Goal: Communication & Community: Ask a question

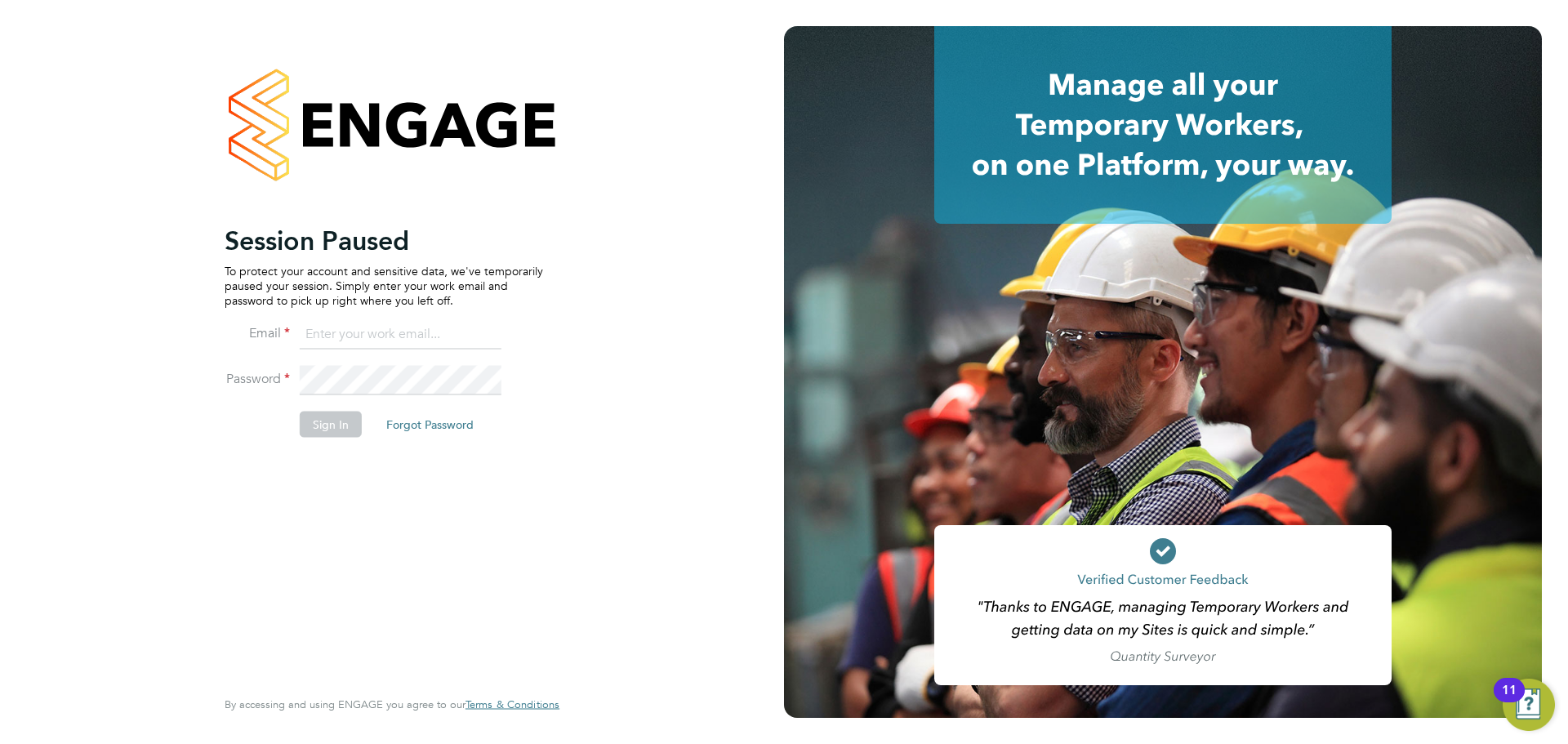
click at [333, 338] on input at bounding box center [400, 335] width 201 height 29
type input "joel@henry-blue.co.uk"
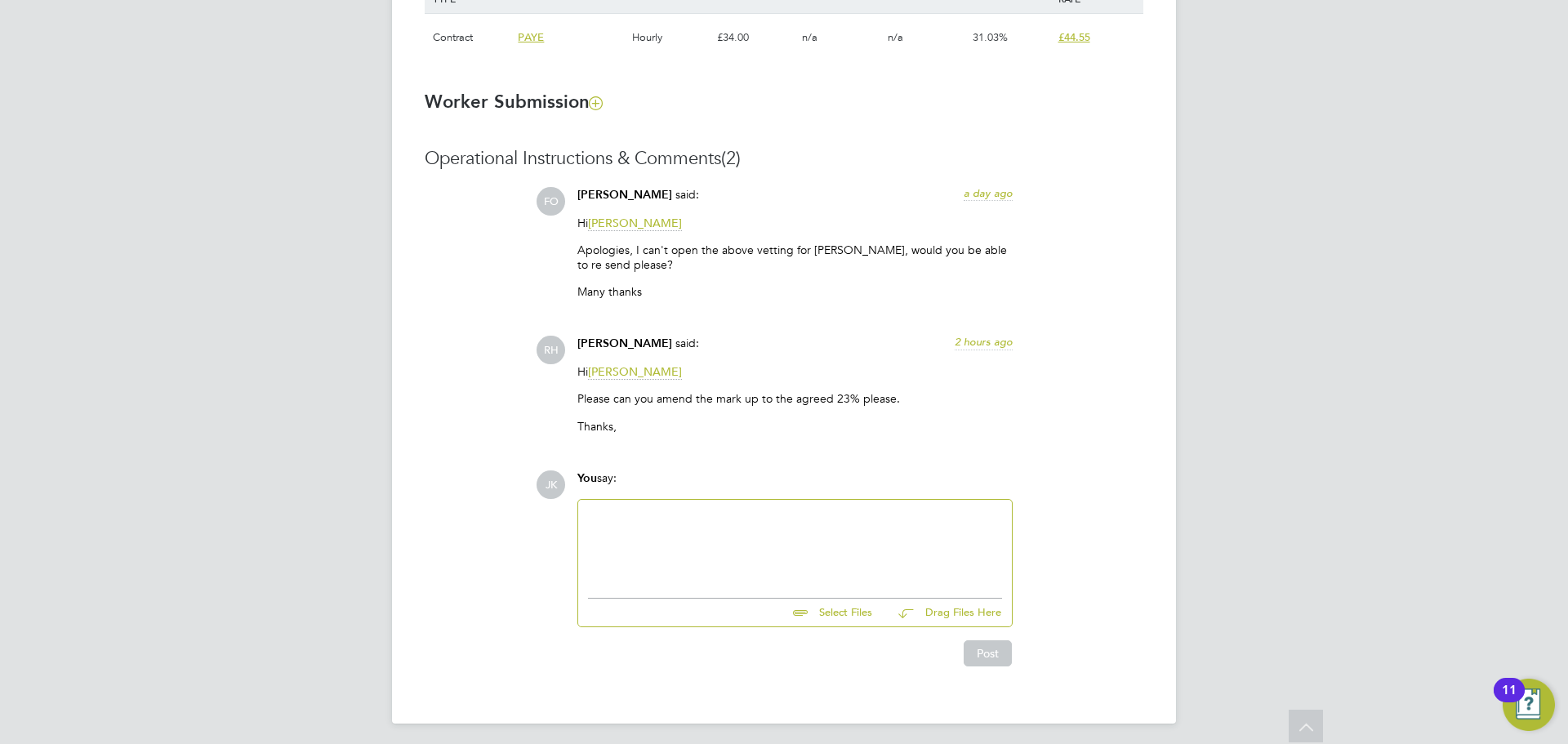
scroll to position [1254, 0]
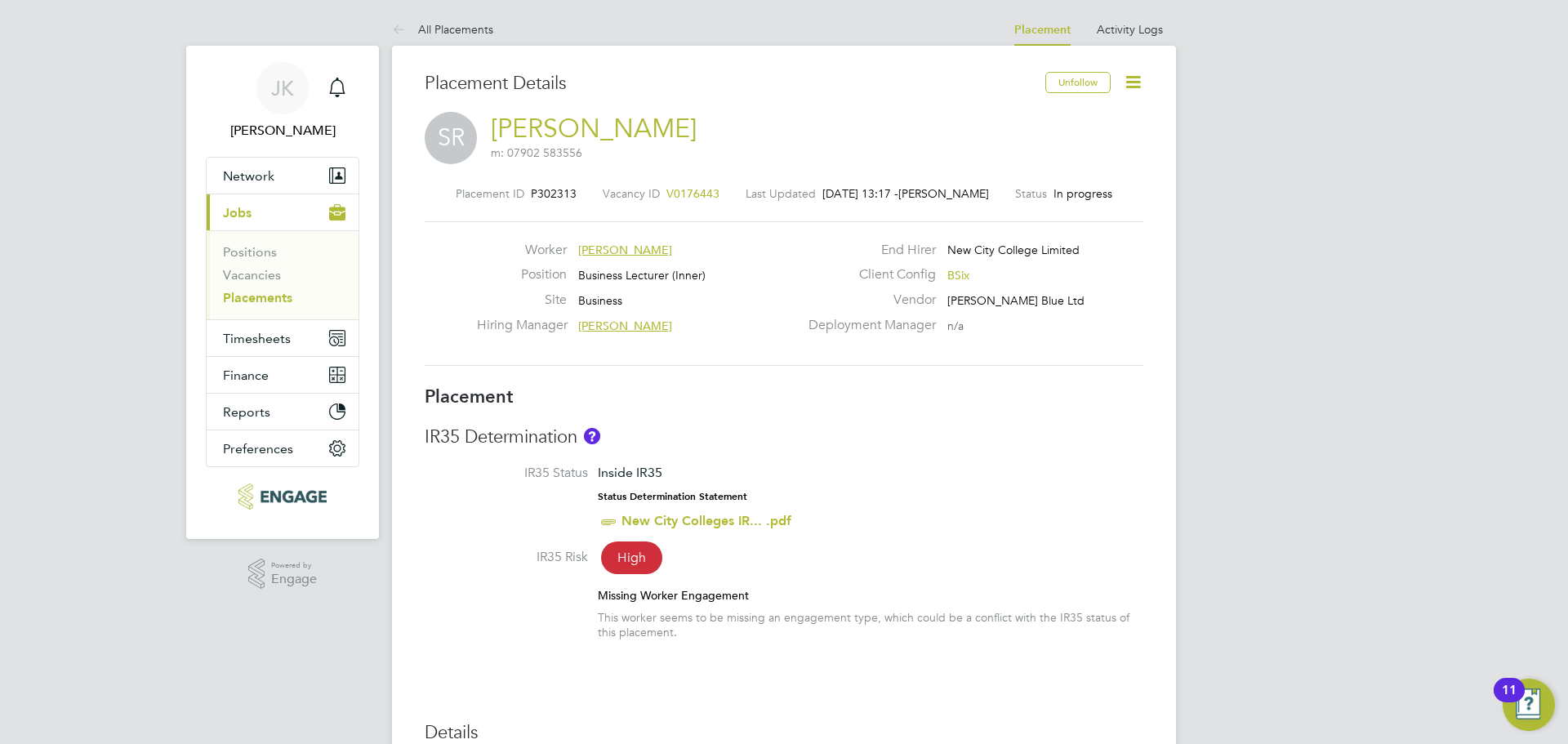
click at [663, 123] on link "[PERSON_NAME]" at bounding box center [593, 129] width 206 height 32
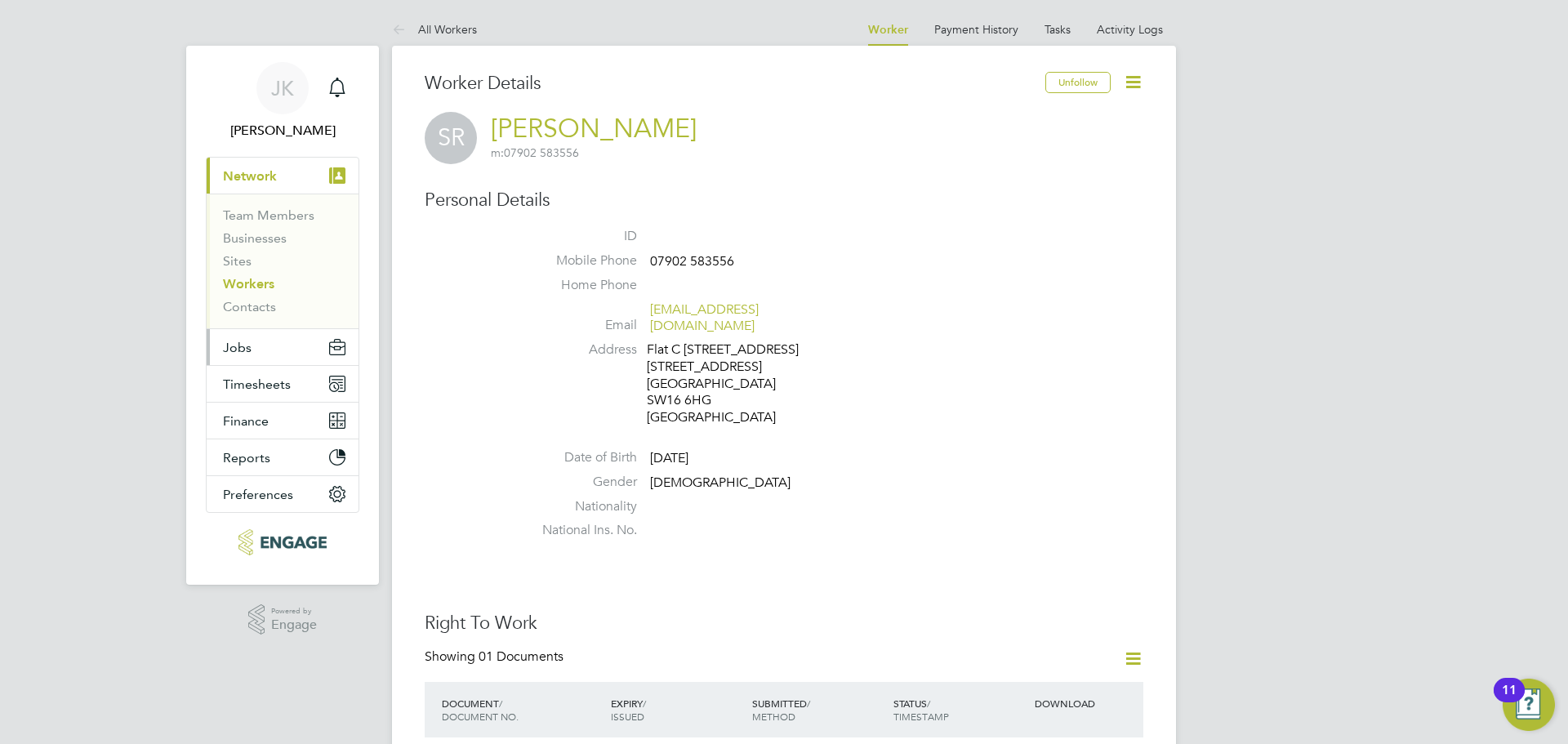
click at [239, 348] on span "Jobs" at bounding box center [237, 347] width 28 height 16
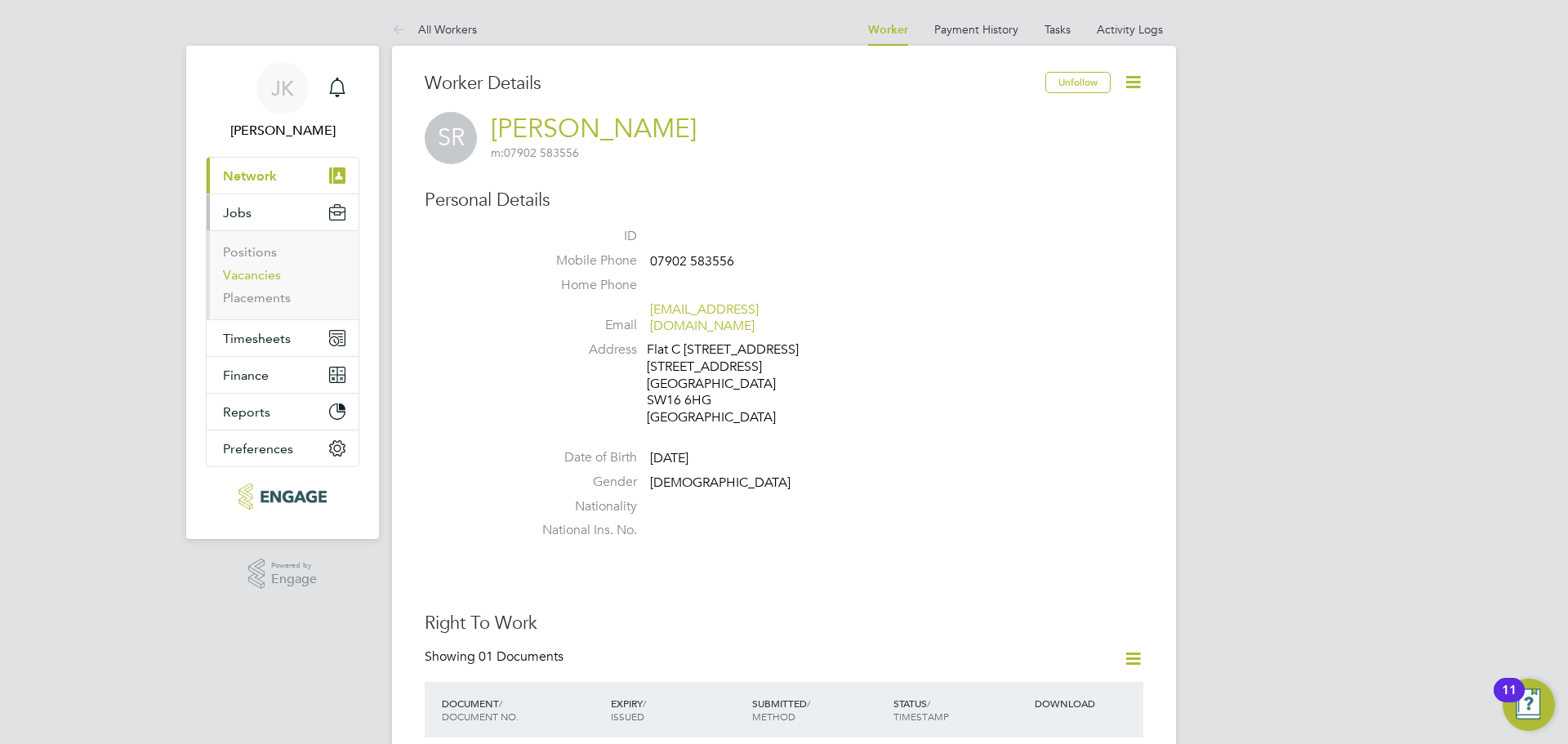
click at [247, 275] on link "Vacancies" at bounding box center [253, 274] width 58 height 16
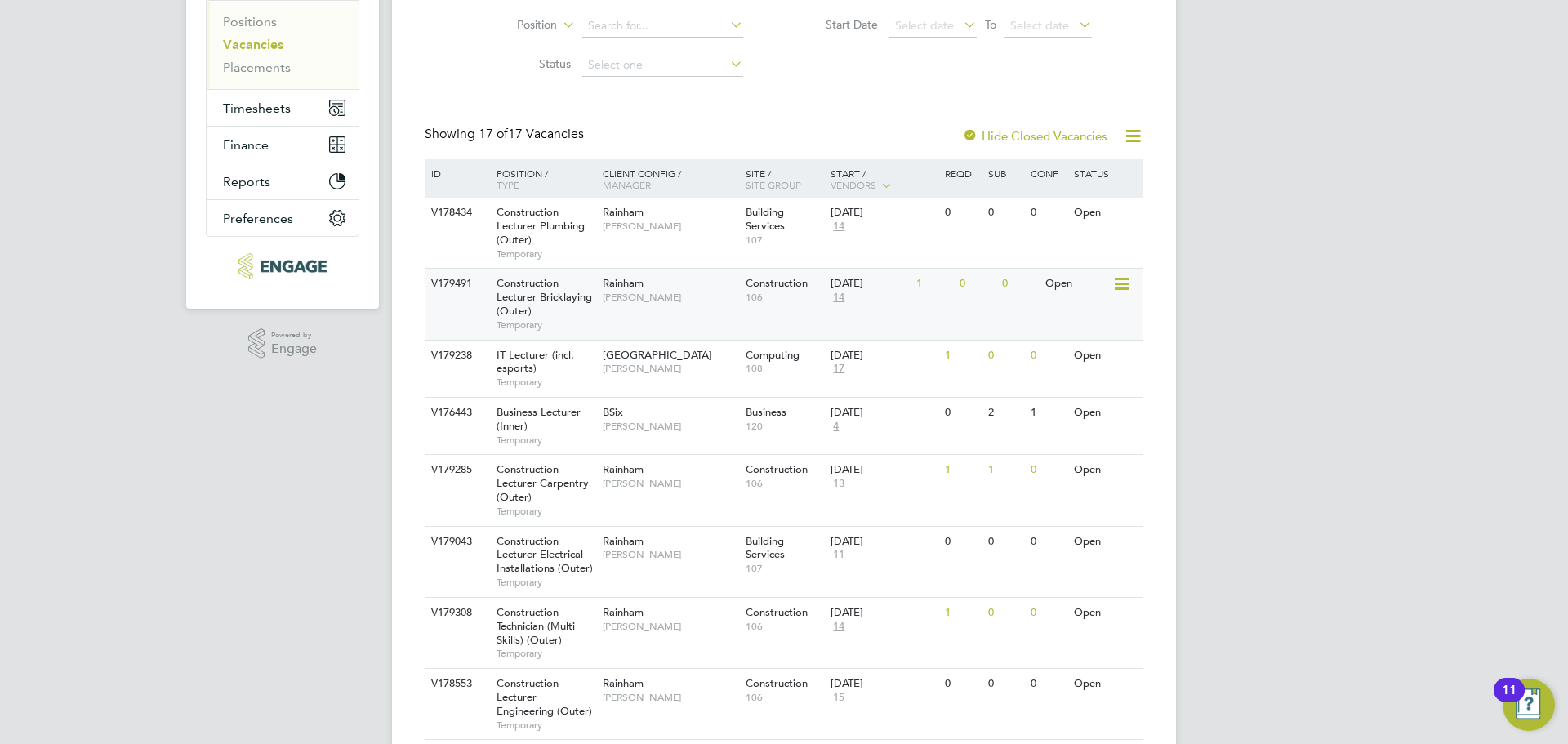
scroll to position [245, 0]
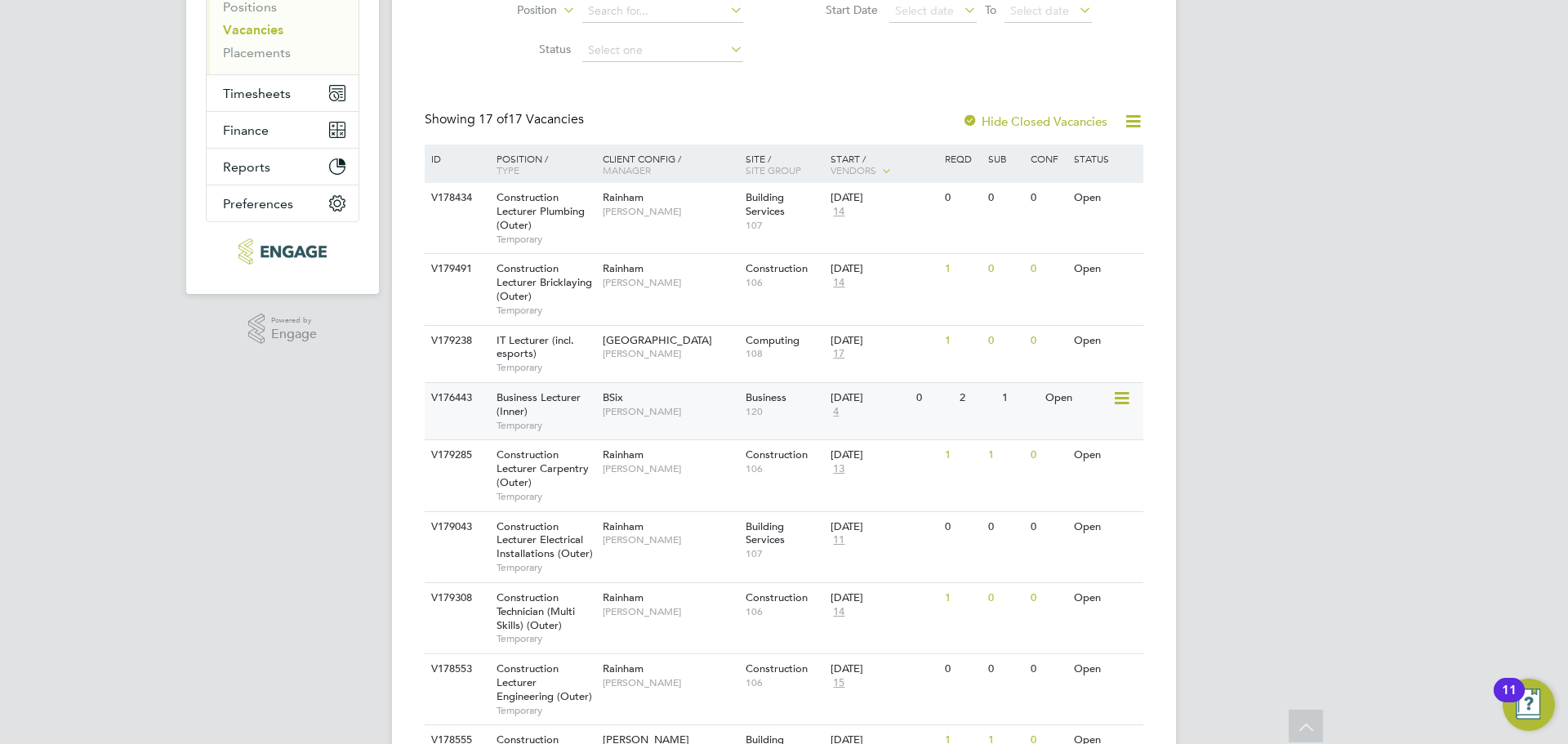
click at [521, 399] on span "Business Lecturer (Inner)" at bounding box center [539, 404] width 84 height 27
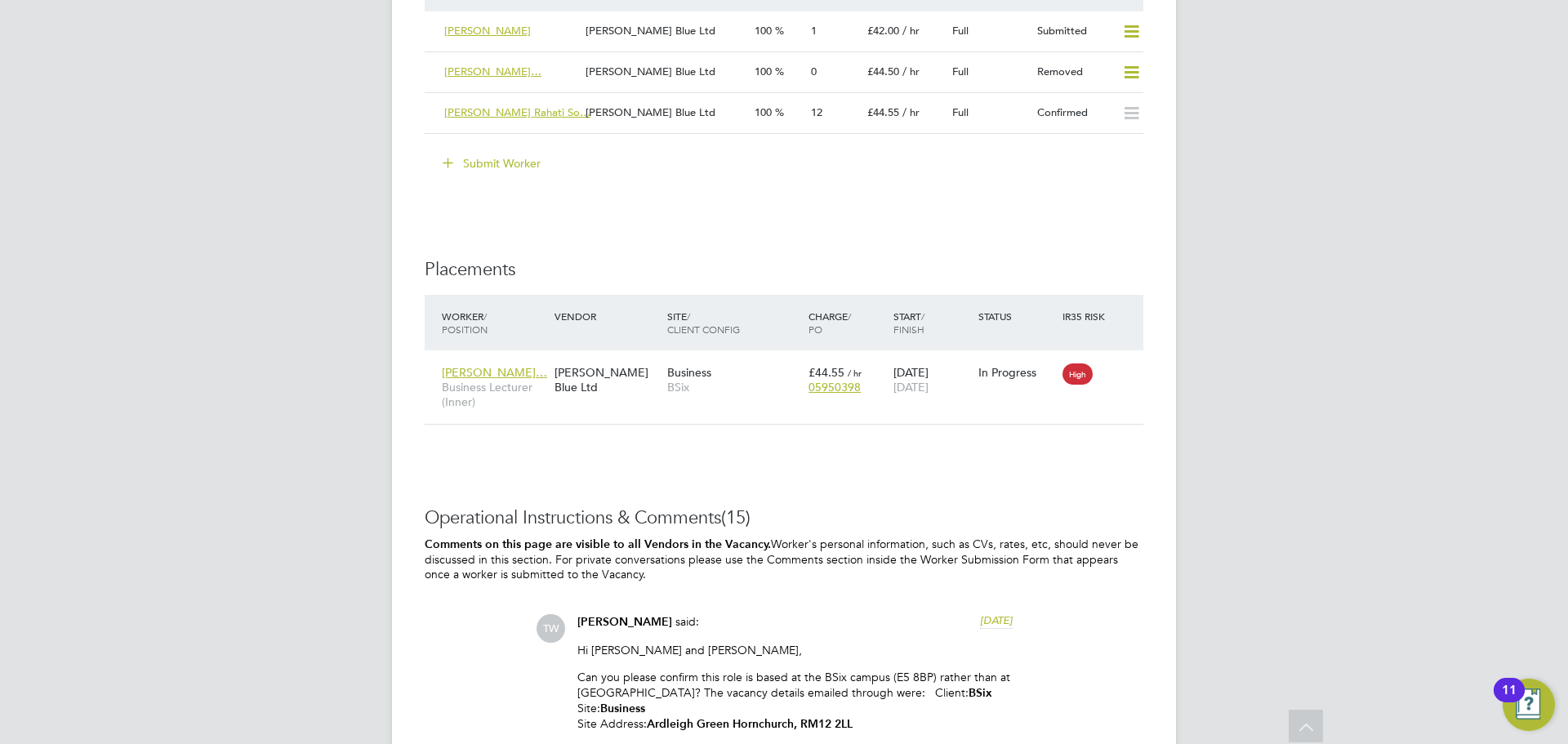
scroll to position [2041, 0]
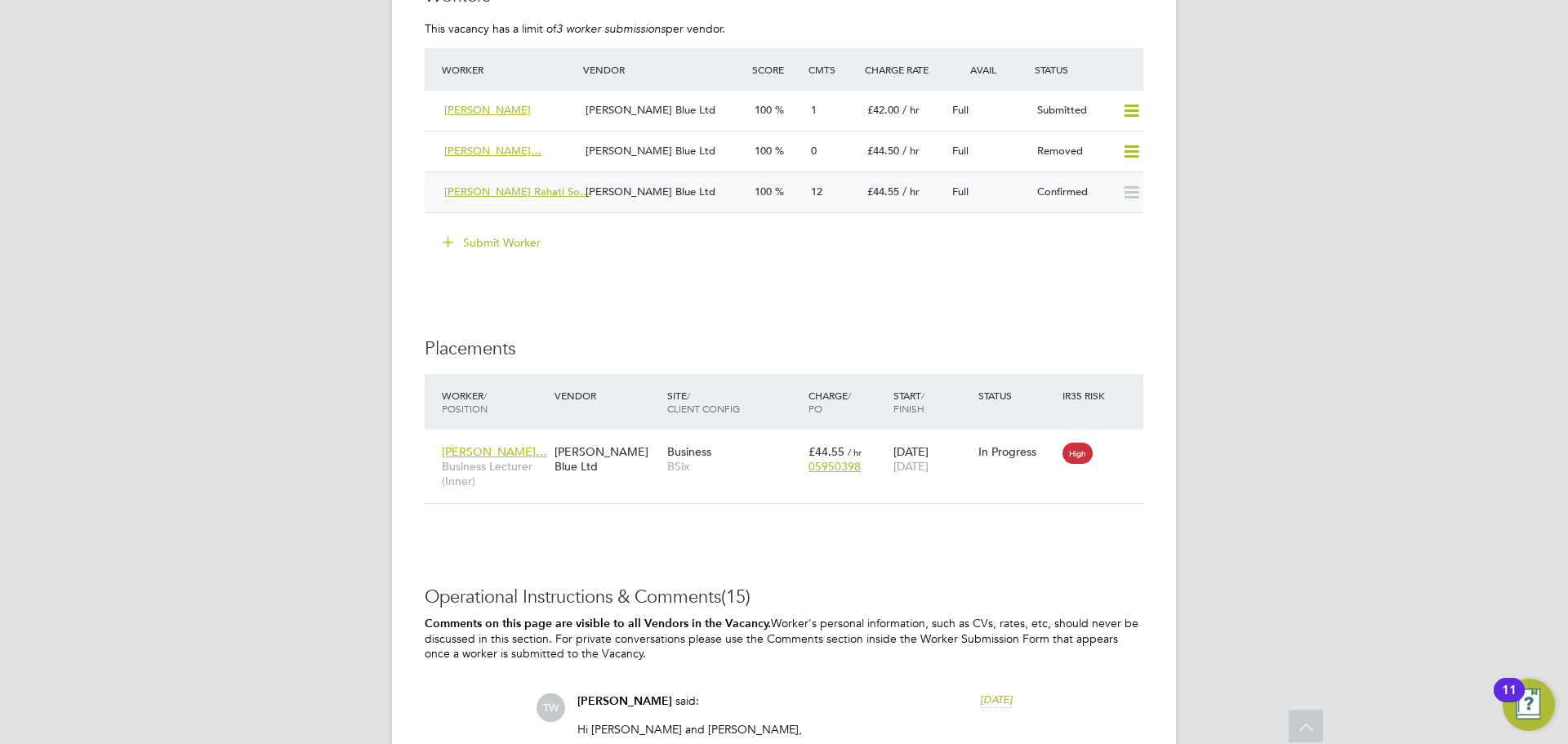
click at [496, 184] on span "Sheida Rahati Rahati So…" at bounding box center [517, 191] width 146 height 14
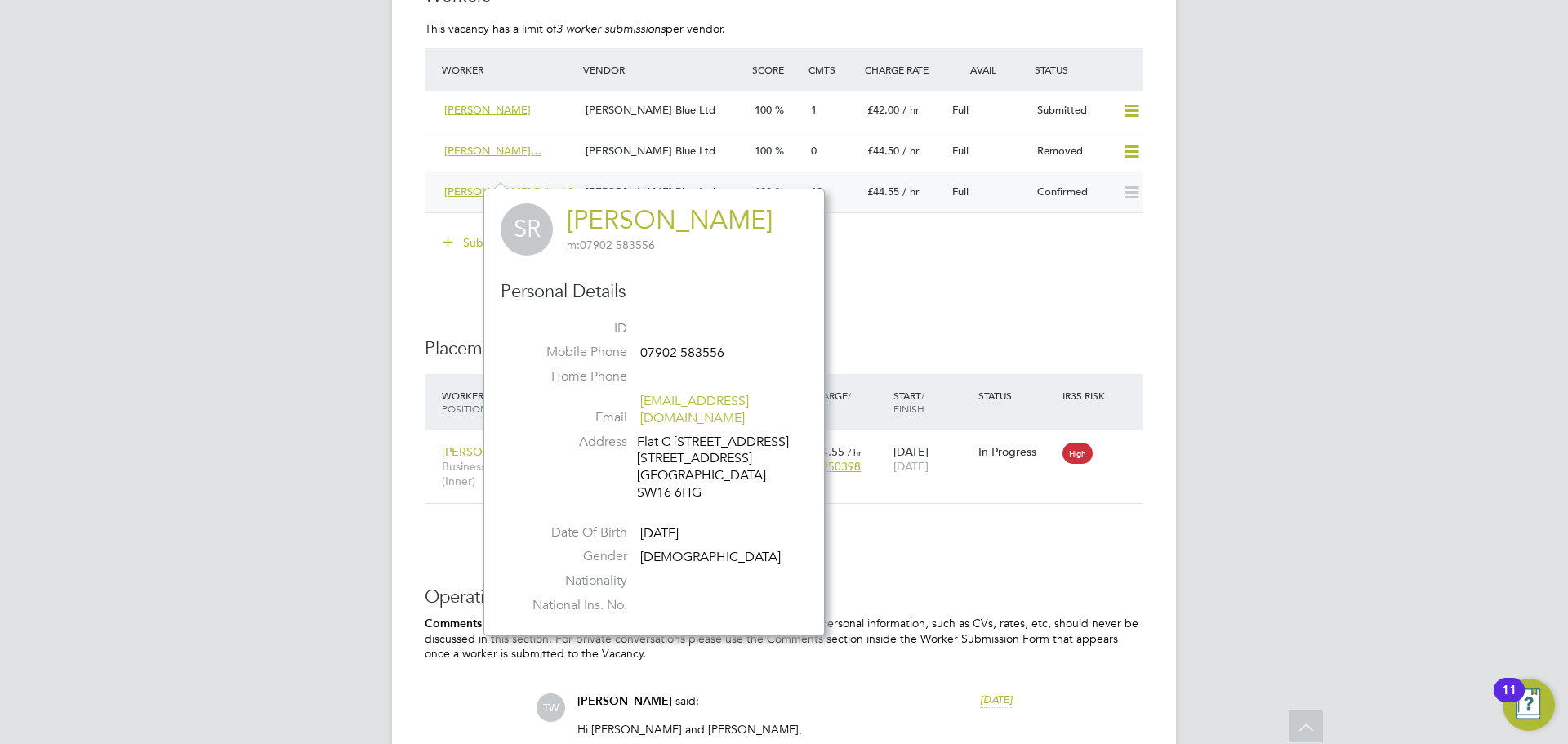
click at [497, 184] on span "Sheida Rahati Rahati So…" at bounding box center [517, 191] width 146 height 14
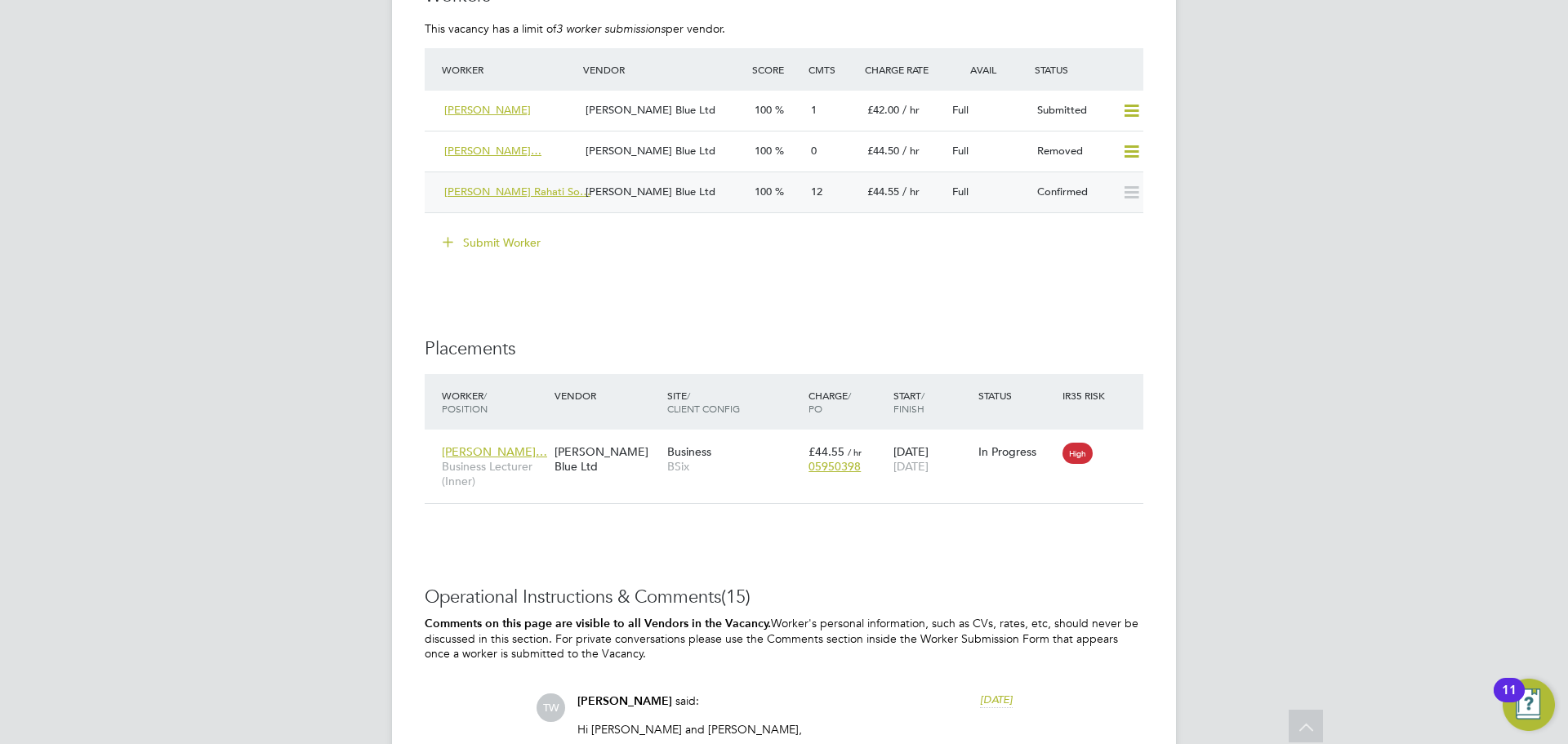
click at [497, 184] on span "Sheida Rahati Rahati So…" at bounding box center [517, 191] width 146 height 14
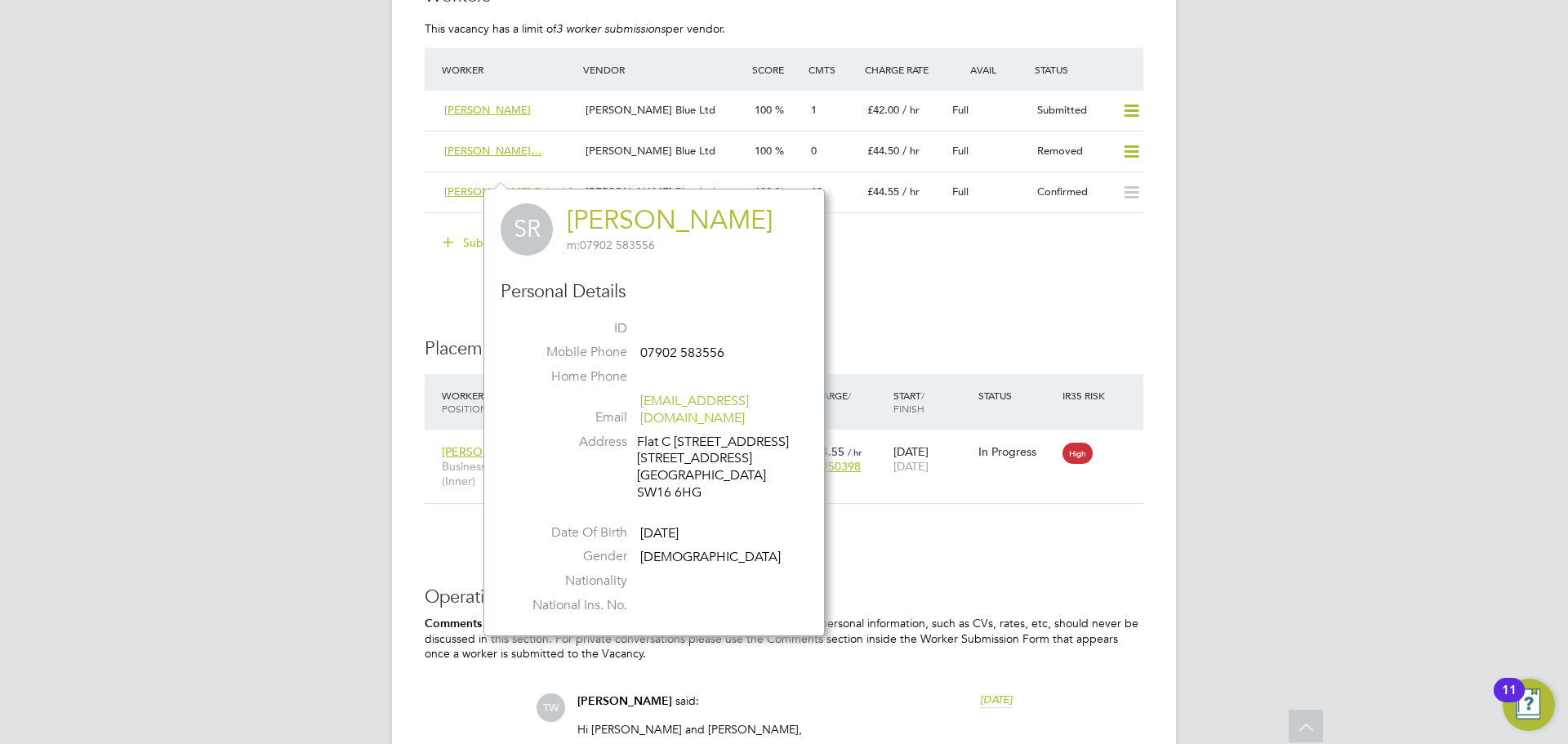
click at [639, 226] on link "[PERSON_NAME]" at bounding box center [670, 220] width 206 height 32
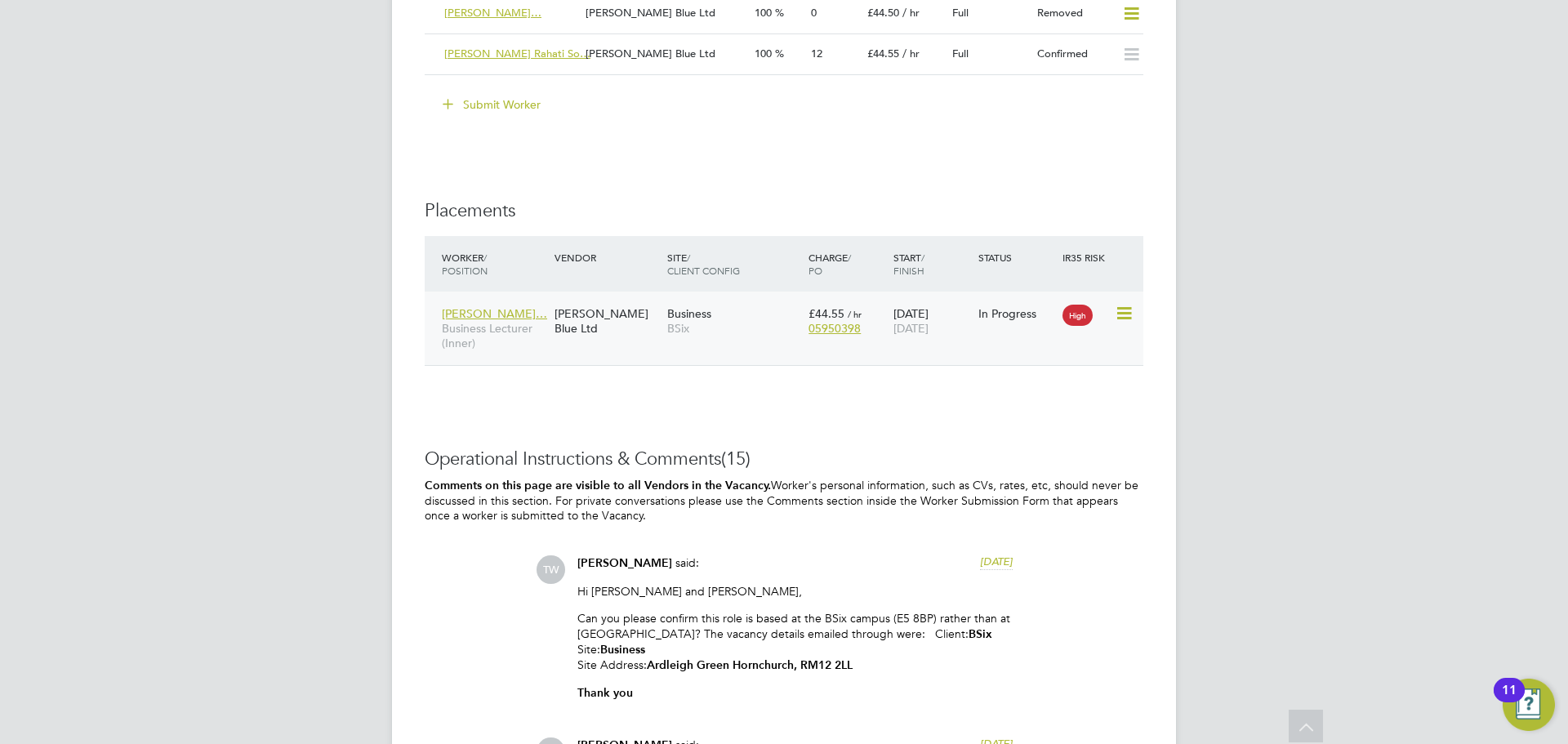
click at [473, 306] on span "Sheida Rahati Rah…" at bounding box center [495, 314] width 106 height 15
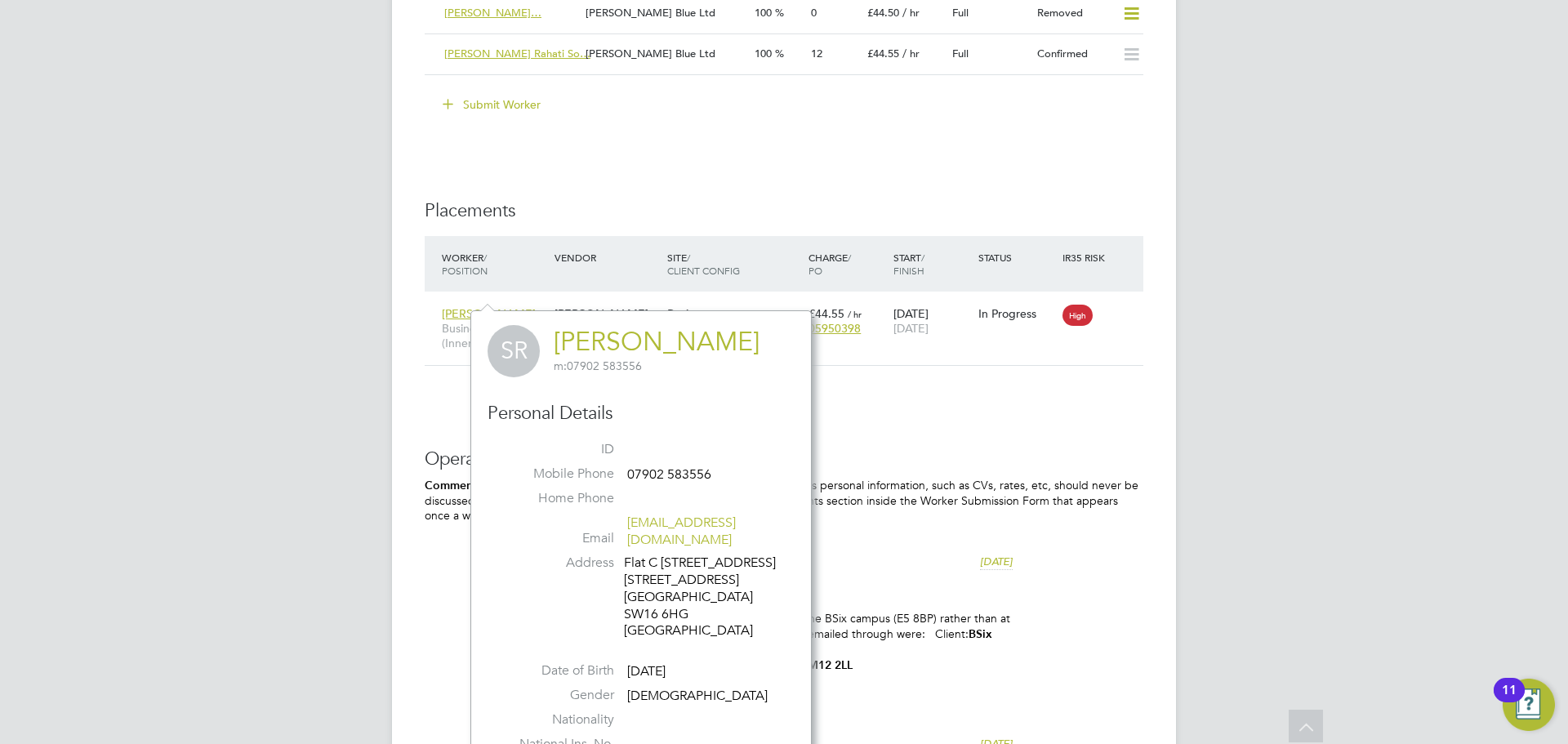
click at [607, 336] on link "[PERSON_NAME]" at bounding box center [656, 341] width 206 height 32
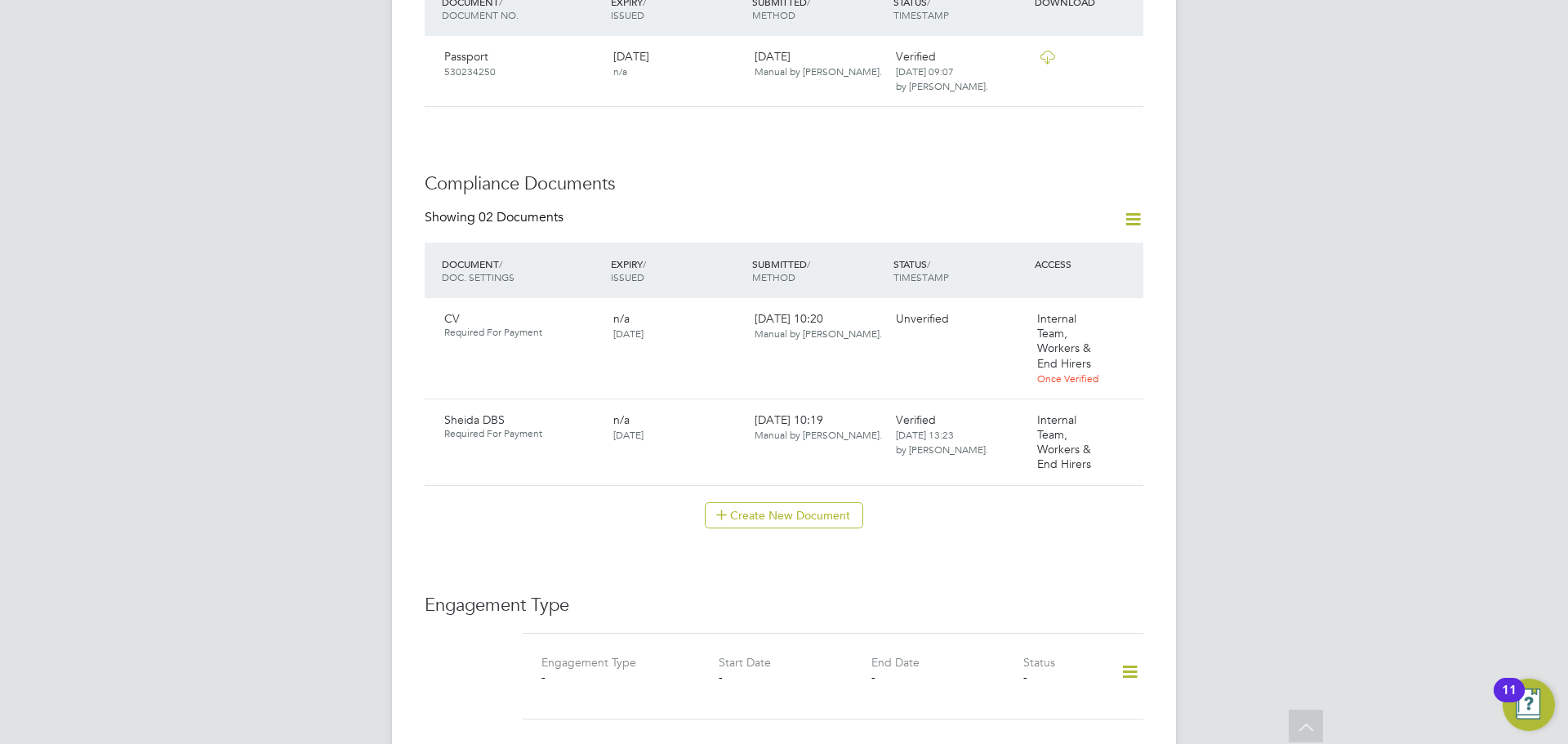
scroll to position [775, 0]
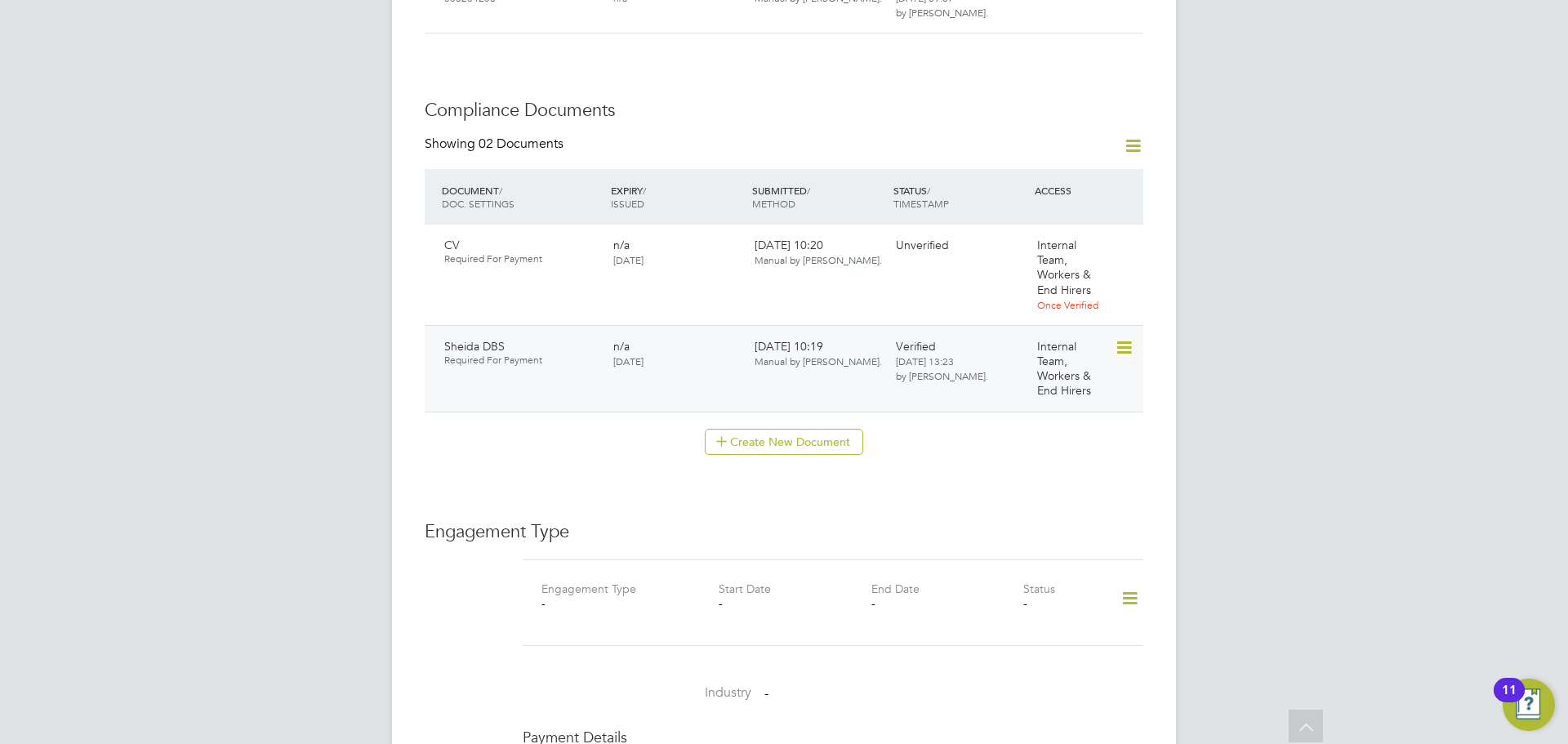
click at [936, 342] on div "Verified [DATE] 13:23 by [PERSON_NAME]." at bounding box center [959, 362] width 141 height 58
click at [939, 226] on div "CV Required For Payment n/a 16 Jul 2025 16 Jul 2025, 10:20 Manual by Sheida Rah…" at bounding box center [784, 274] width 718 height 100
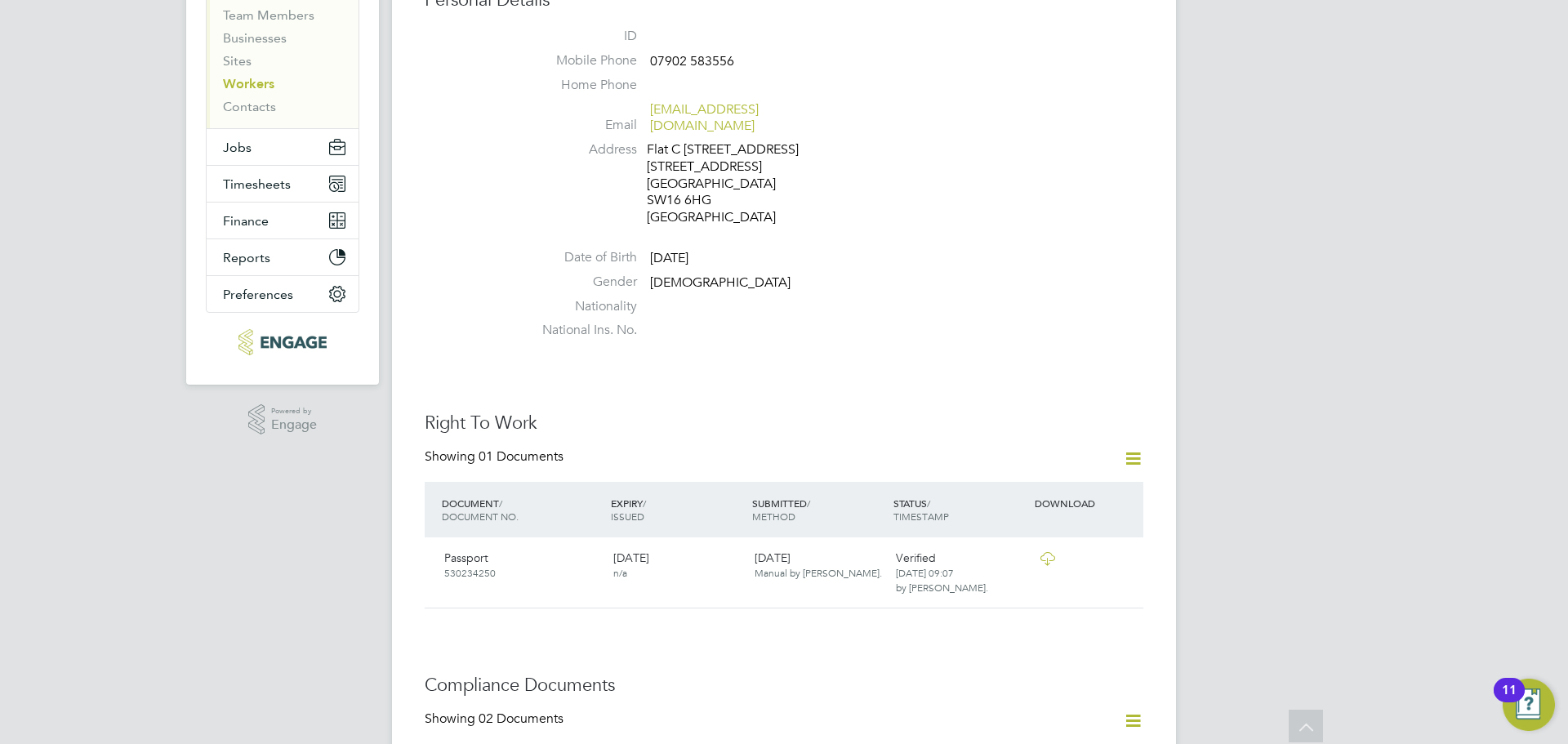
scroll to position [0, 0]
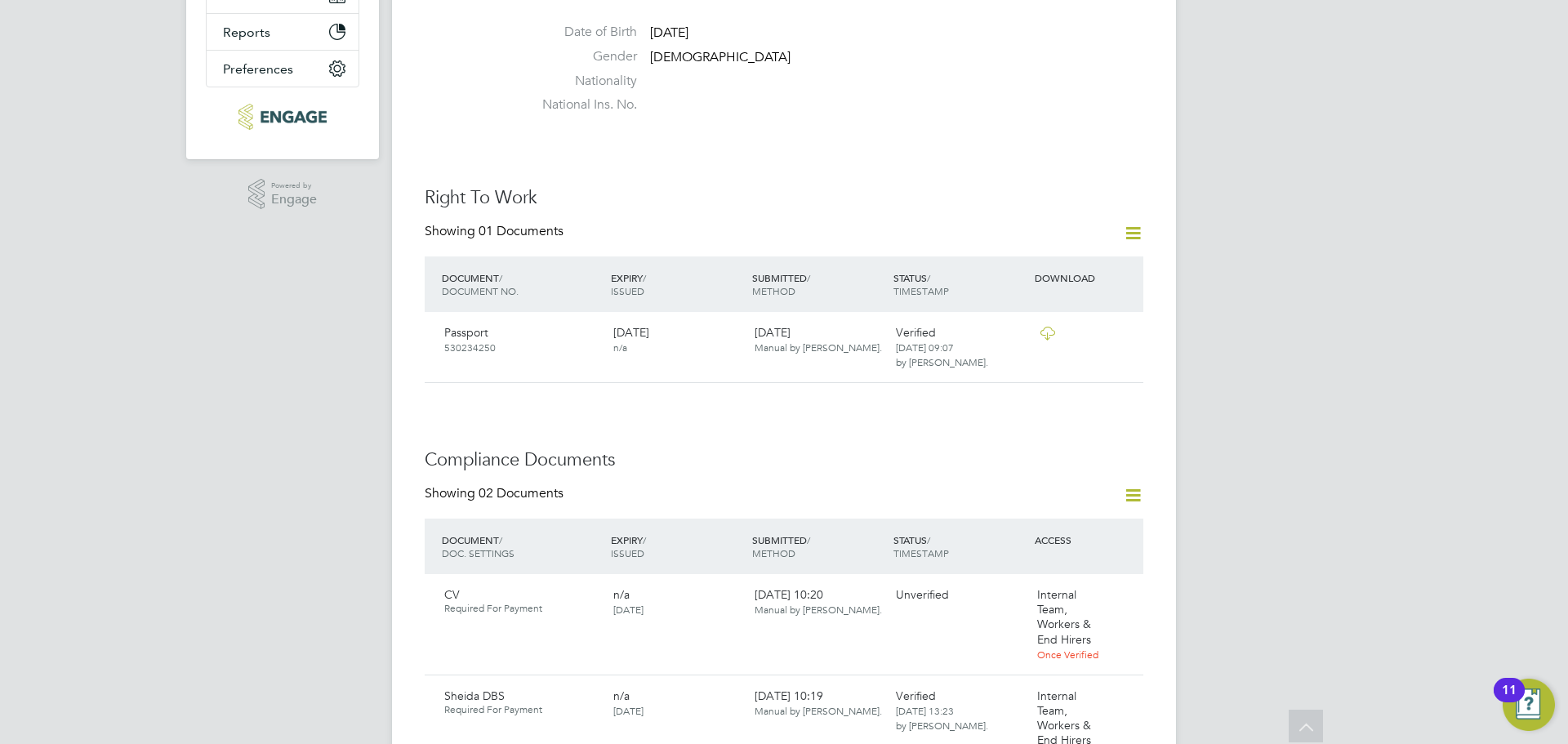
scroll to position [367, 0]
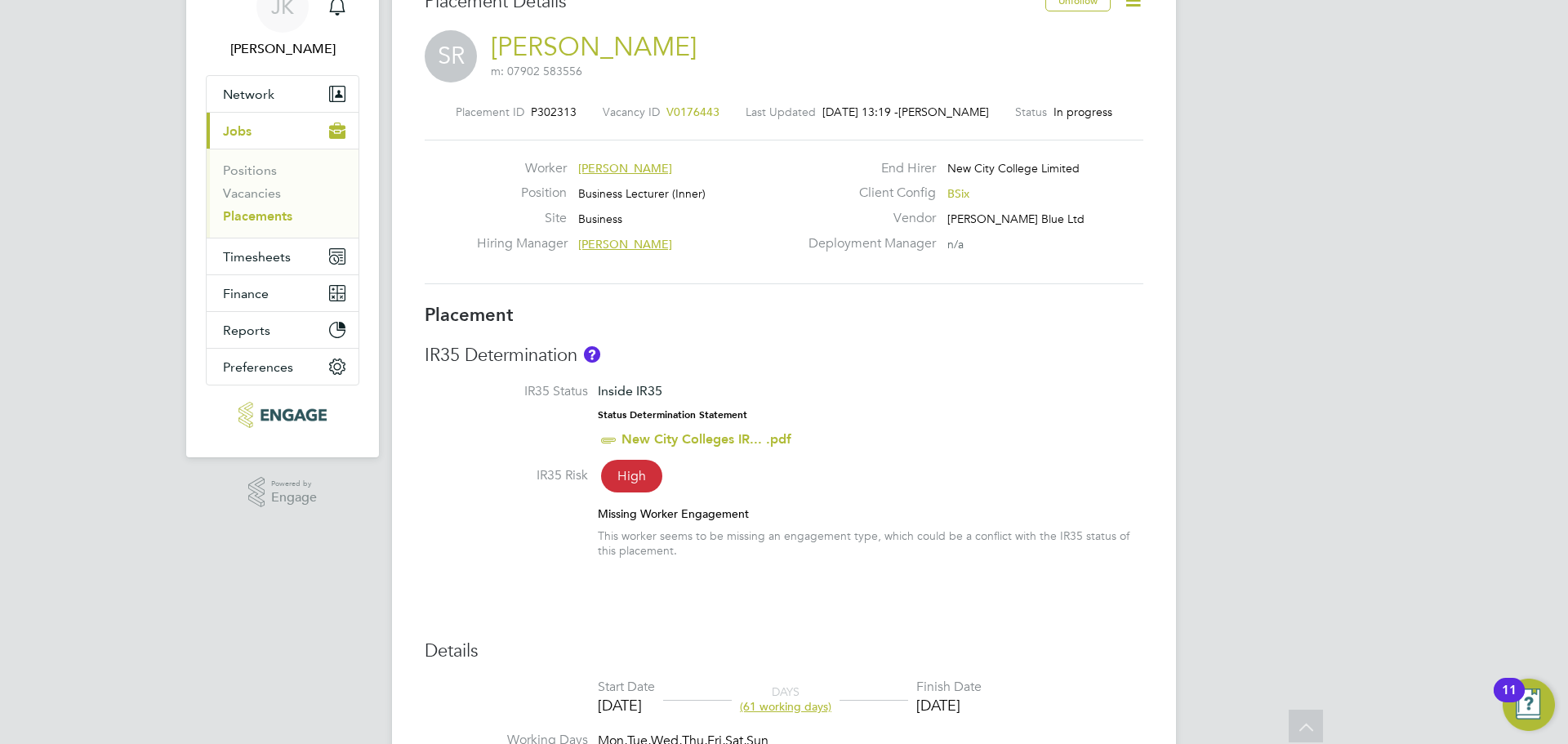
scroll to position [36, 0]
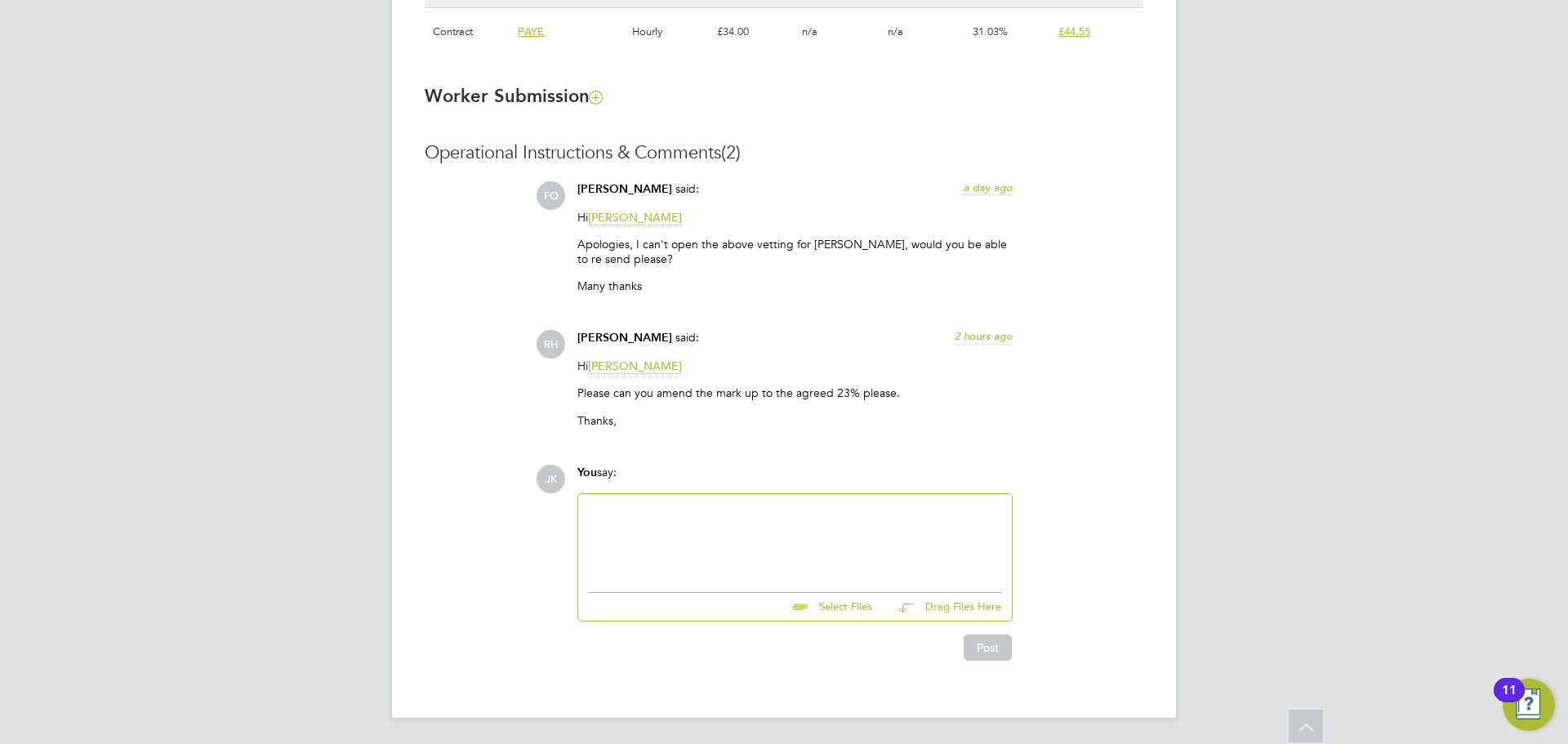
click at [733, 553] on div at bounding box center [795, 539] width 414 height 70
click at [842, 612] on input "file" at bounding box center [879, 604] width 245 height 23
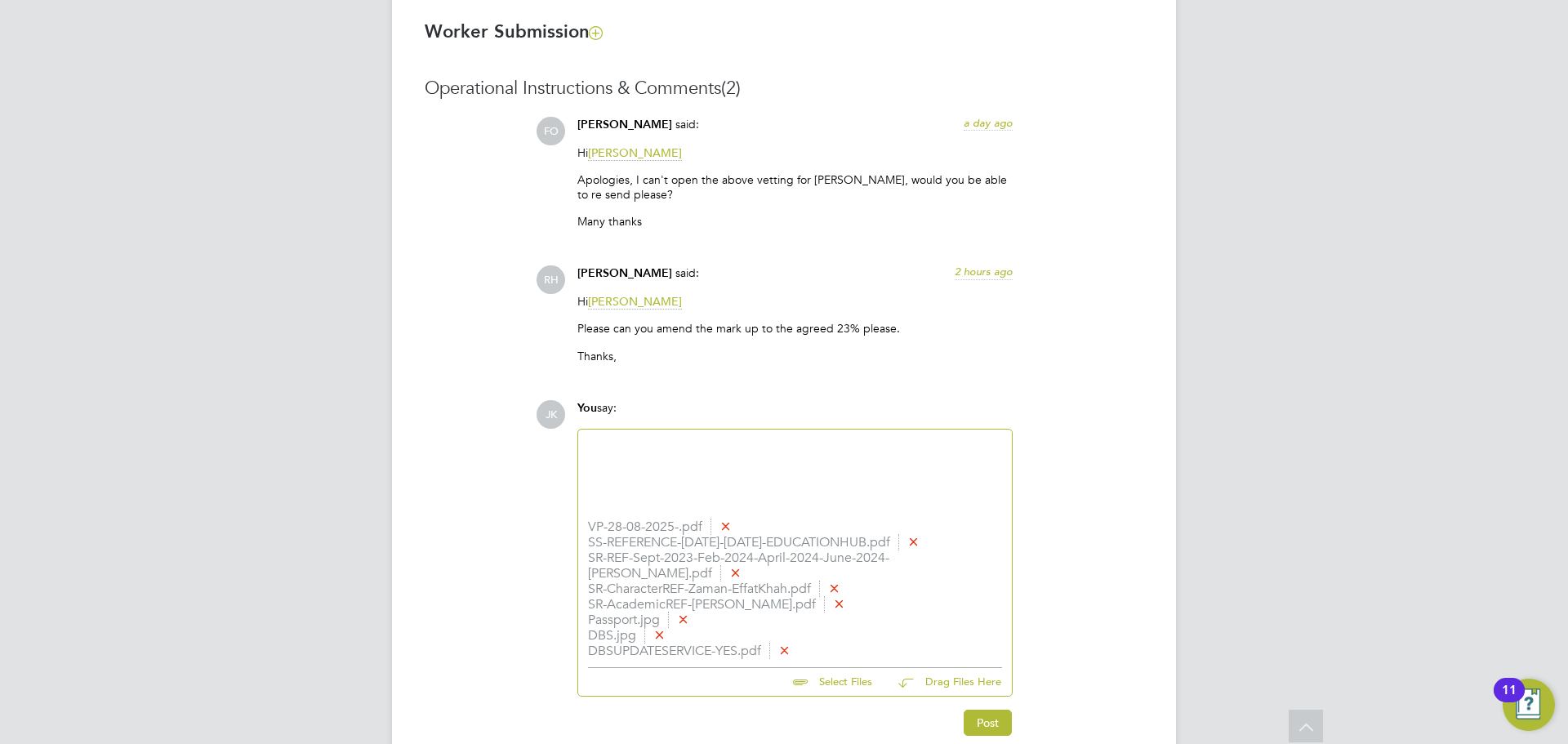
scroll to position [1378, 0]
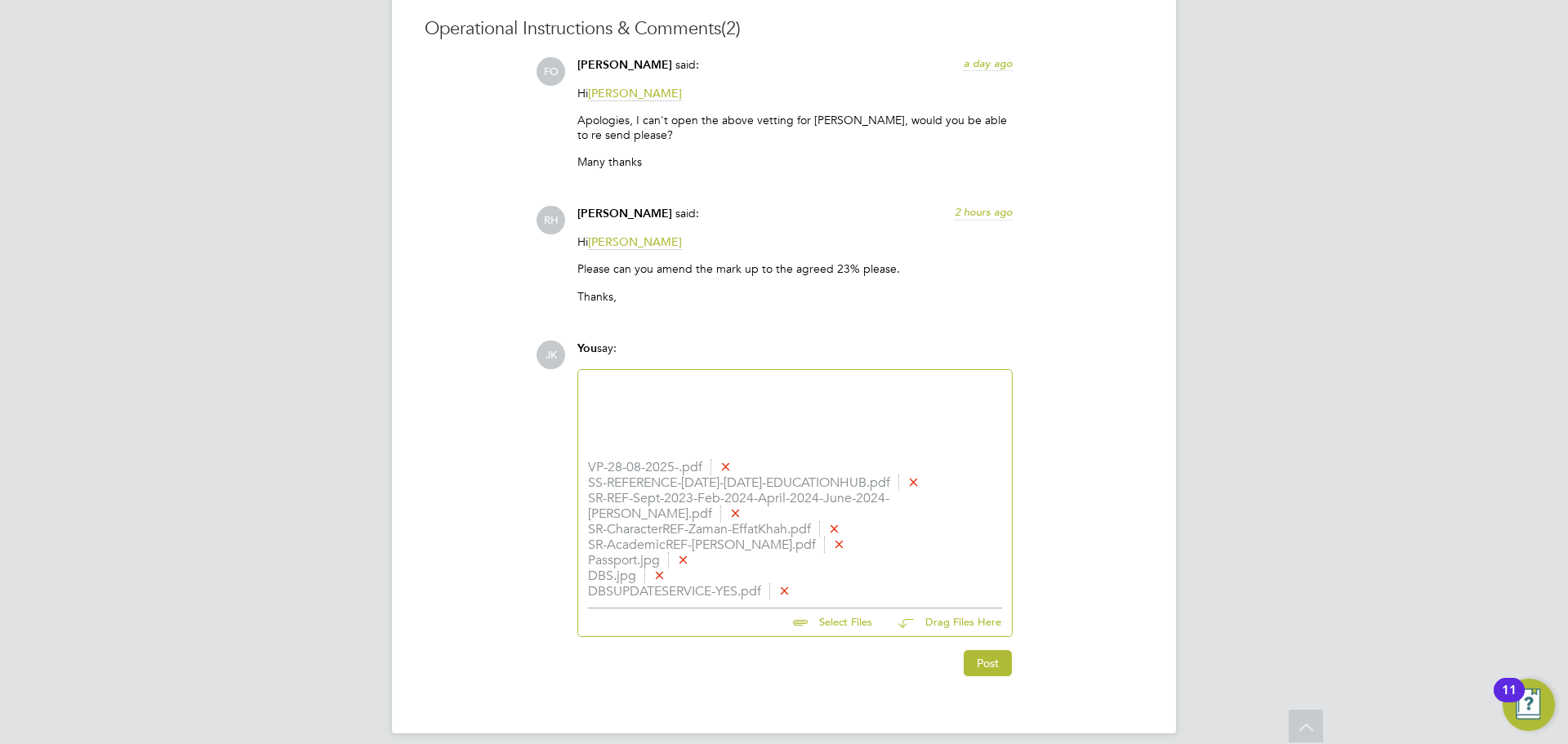
click at [845, 612] on input "file" at bounding box center [879, 619] width 245 height 23
click at [819, 608] on input "file" at bounding box center [879, 619] width 245 height 23
type input "C:\fakepath\VETTING FORM - Sheida.pdf"
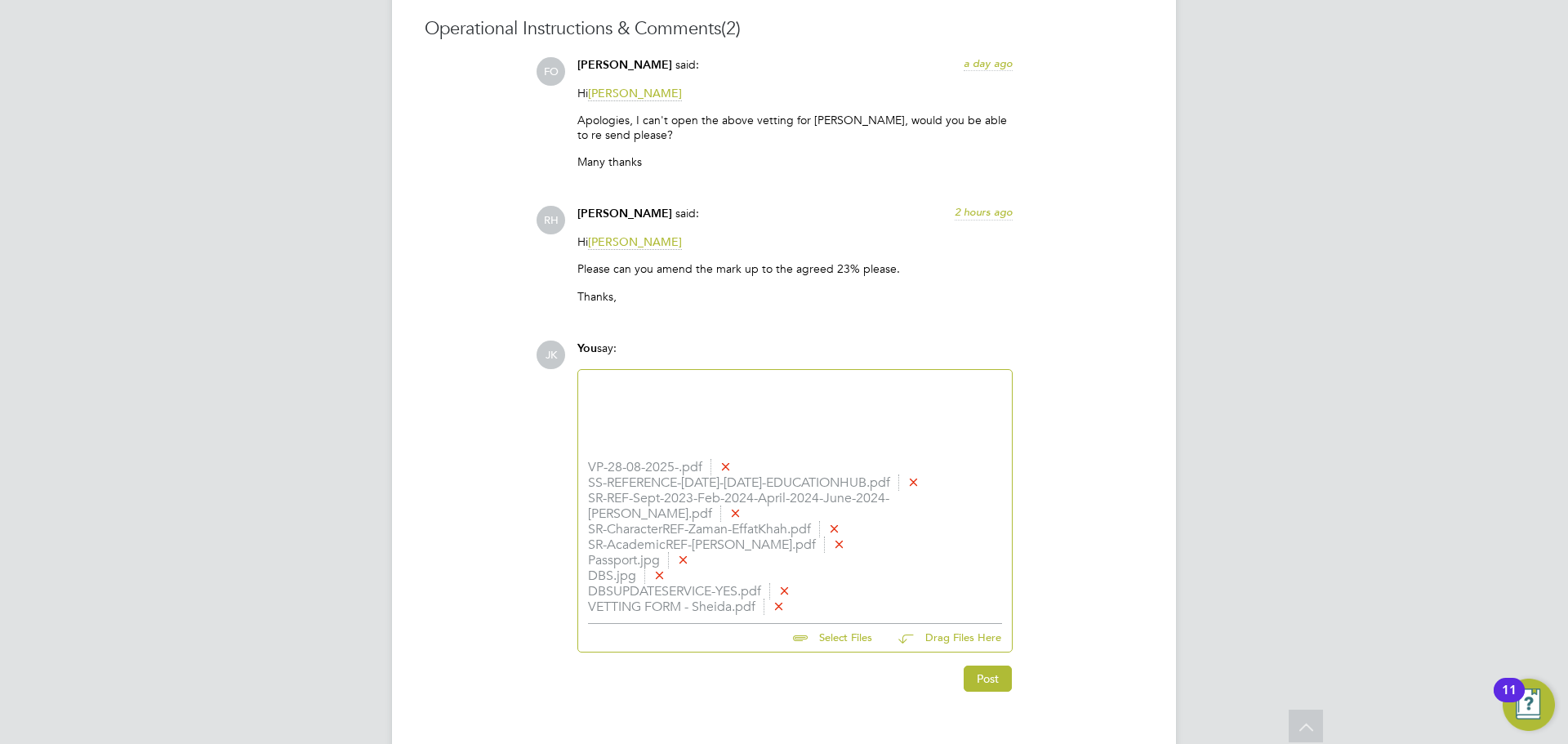
drag, startPoint x: 715, startPoint y: 374, endPoint x: 709, endPoint y: 389, distance: 16.2
click at [711, 386] on div at bounding box center [795, 415] width 434 height 90
drag, startPoint x: 638, startPoint y: 400, endPoint x: 608, endPoint y: 397, distance: 30.1
click at [637, 400] on div at bounding box center [795, 415] width 414 height 70
click at [594, 395] on div at bounding box center [795, 415] width 414 height 70
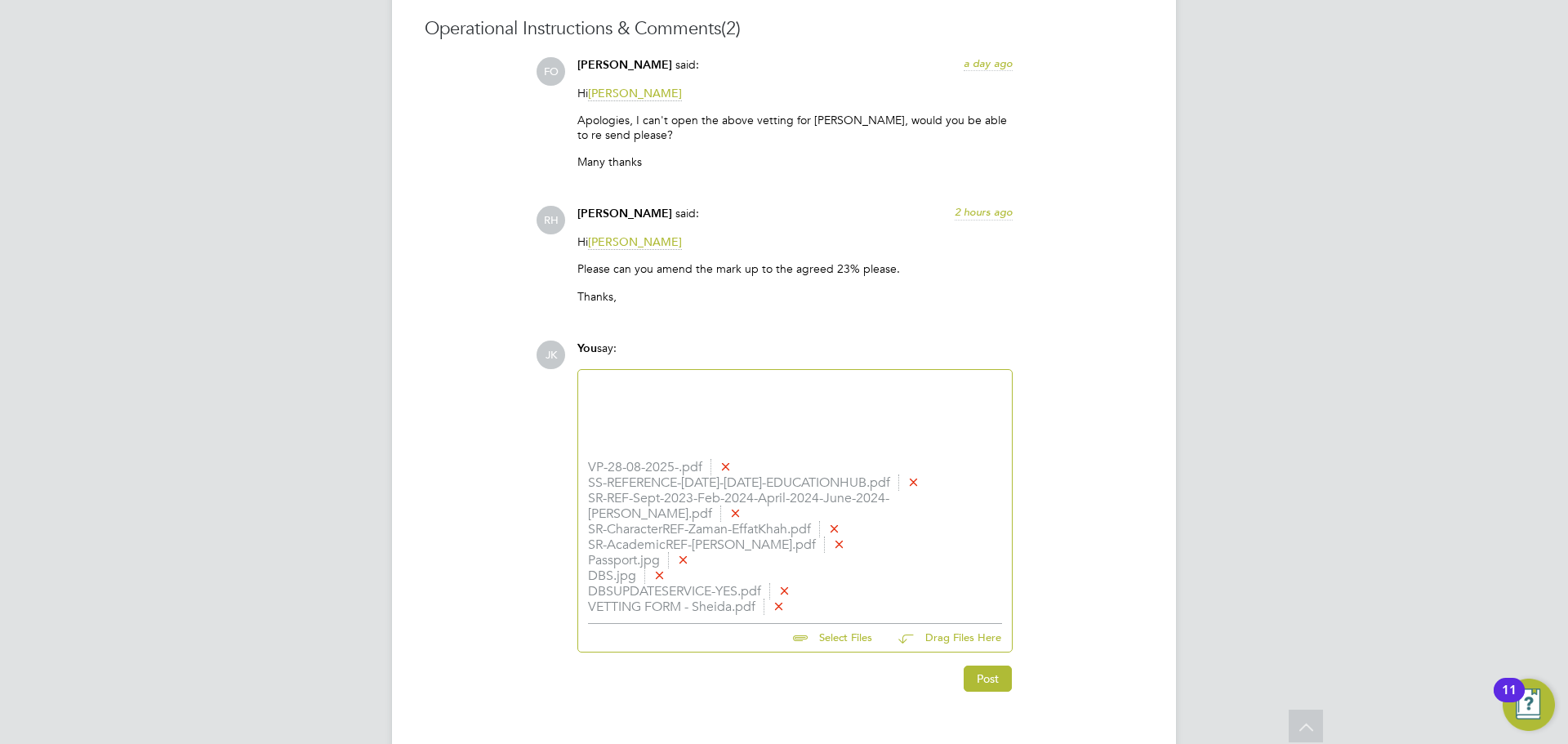
click at [594, 395] on div at bounding box center [795, 415] width 414 height 70
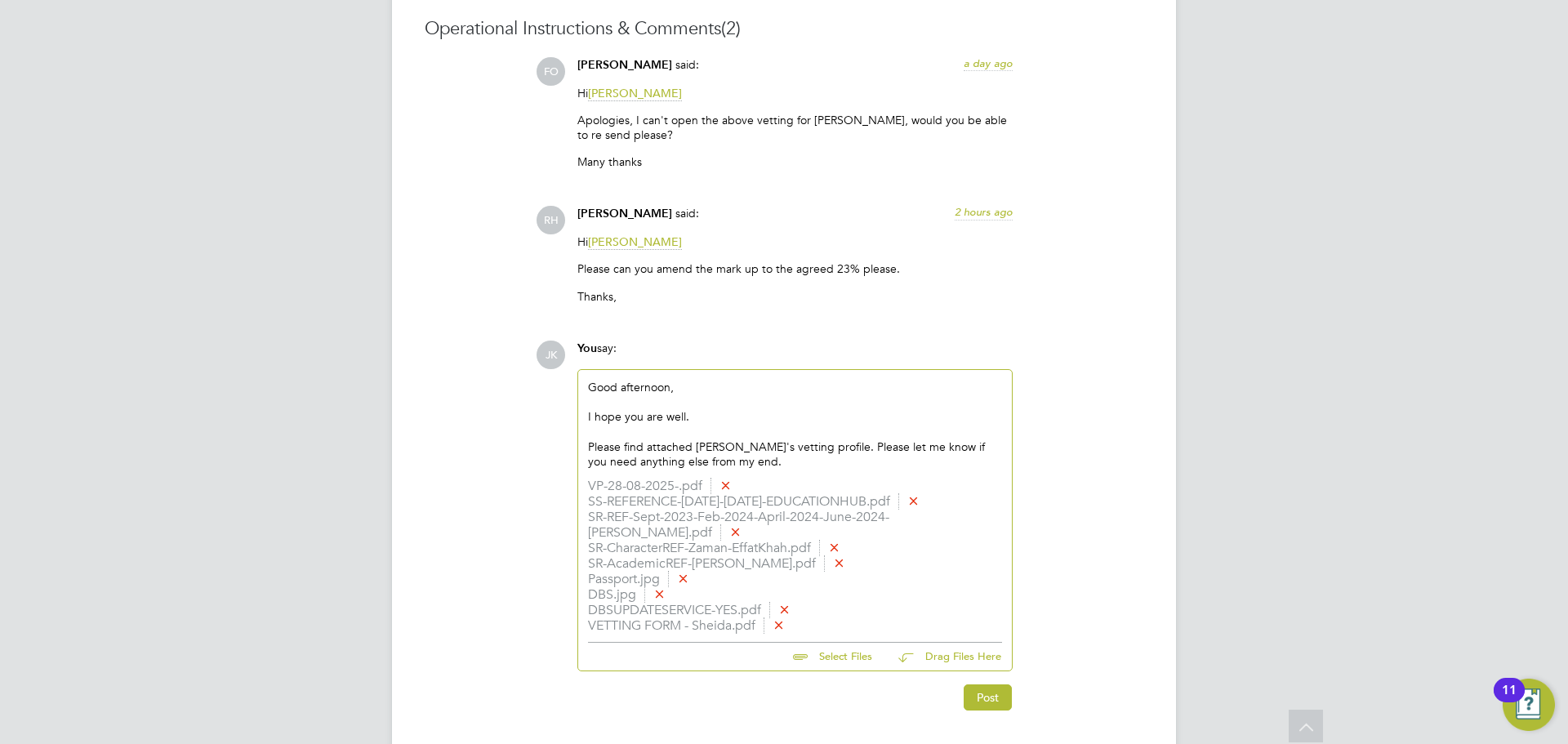
click at [634, 483] on li "VP-28-08-2025-.pdf" at bounding box center [795, 486] width 414 height 16
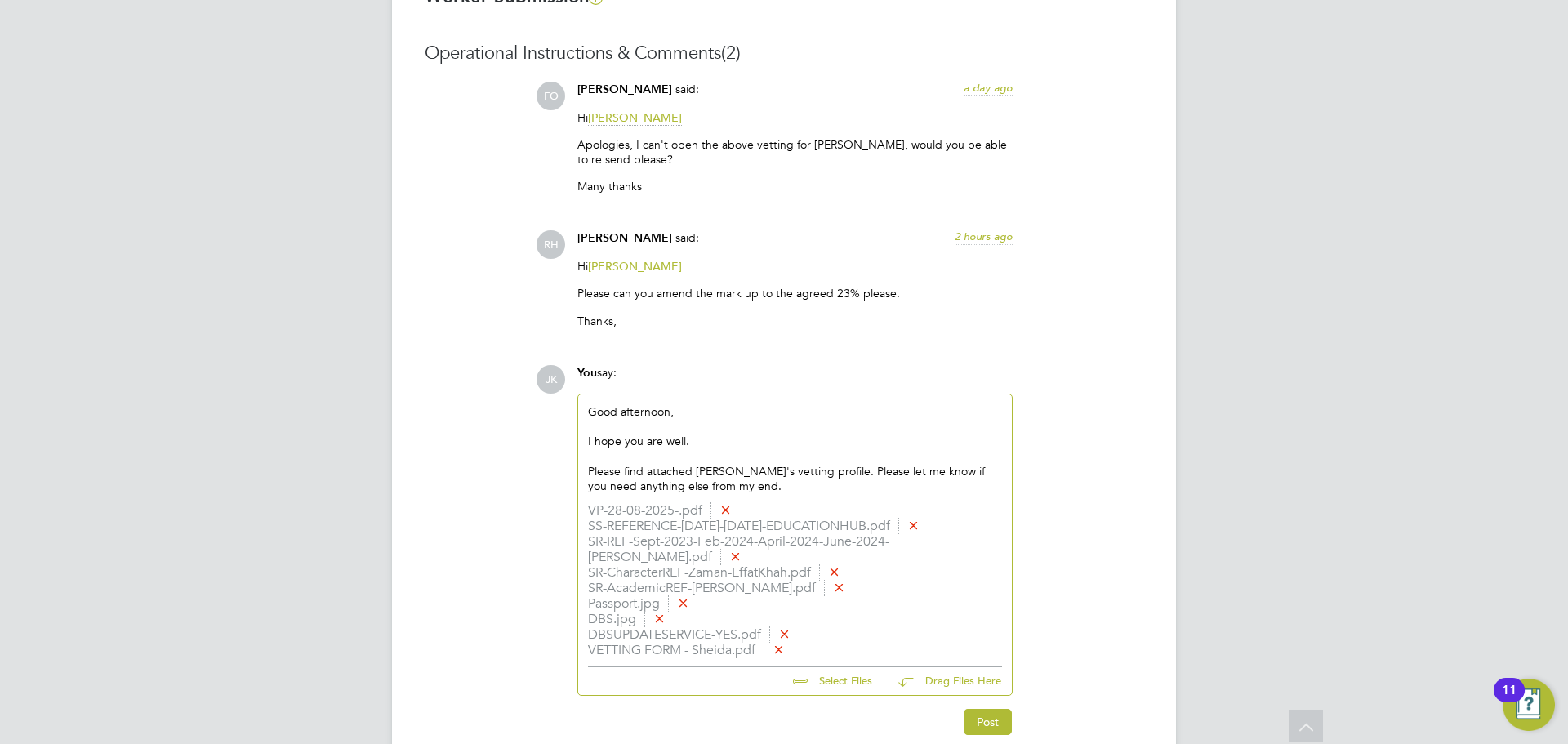
scroll to position [1412, 0]
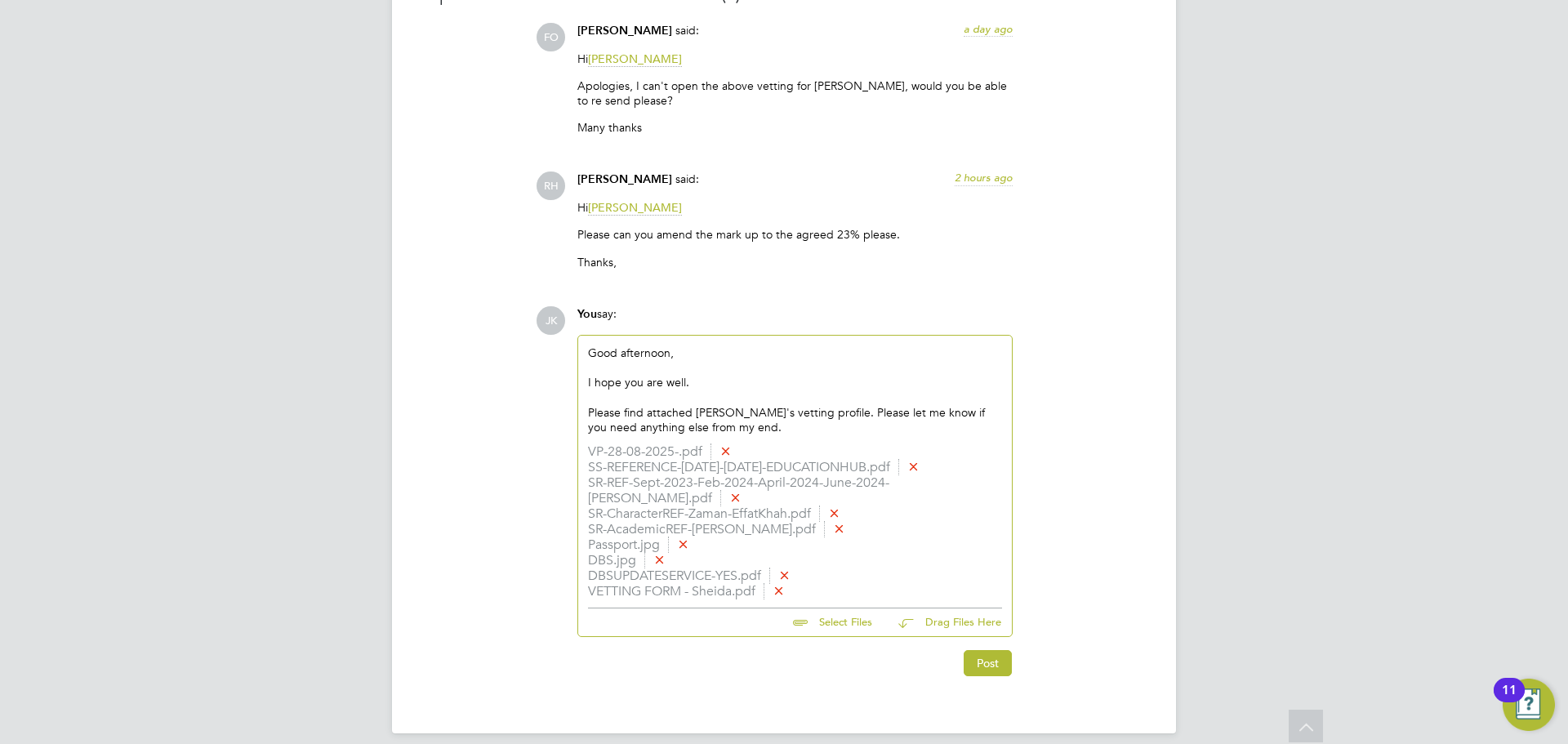
drag, startPoint x: 1464, startPoint y: 553, endPoint x: 1443, endPoint y: 437, distance: 117.9
click at [752, 429] on div "Please find attached Sheida's vetting profile. Please let me know if you need a…" at bounding box center [795, 419] width 414 height 29
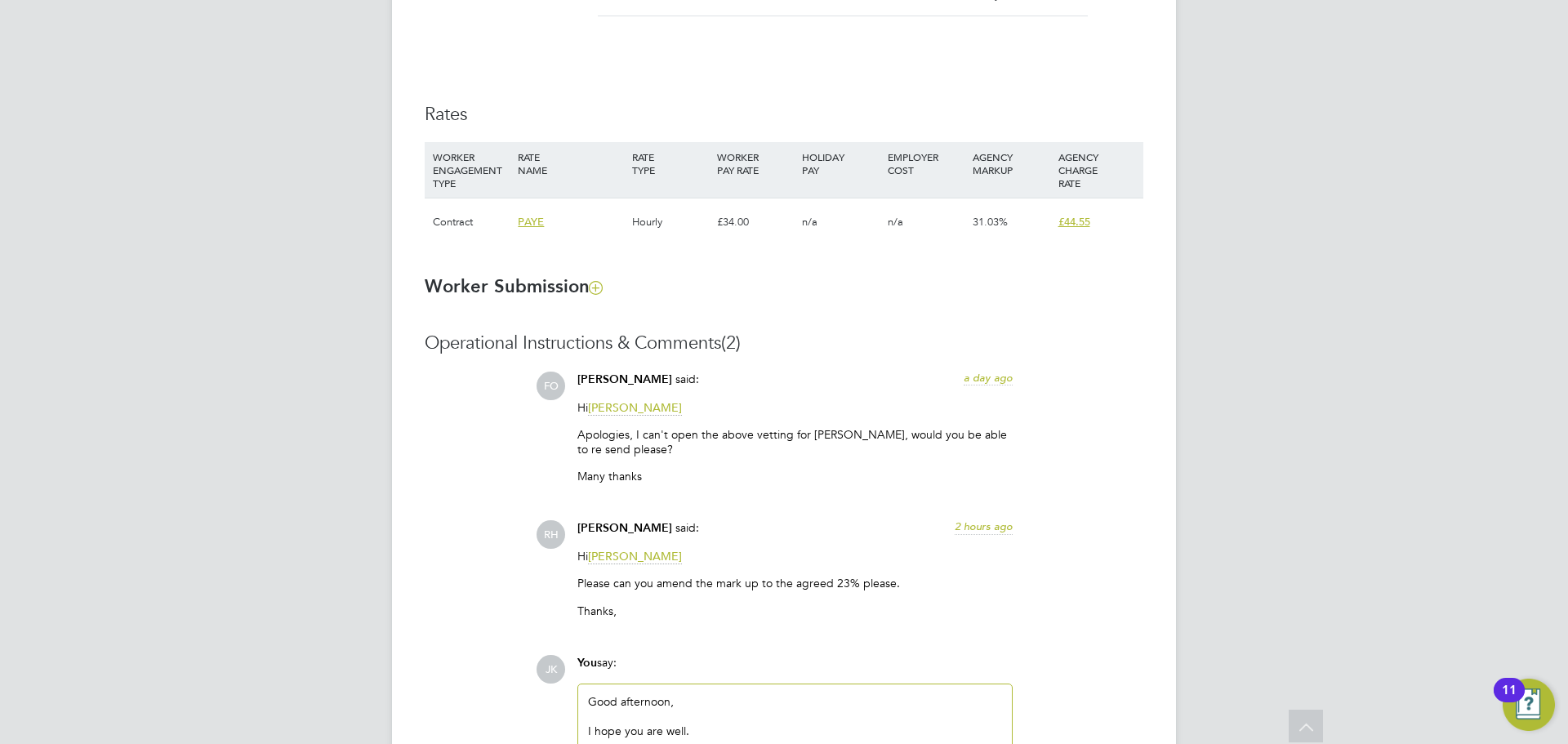
scroll to position [1061, 0]
click at [991, 226] on span "31.03%" at bounding box center [990, 222] width 36 height 14
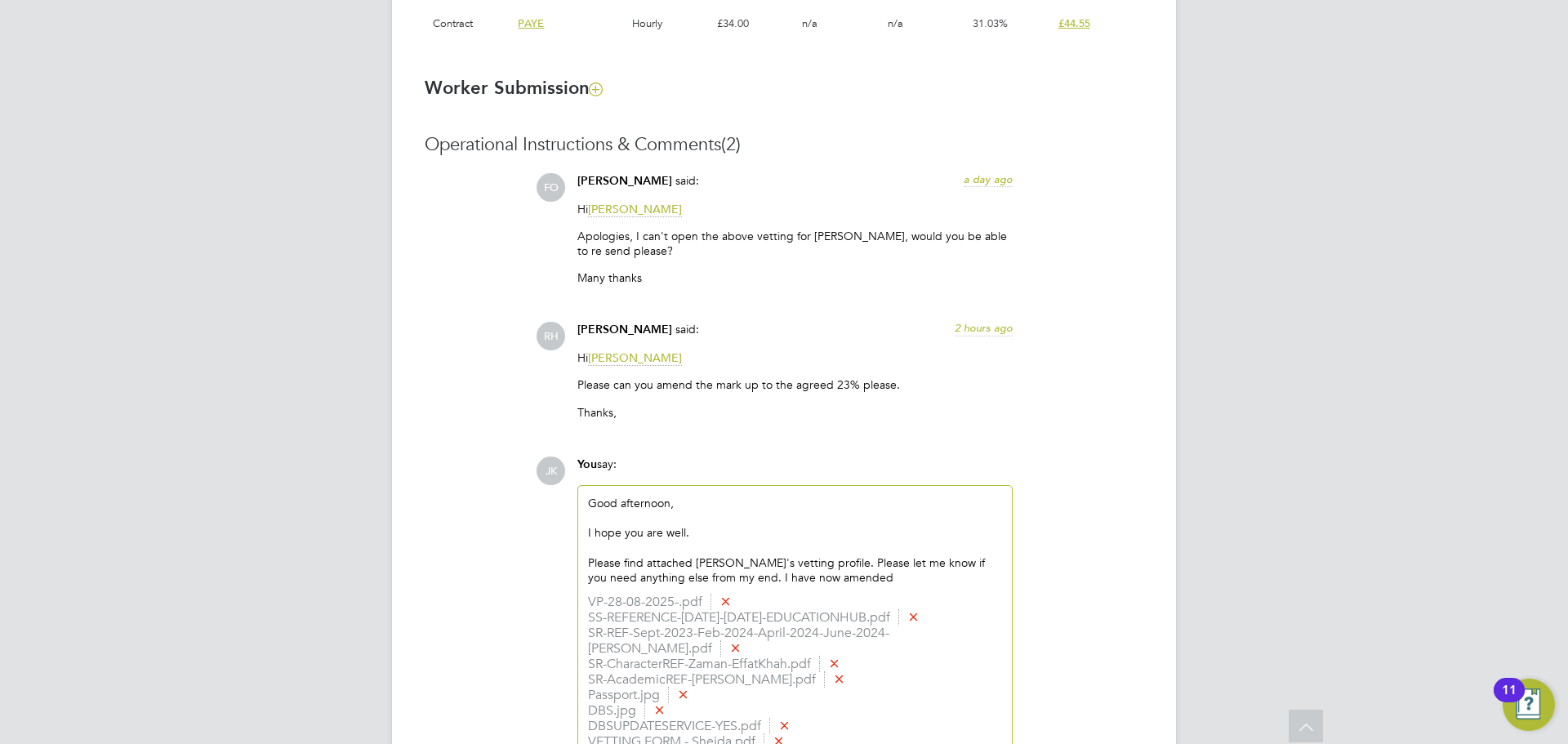
scroll to position [1412, 0]
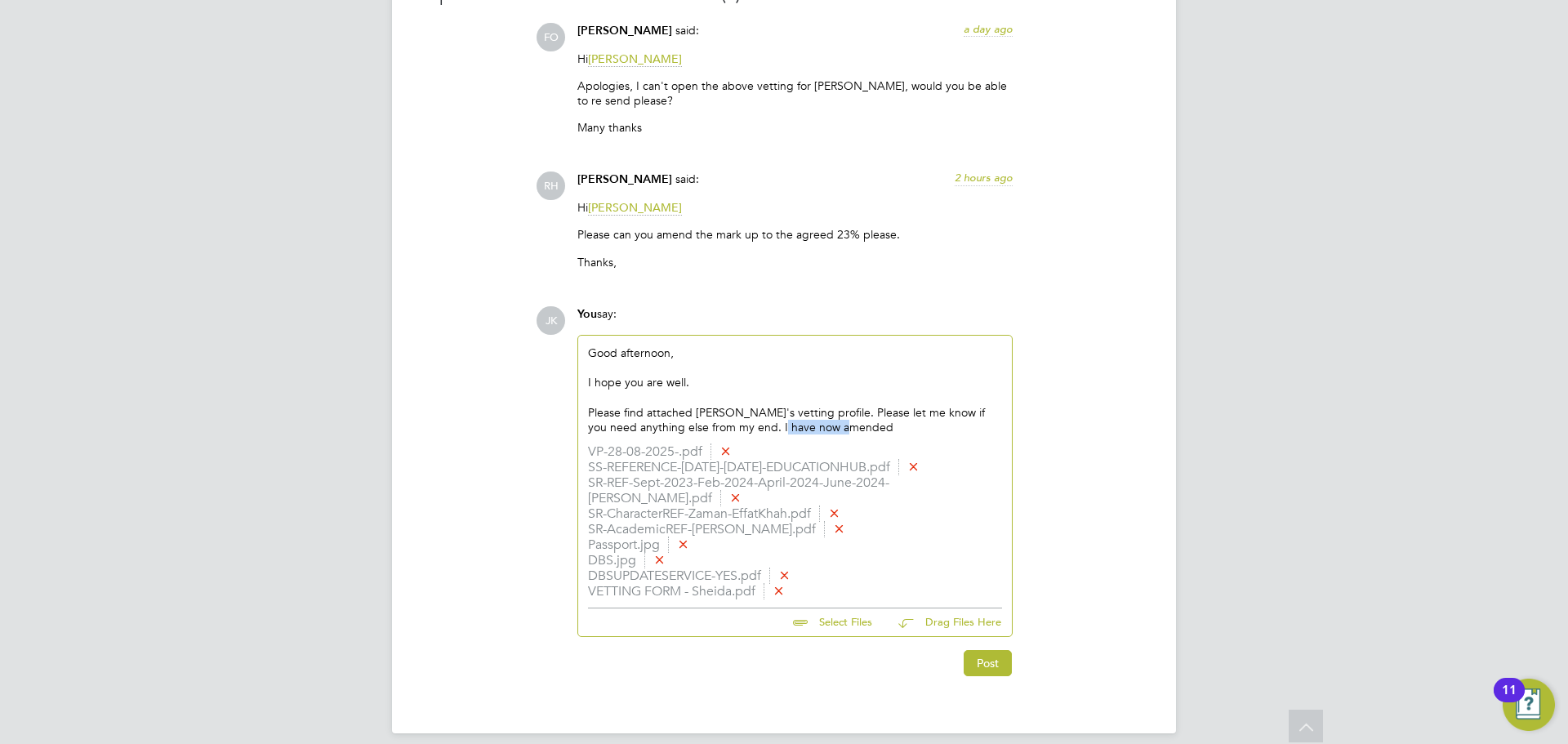
drag, startPoint x: 851, startPoint y: 426, endPoint x: 770, endPoint y: 426, distance: 81.0
click at [770, 426] on div "Please find attached Sheida's vetting profile. Please let me know if you need a…" at bounding box center [795, 419] width 414 height 29
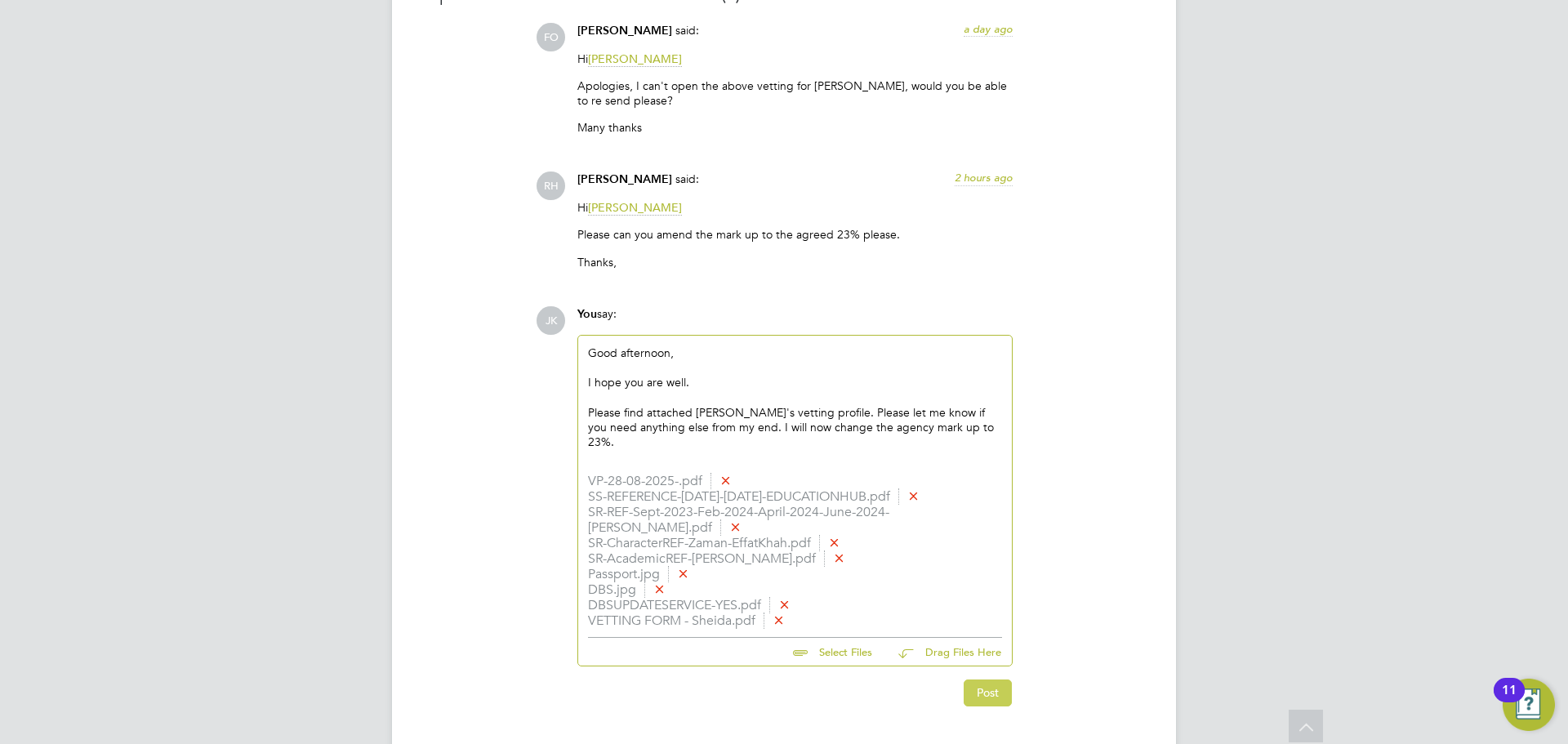
click at [979, 679] on button "Post" at bounding box center [987, 692] width 48 height 26
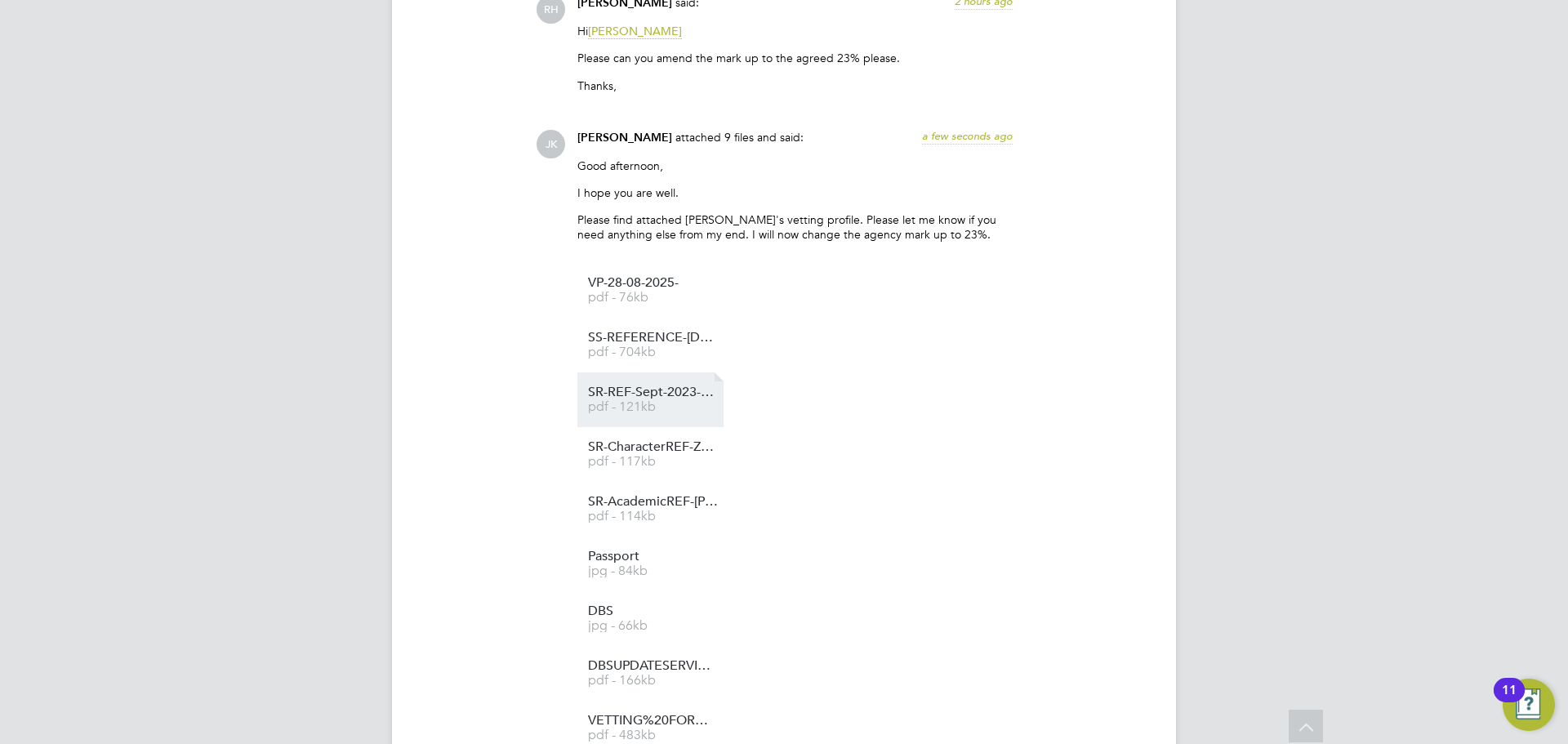
scroll to position [1658, 0]
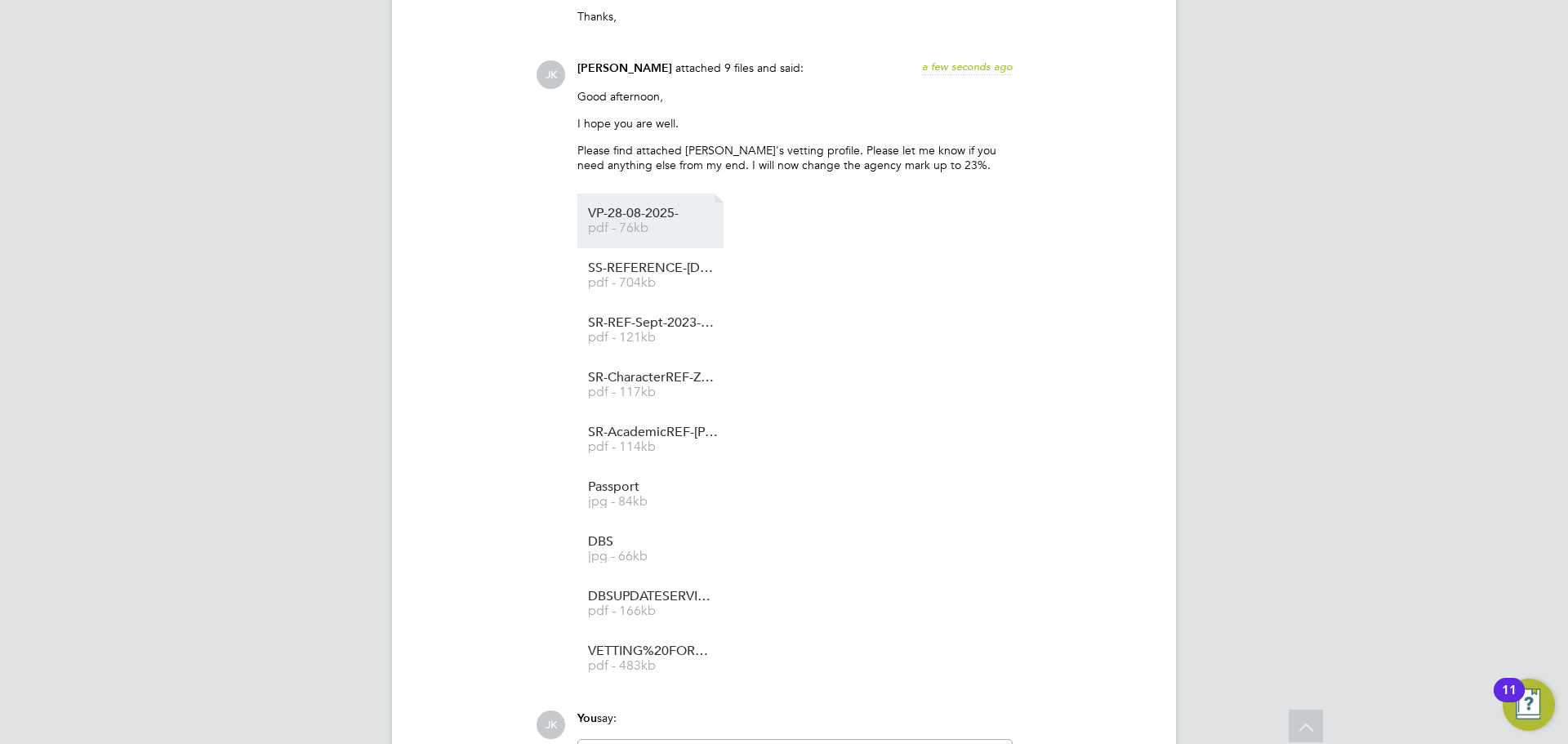
click at [627, 226] on span "pdf - 76kb" at bounding box center [653, 228] width 130 height 12
click at [623, 278] on span "pdf - 704kb" at bounding box center [653, 283] width 130 height 12
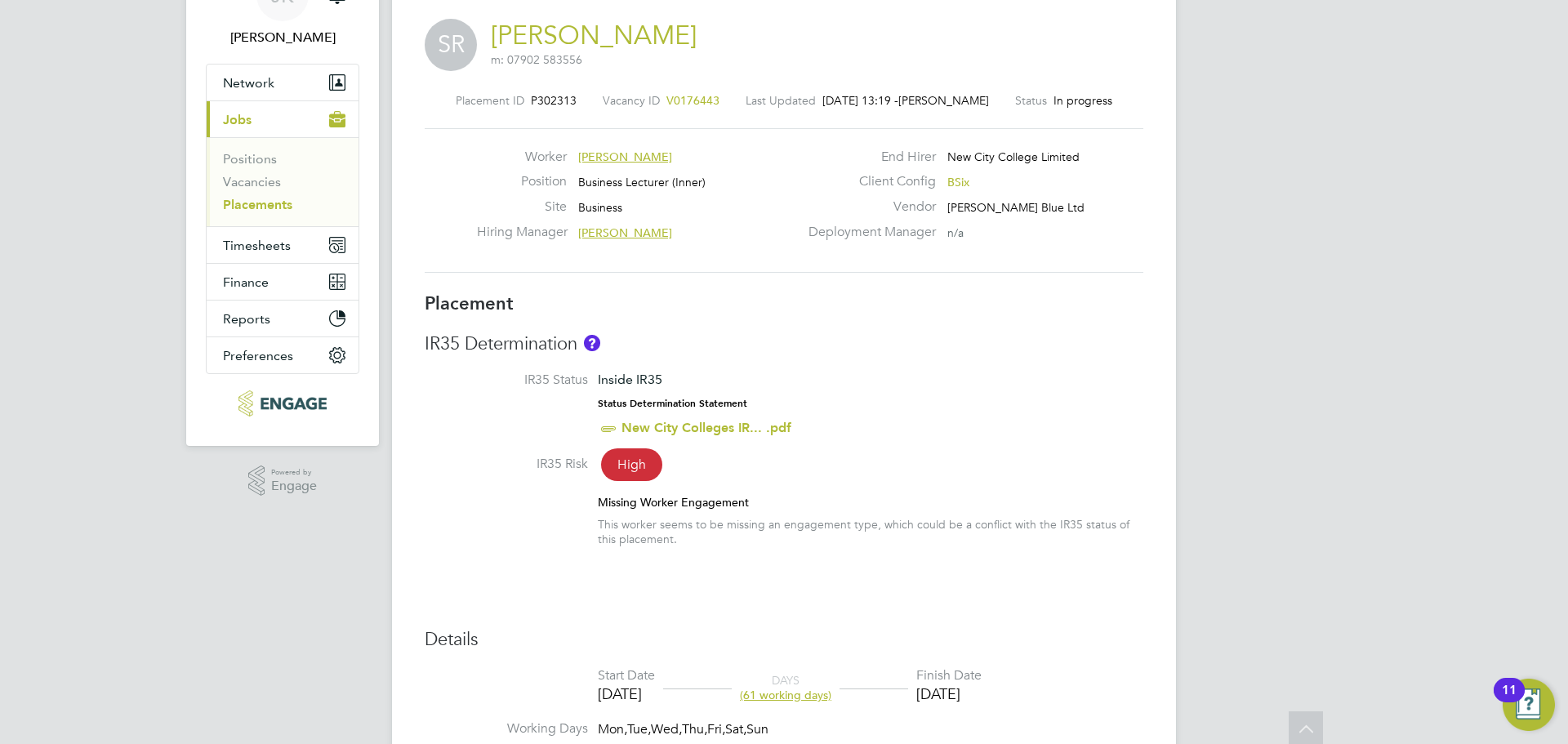
scroll to position [0, 0]
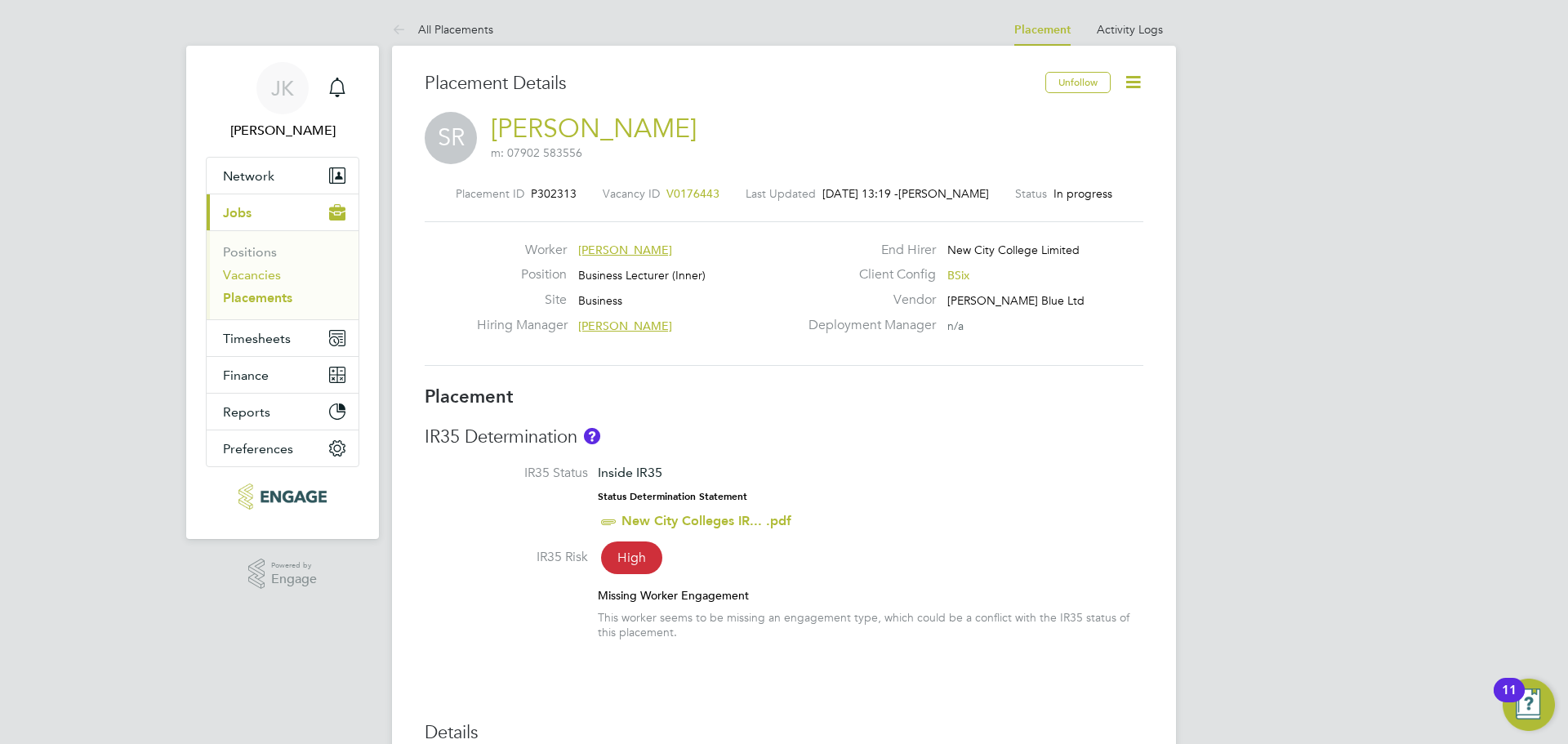
click at [240, 274] on link "Vacancies" at bounding box center [253, 274] width 58 height 16
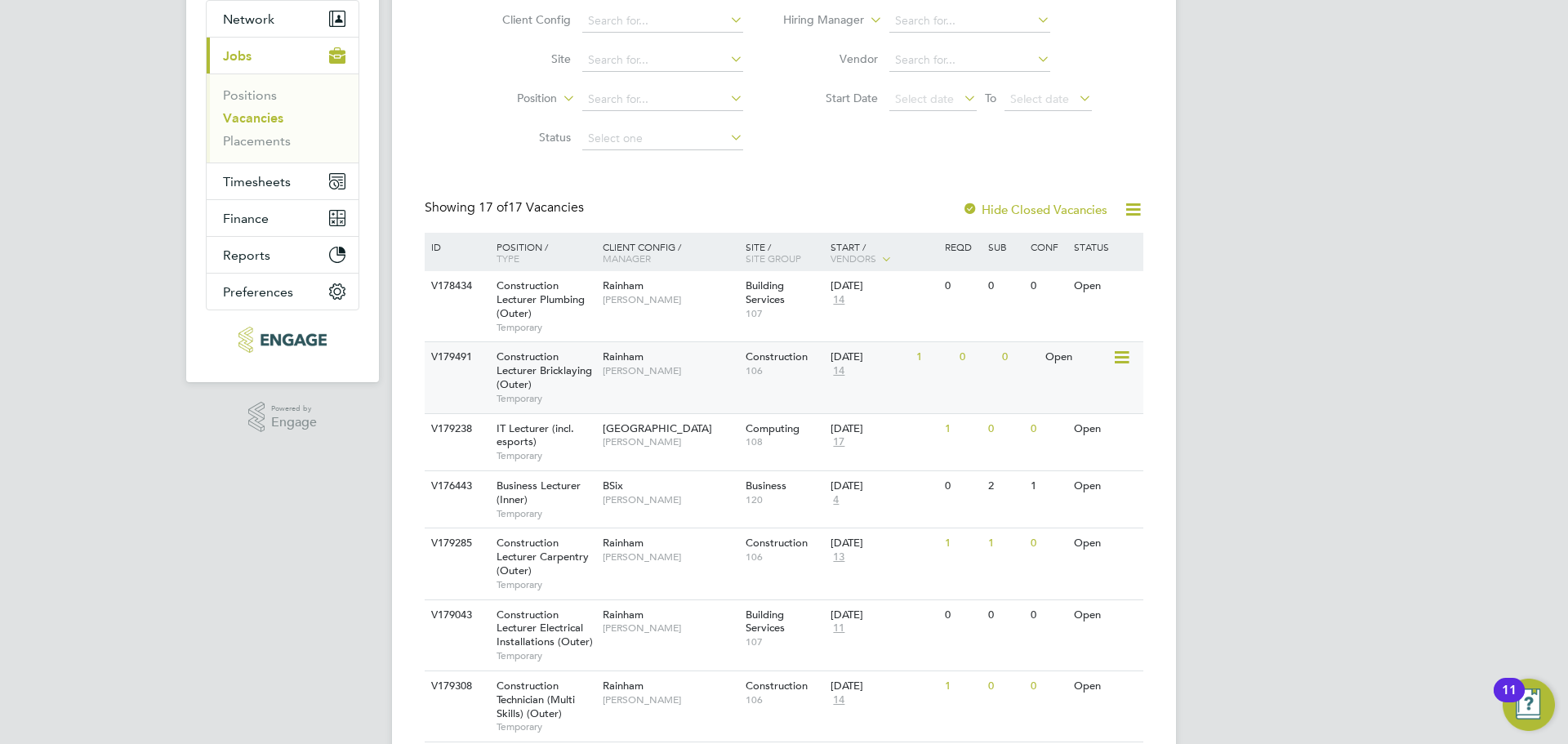
scroll to position [163, 0]
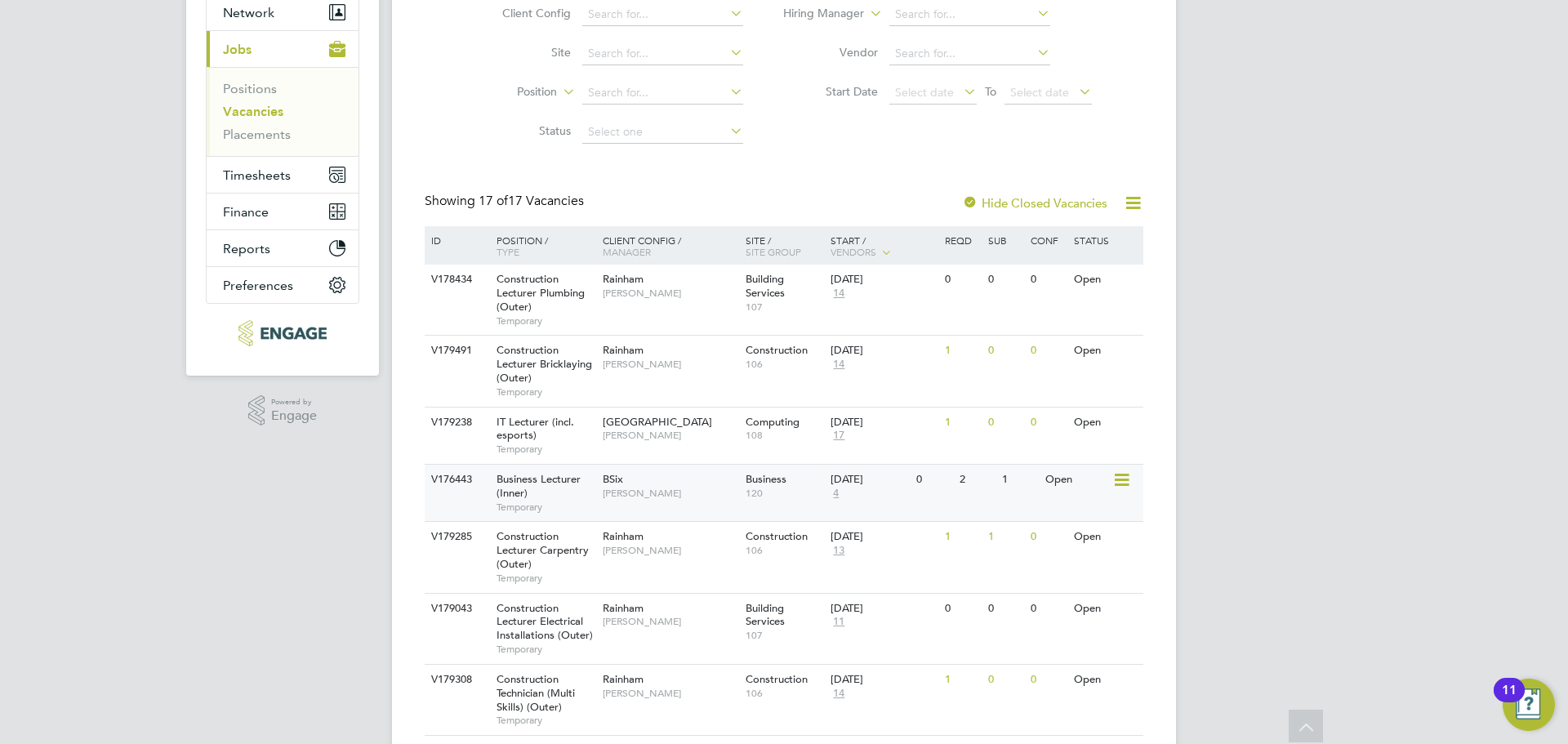
click at [505, 477] on span "Business Lecturer (Inner)" at bounding box center [539, 486] width 84 height 27
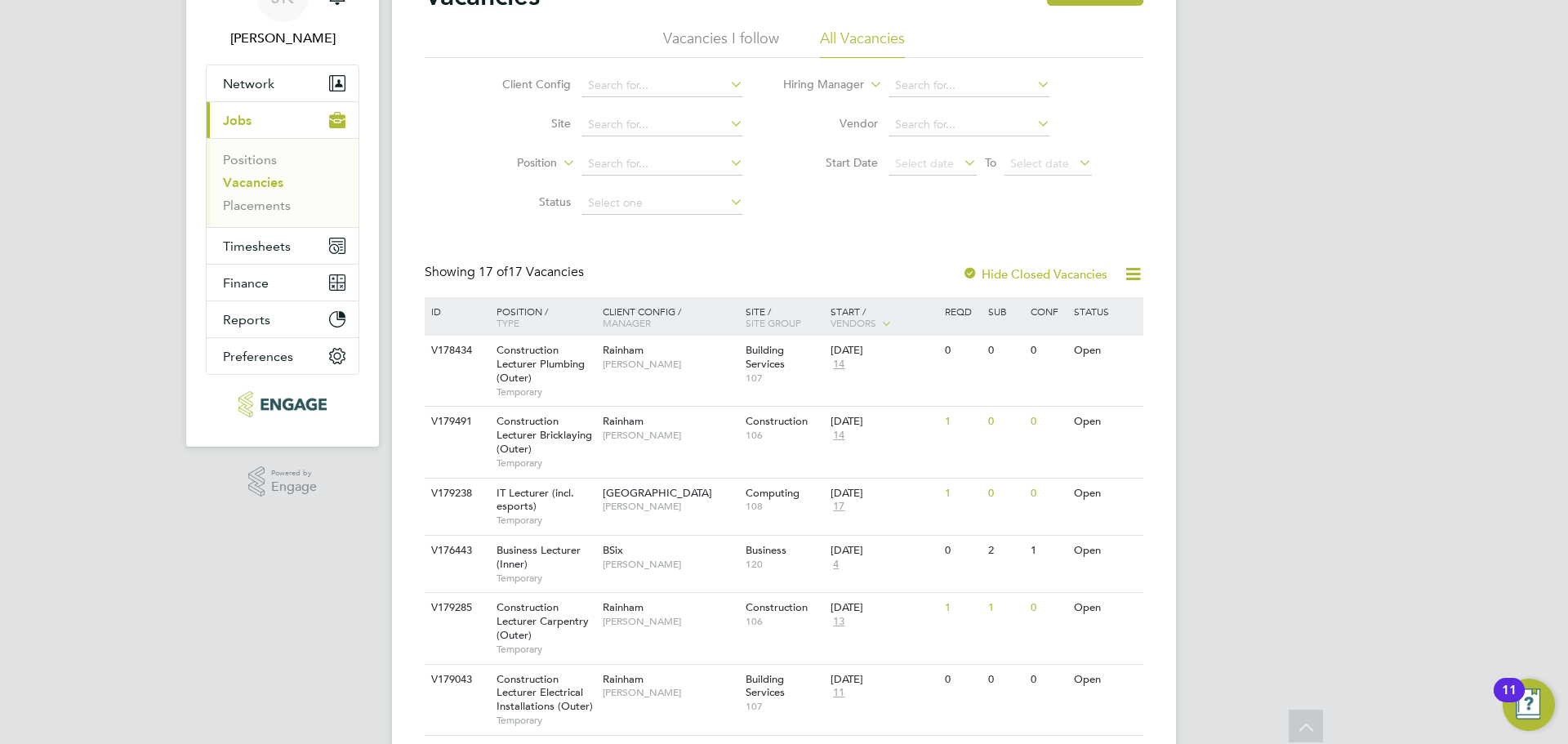
scroll to position [0, 0]
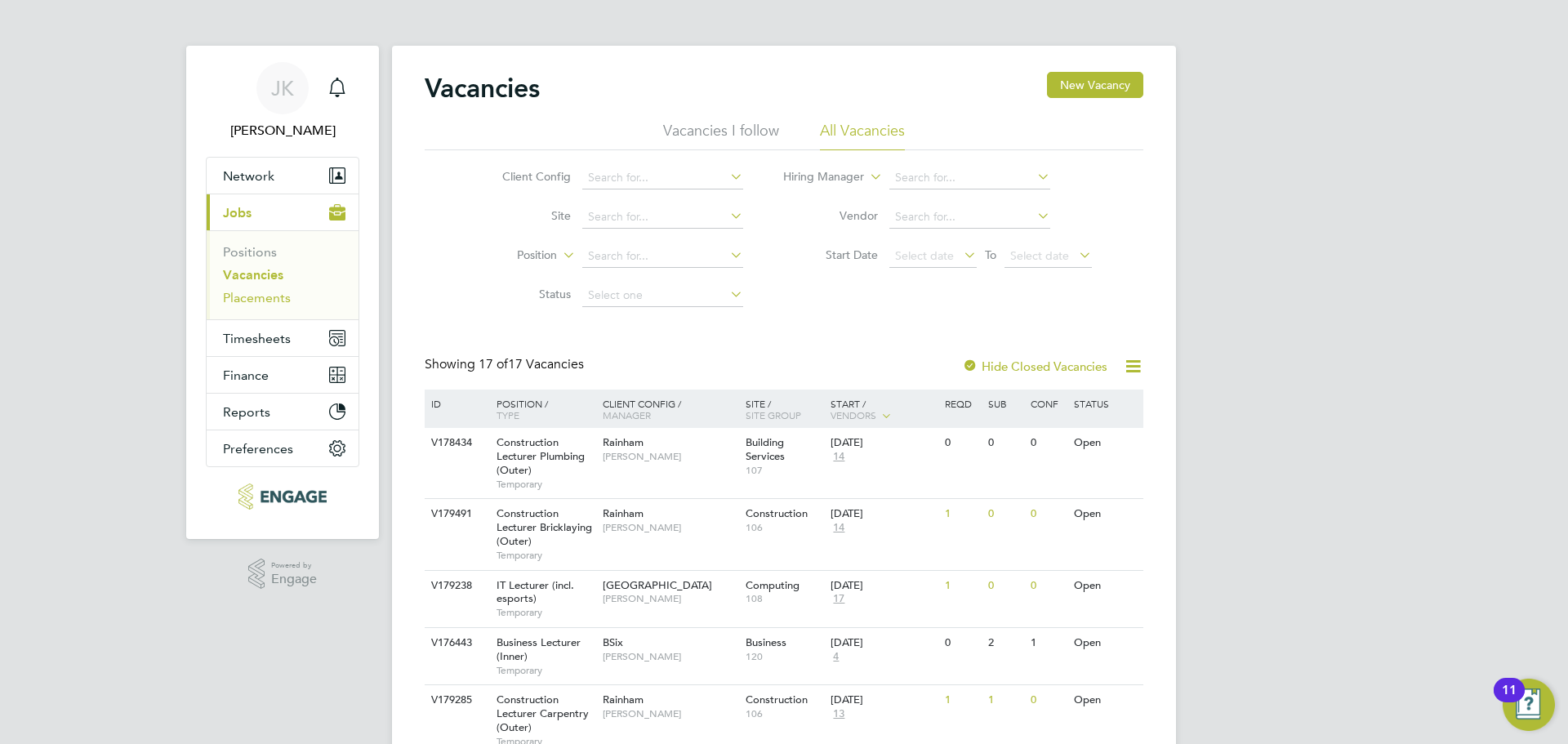
click at [250, 302] on link "Placements" at bounding box center [257, 297] width 67 height 16
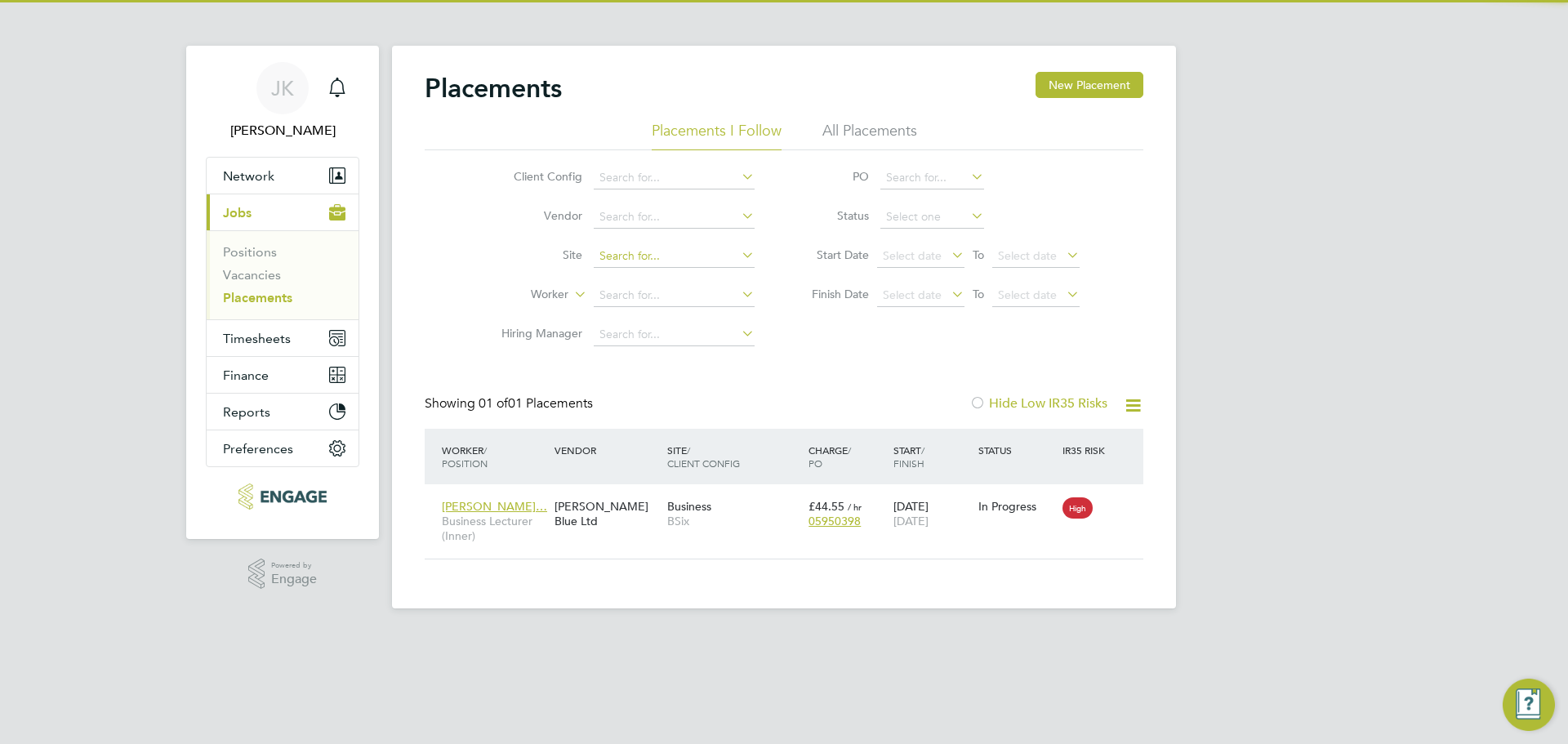
scroll to position [16, 77]
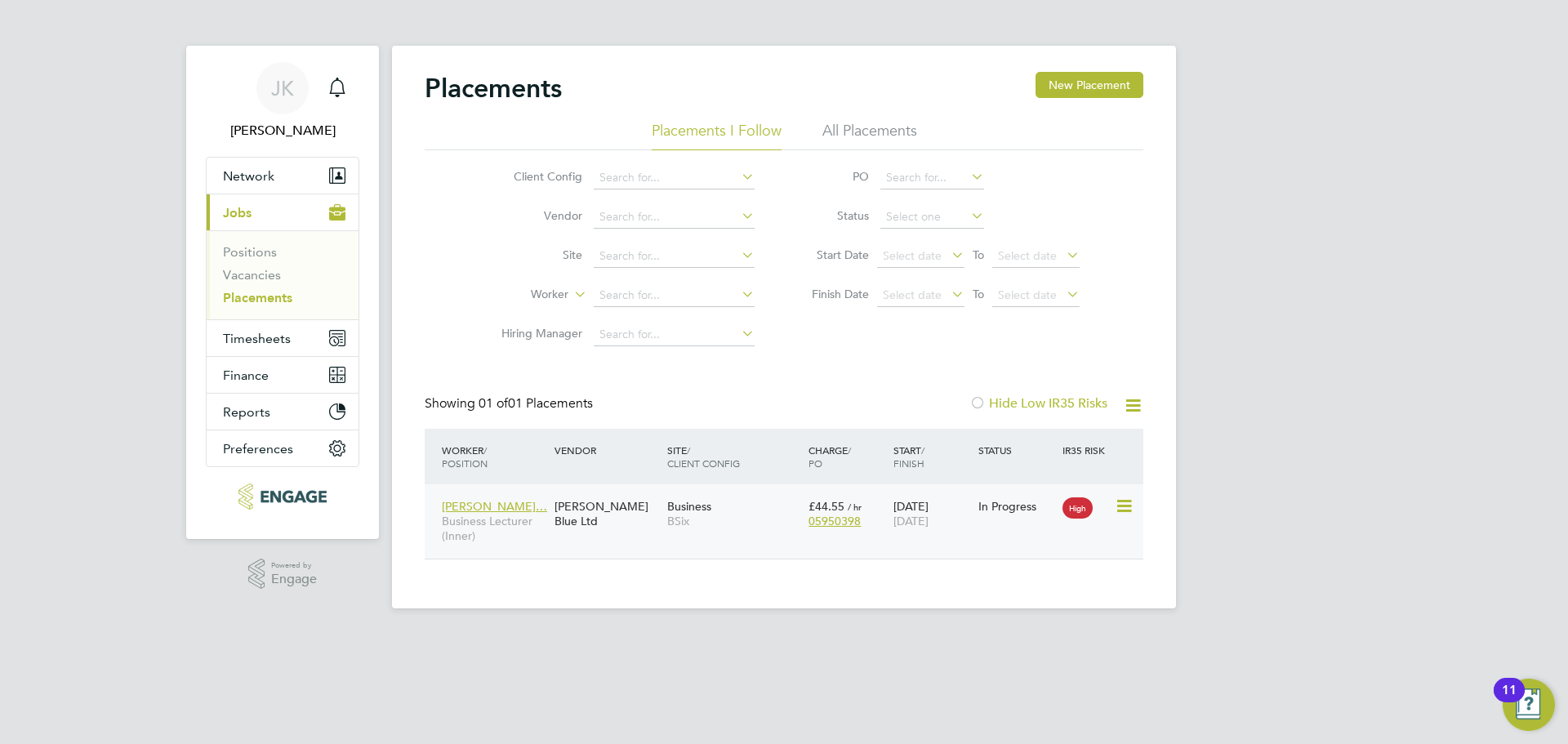
click at [544, 512] on span "Sheida Rahati Rah…" at bounding box center [495, 506] width 106 height 15
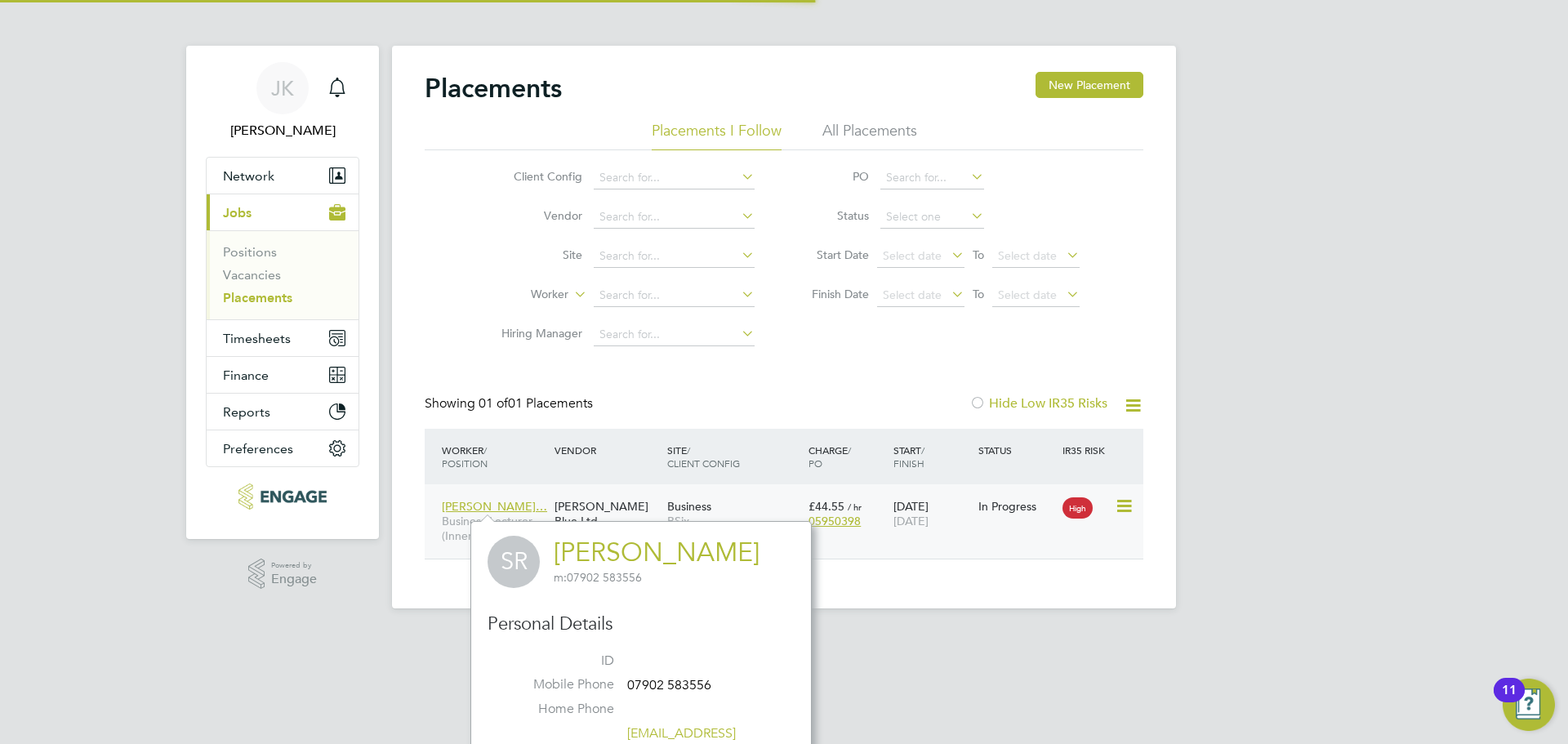
scroll to position [465, 505]
click at [652, 501] on div "[PERSON_NAME] Blue Ltd" at bounding box center [607, 513] width 113 height 46
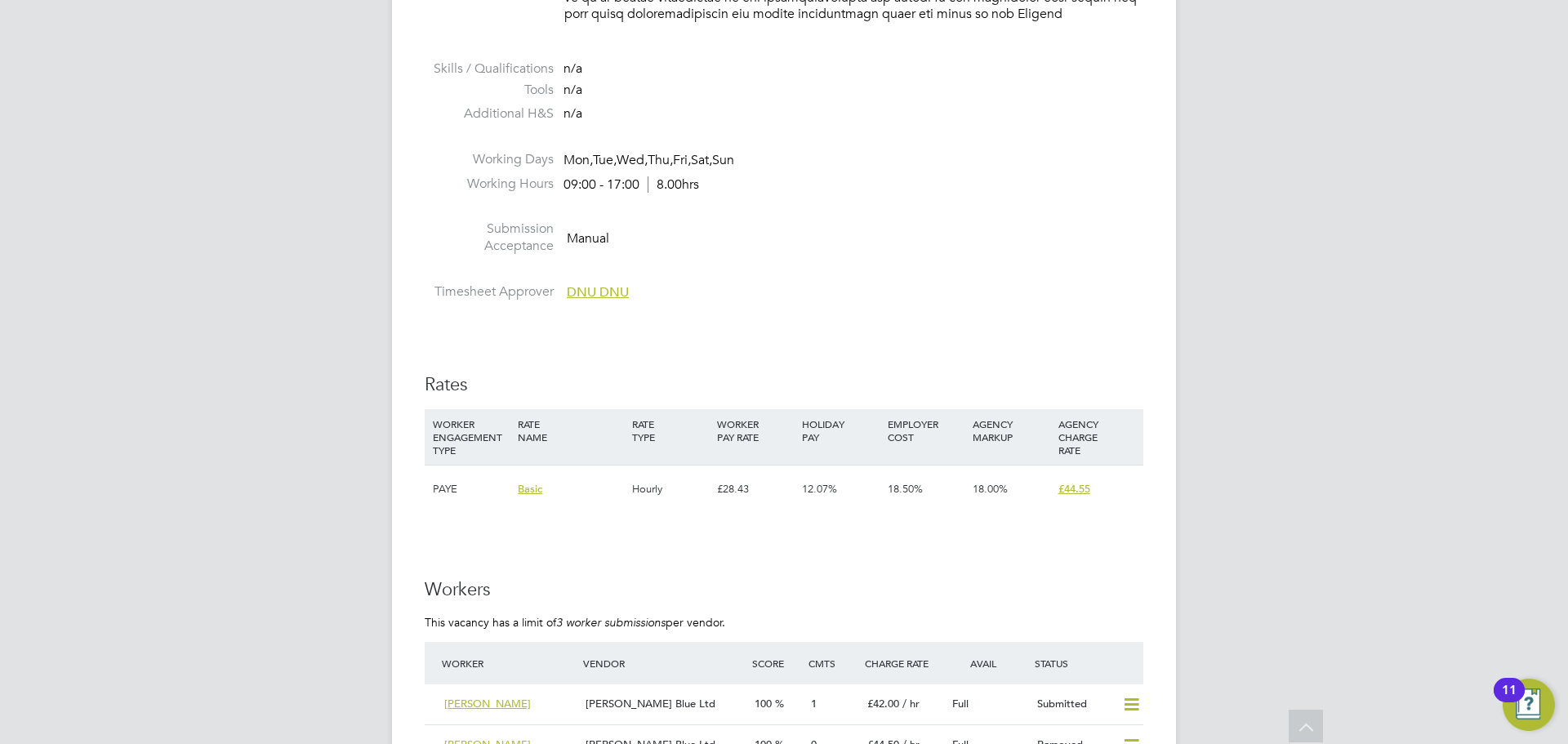
scroll to position [1552, 0]
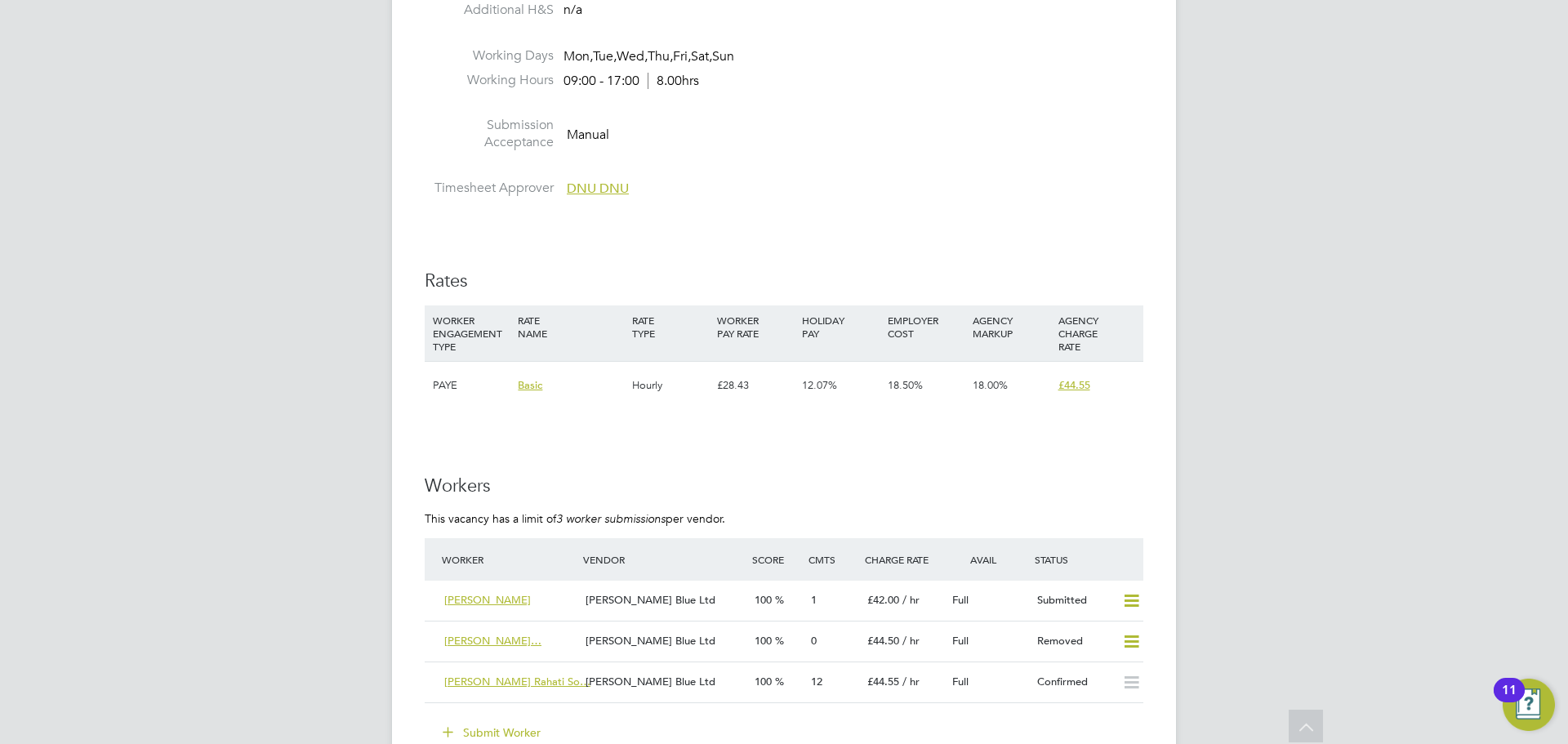
click at [986, 378] on span "18.00%" at bounding box center [990, 385] width 36 height 14
drag, startPoint x: 1012, startPoint y: 365, endPoint x: 885, endPoint y: 369, distance: 127.1
click at [885, 369] on div "PAYE Basic Hourly £28.43 12.07% 18.50% 18.00% £44.55" at bounding box center [784, 385] width 718 height 48
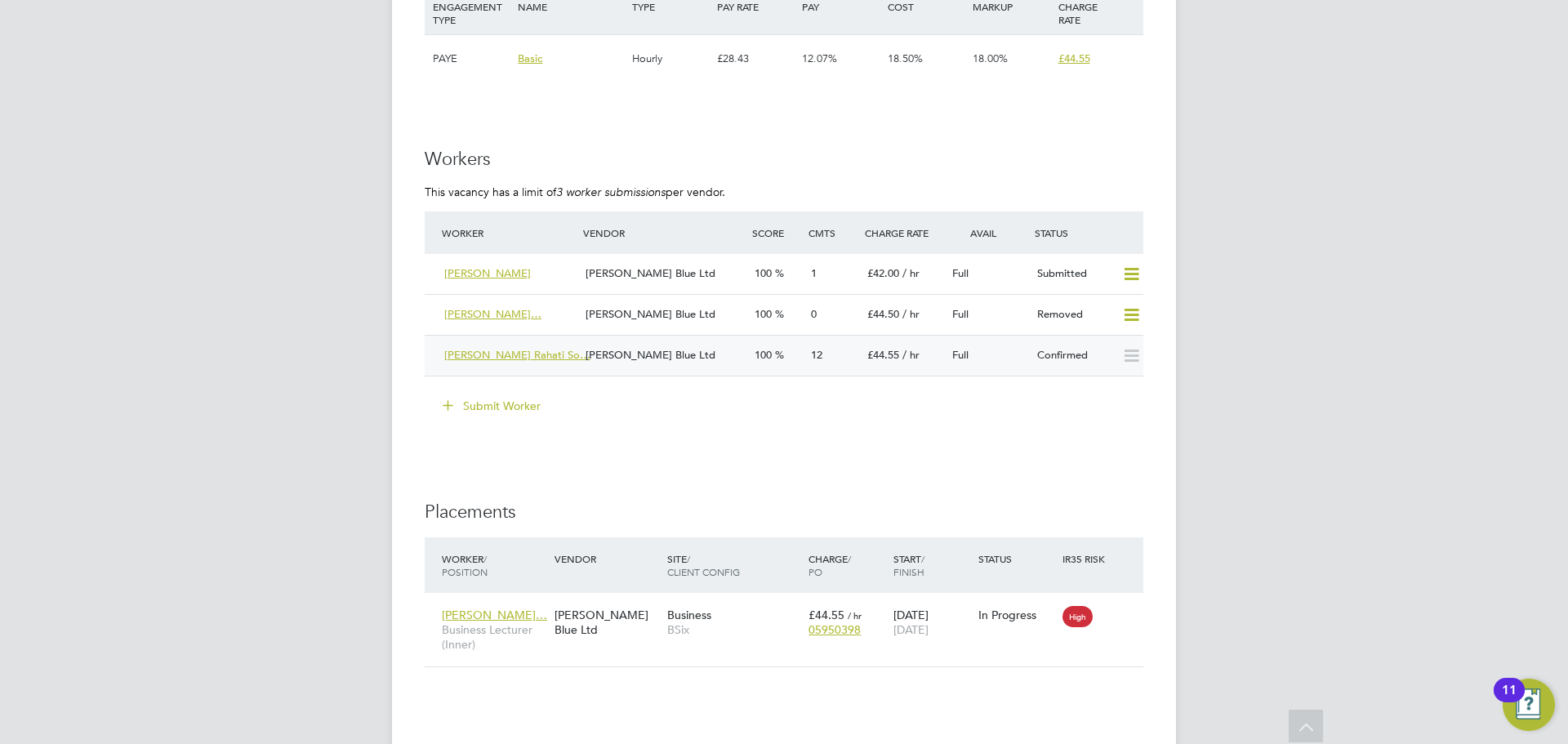
click at [513, 348] on span "Sheida Rahati Rahati So…" at bounding box center [517, 355] width 146 height 14
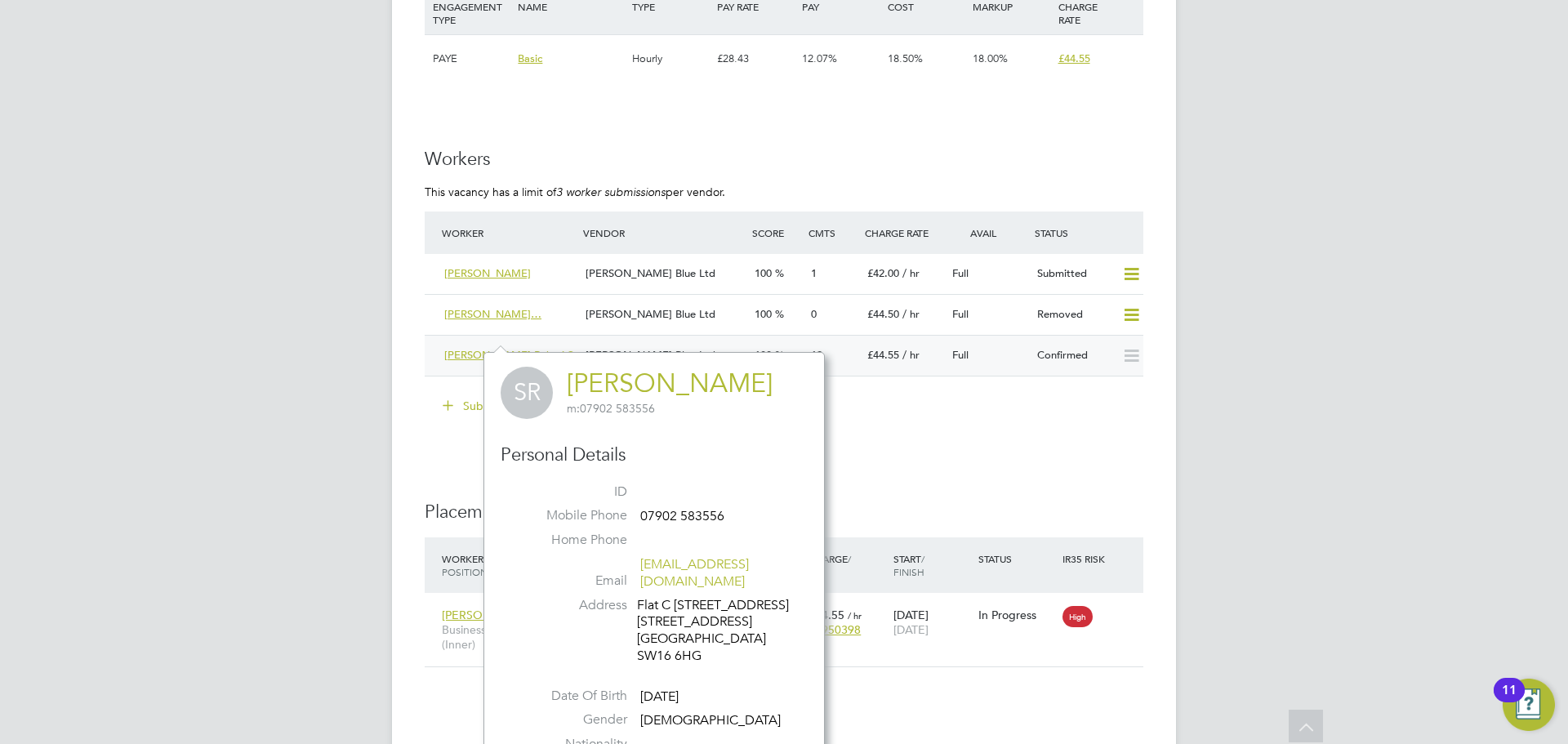
click at [677, 343] on div "[PERSON_NAME] Blue Ltd" at bounding box center [663, 356] width 169 height 27
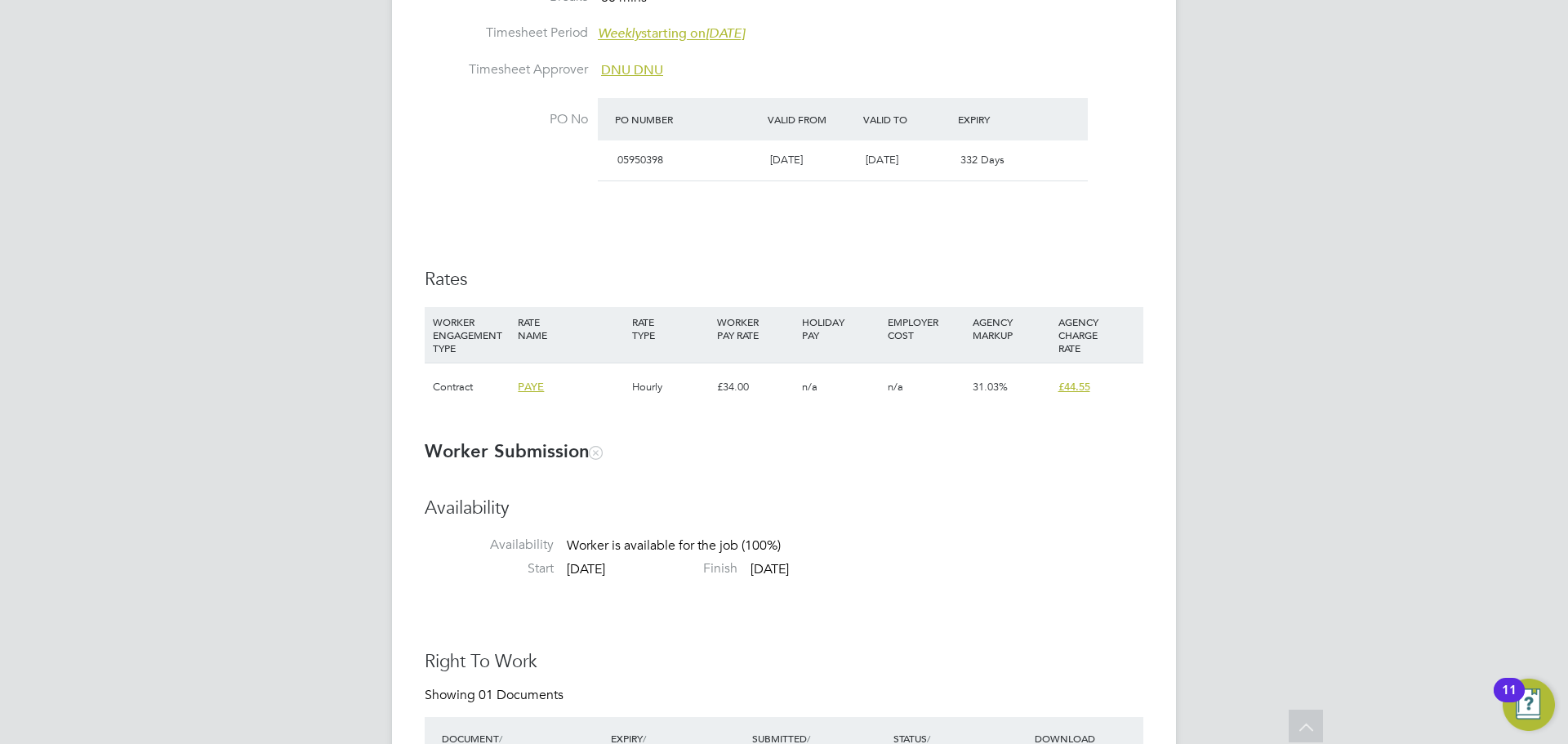
drag, startPoint x: 977, startPoint y: 388, endPoint x: 999, endPoint y: 388, distance: 22.0
click at [978, 388] on span "31.03%" at bounding box center [990, 387] width 36 height 14
click at [1002, 388] on span "31.03%" at bounding box center [990, 387] width 36 height 14
drag, startPoint x: 1006, startPoint y: 385, endPoint x: 833, endPoint y: 402, distance: 173.8
click at [838, 404] on div "Contract PAYE Hourly £34.00 n/a n/a 31.03% £44.55" at bounding box center [784, 387] width 718 height 48
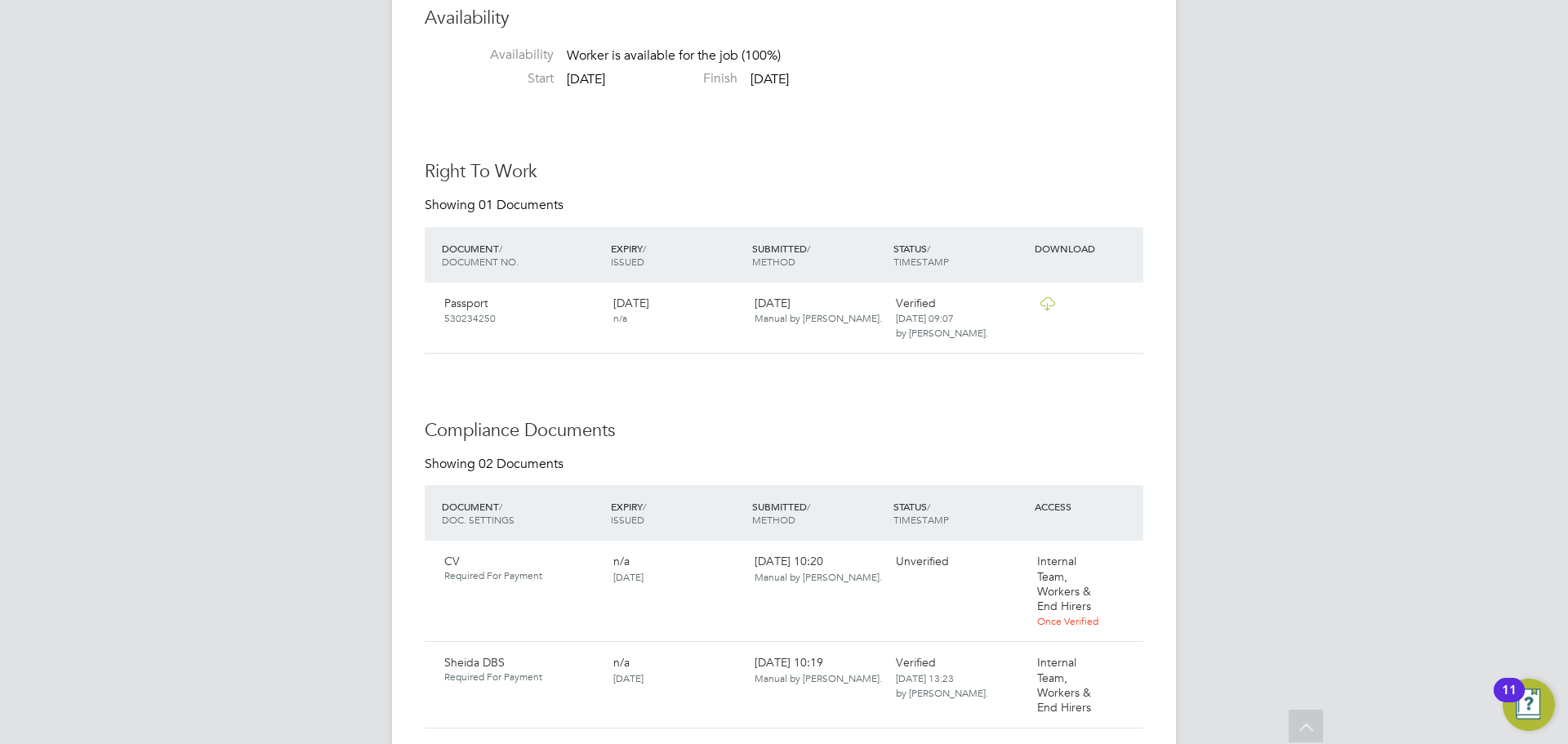
drag, startPoint x: 806, startPoint y: 438, endPoint x: 788, endPoint y: 429, distance: 20.1
click at [805, 438] on h3 "Compliance Documents" at bounding box center [784, 431] width 718 height 24
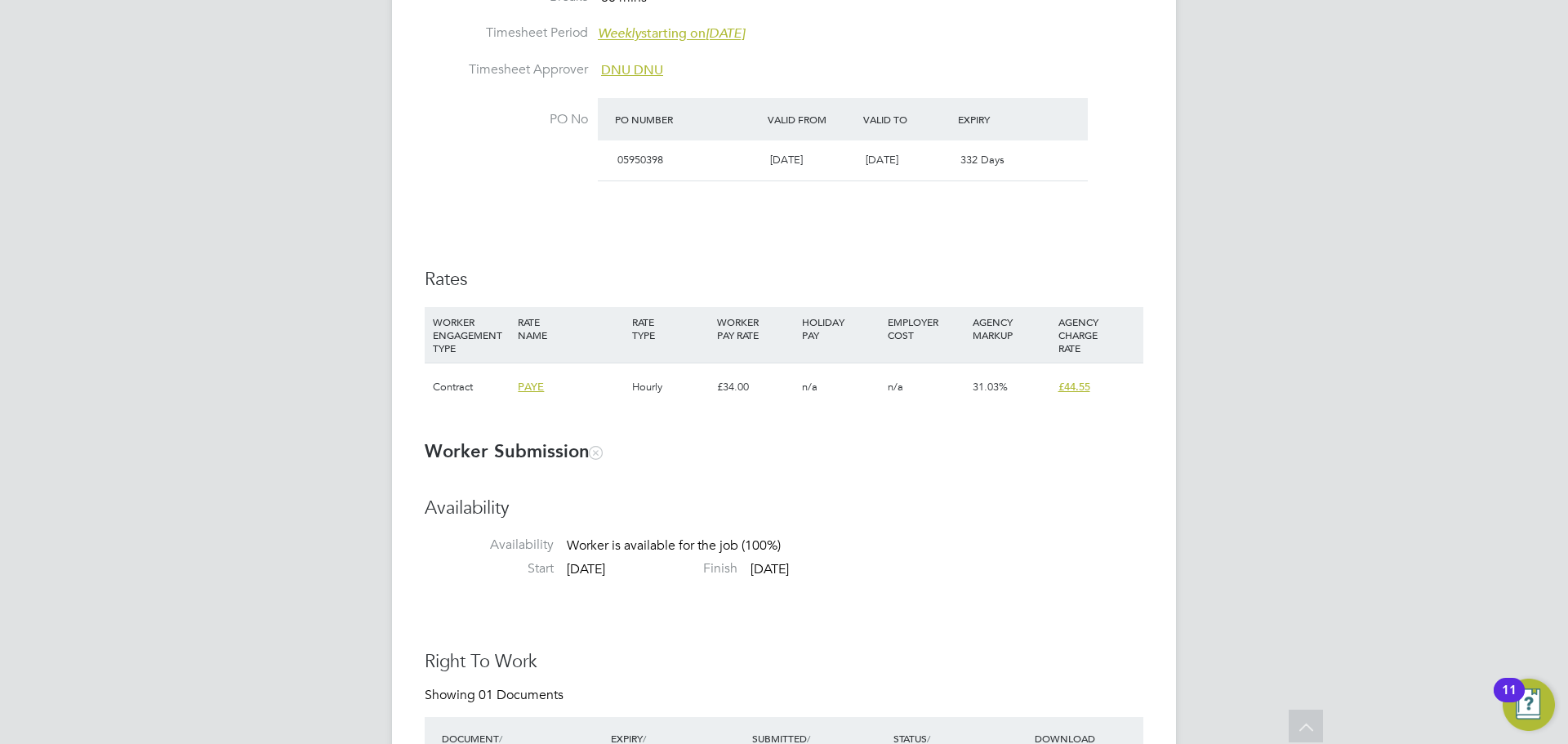
click at [1076, 388] on span "£44.55" at bounding box center [1074, 387] width 32 height 14
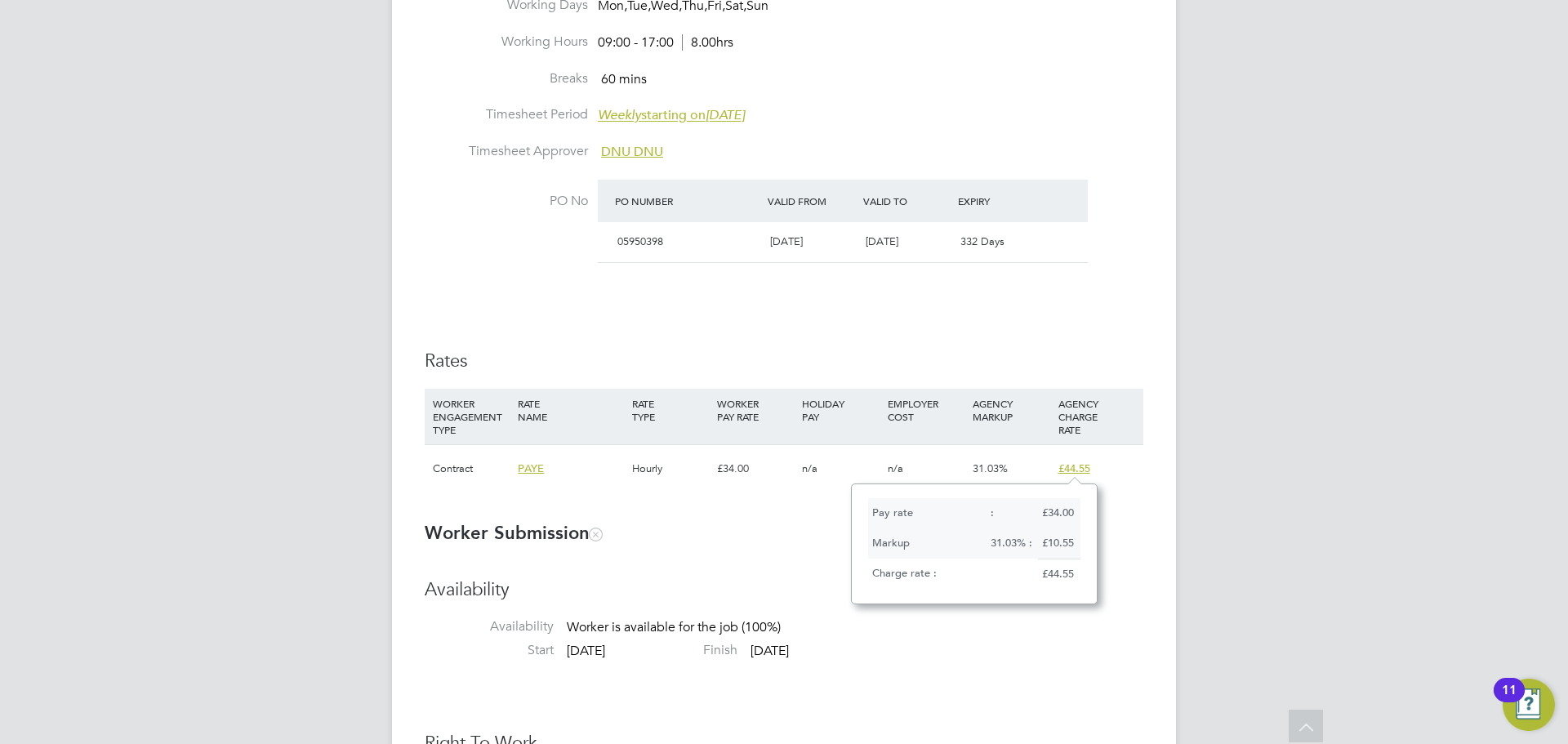
click at [898, 344] on div "Details Start Date 01 Sep 2025 DAYS (61 working days) Finish Date 31 Oct 2025 W…" at bounding box center [784, 206] width 718 height 604
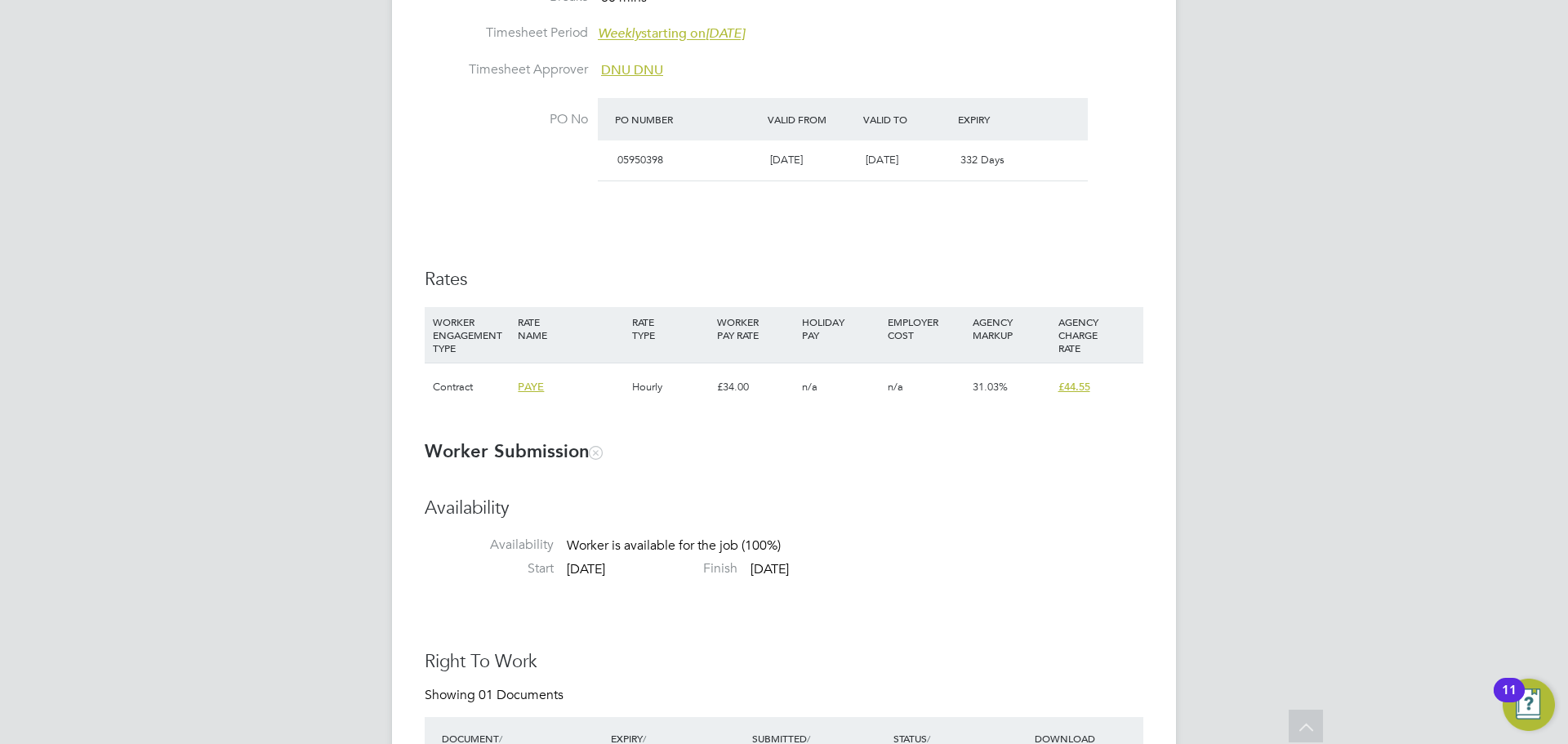
scroll to position [1143, 0]
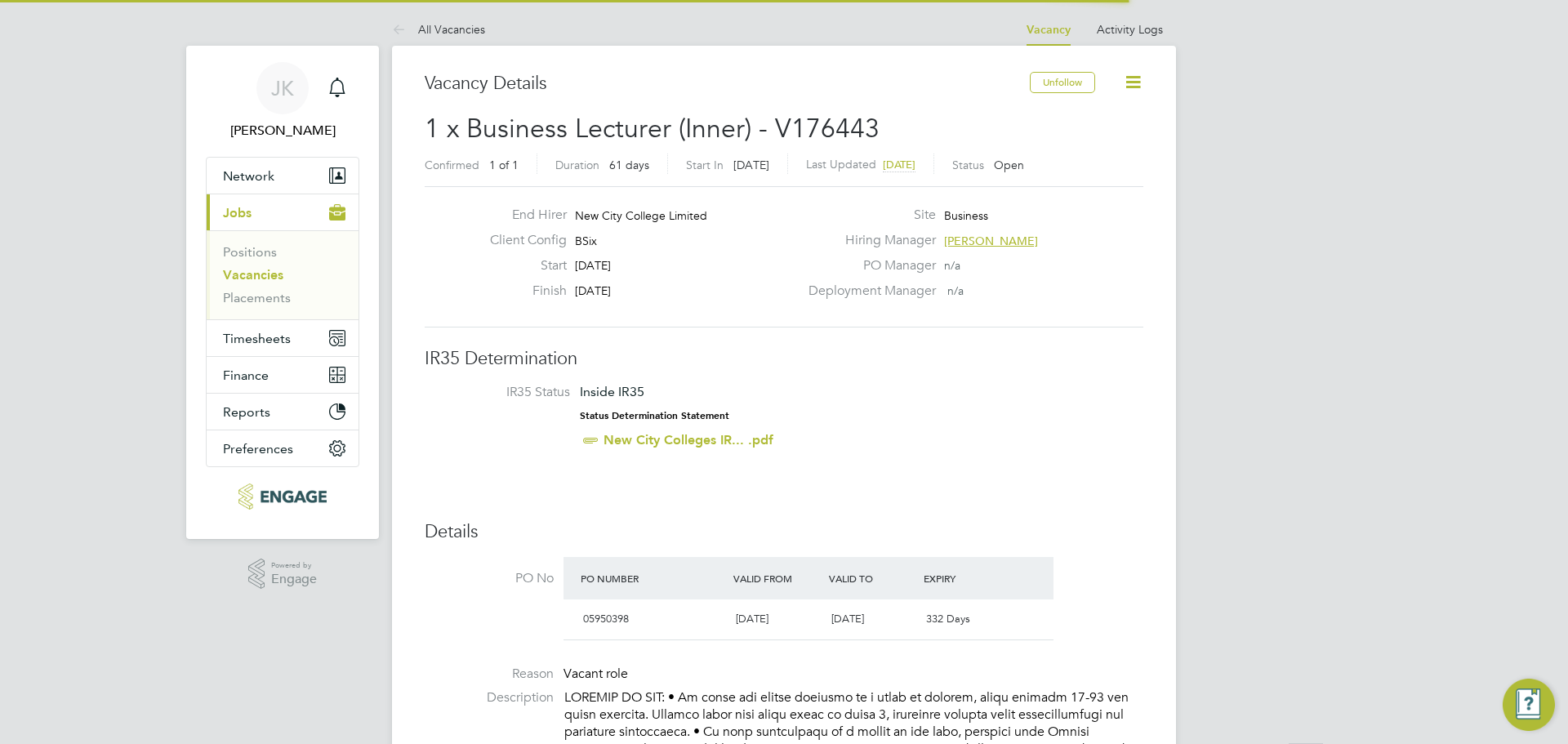
scroll to position [8, 8]
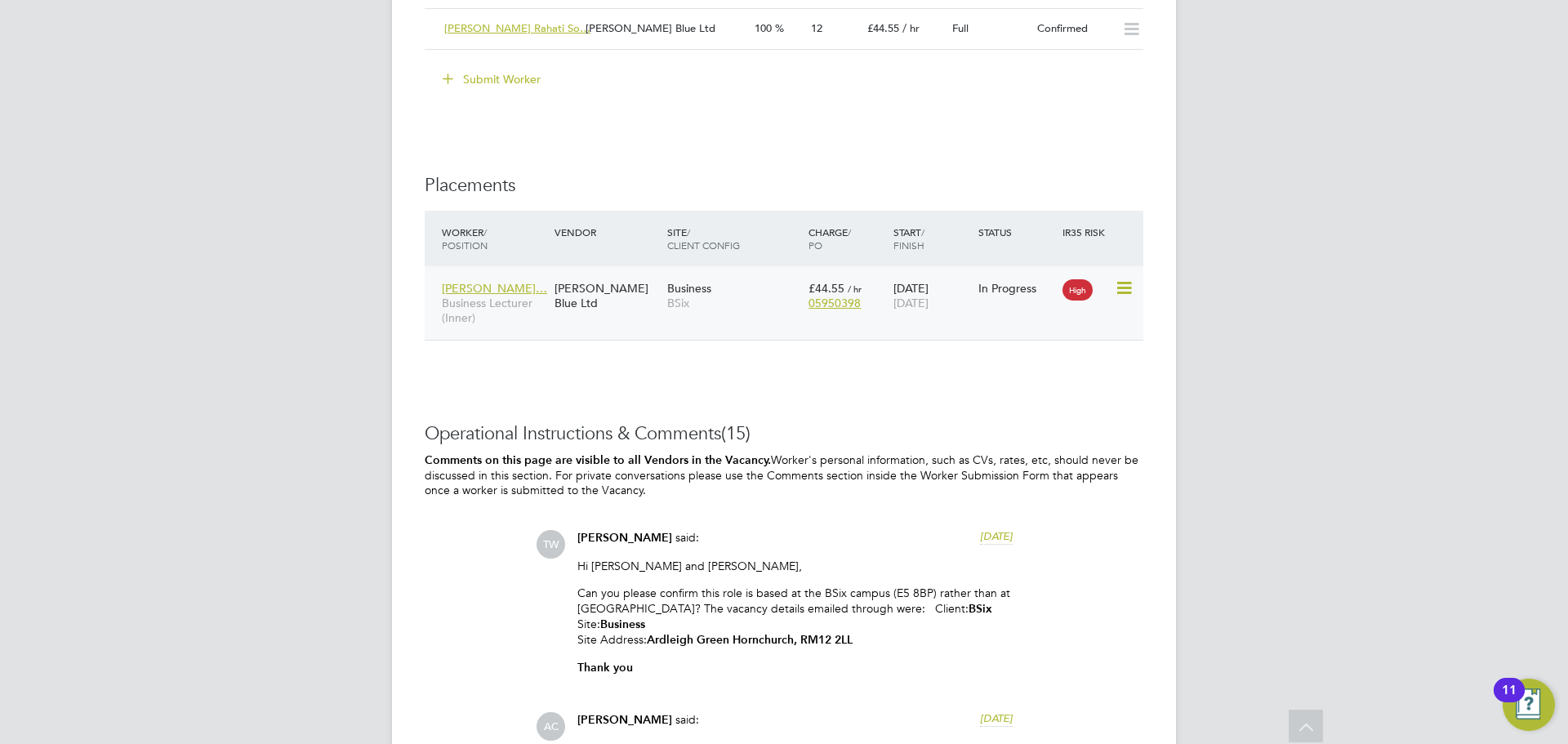
click at [886, 273] on div "£44.55 / hr 05950398" at bounding box center [846, 295] width 85 height 46
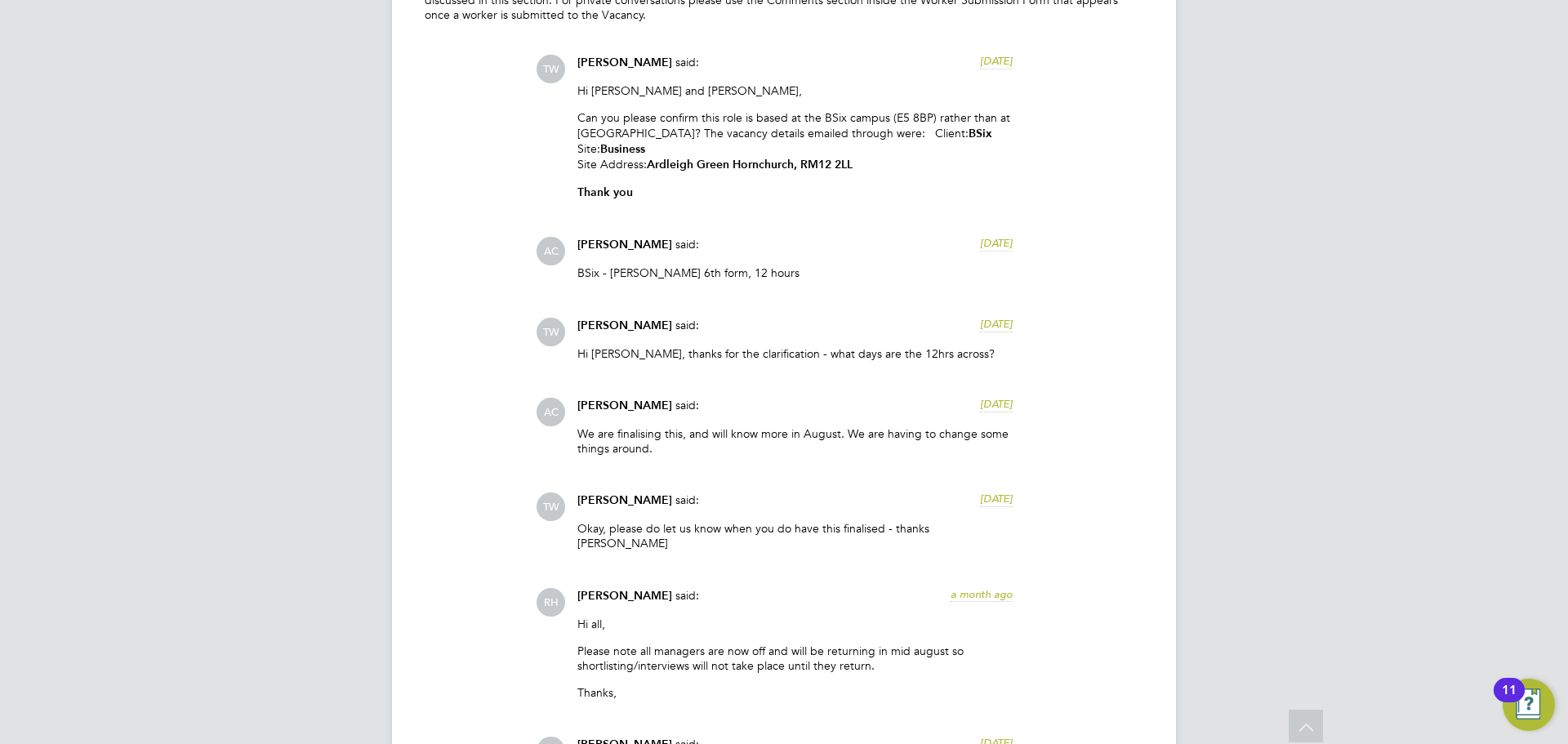
scroll to position [2695, 0]
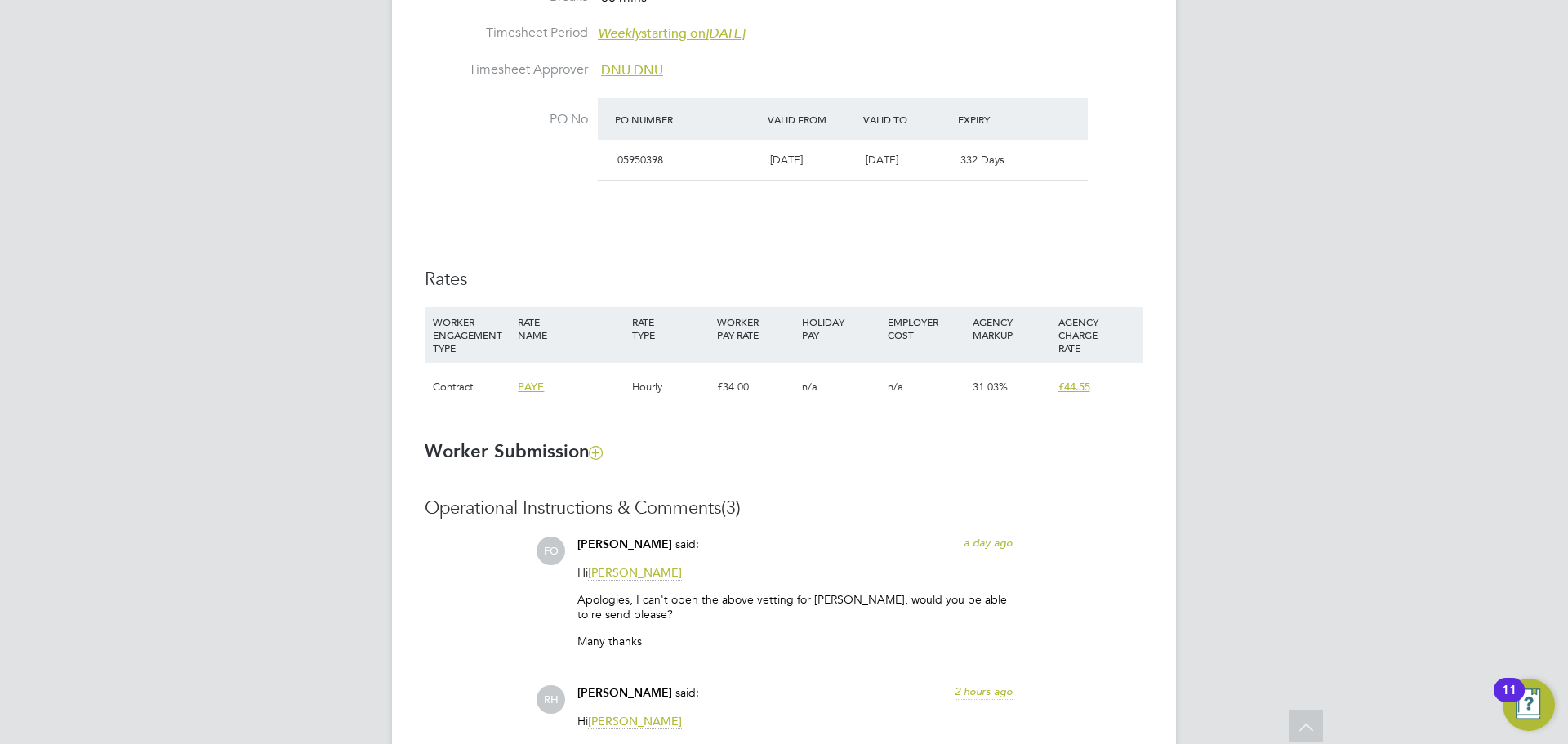
click at [745, 378] on div "£34.00" at bounding box center [755, 388] width 85 height 47
click at [740, 380] on div "£34.00" at bounding box center [755, 388] width 85 height 47
drag, startPoint x: 755, startPoint y: 393, endPoint x: 665, endPoint y: 387, distance: 90.2
click at [670, 387] on div "Contract PAYE Hourly £34.00 n/a n/a 31.03% £44.55" at bounding box center [784, 387] width 718 height 48
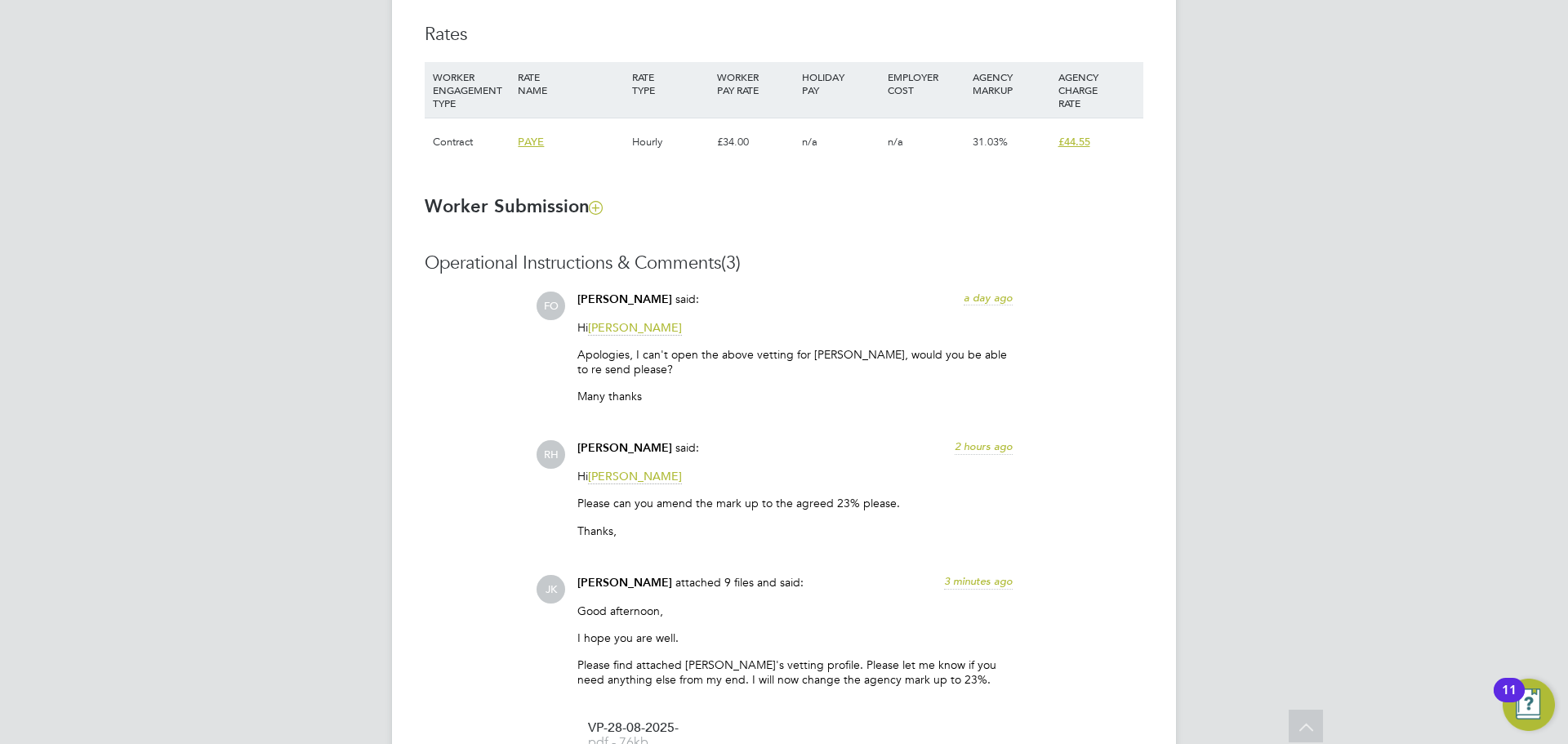
click at [789, 245] on ng-form "Placement IR35 Determination IR35 Status Inside IR35 Status Determination State…" at bounding box center [784, 332] width 718 height 2179
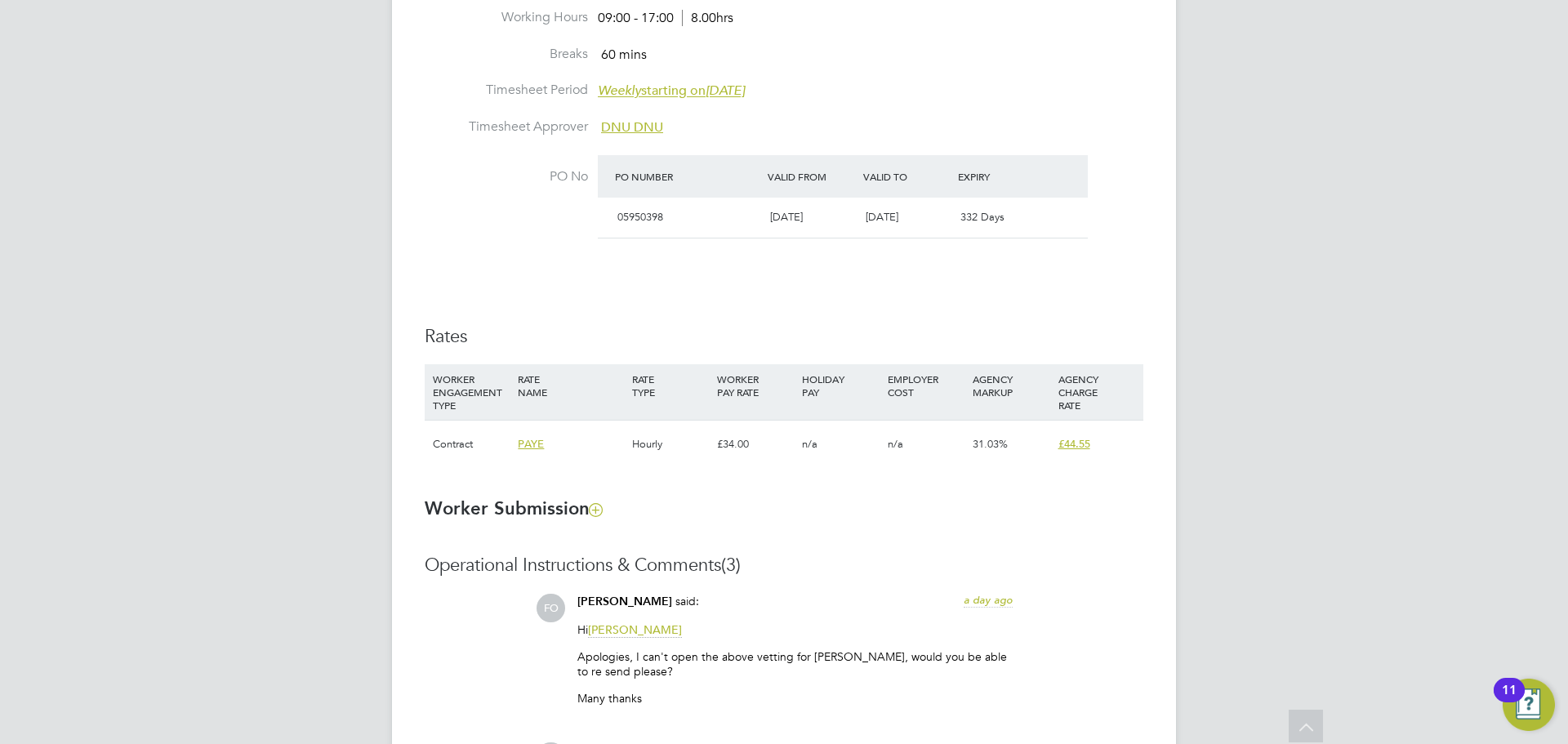
click at [1015, 447] on div "31.03%" at bounding box center [1010, 444] width 85 height 47
drag, startPoint x: 985, startPoint y: 437, endPoint x: 772, endPoint y: 440, distance: 213.0
click at [772, 440] on div "Contract PAYE Hourly £34.00 n/a n/a 31.03% £44.55" at bounding box center [784, 443] width 718 height 48
click at [749, 440] on div "£34.00" at bounding box center [755, 444] width 85 height 47
drag, startPoint x: 681, startPoint y: 439, endPoint x: 573, endPoint y: 431, distance: 108.3
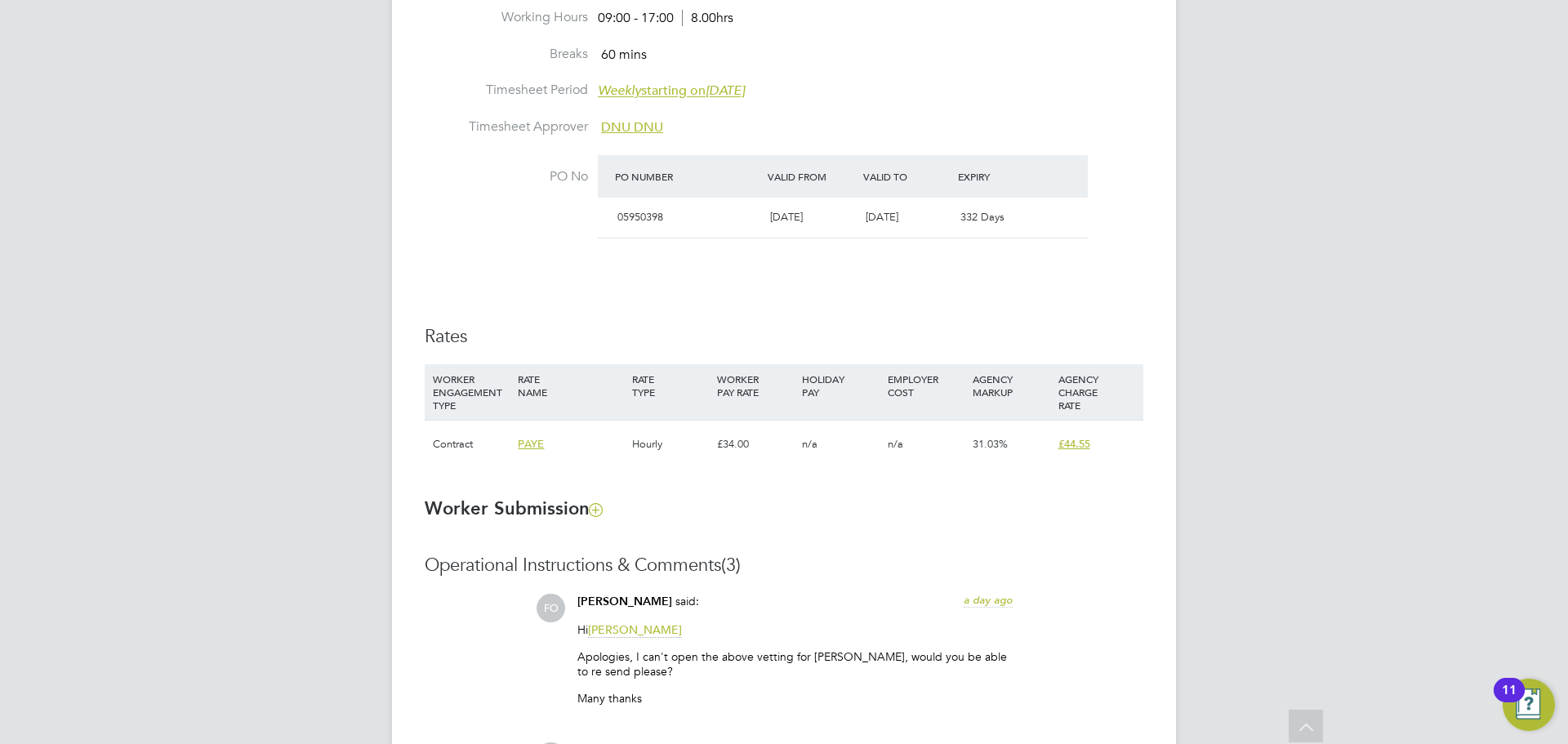
click at [680, 439] on div "Hourly" at bounding box center [670, 444] width 85 height 47
click at [529, 447] on span "PAYE" at bounding box center [531, 443] width 26 height 14
click at [624, 310] on div "Details Start Date 01 Sep 2025 DAYS (61 working days) Finish Date 31 Oct 2025 W…" at bounding box center [784, 181] width 718 height 604
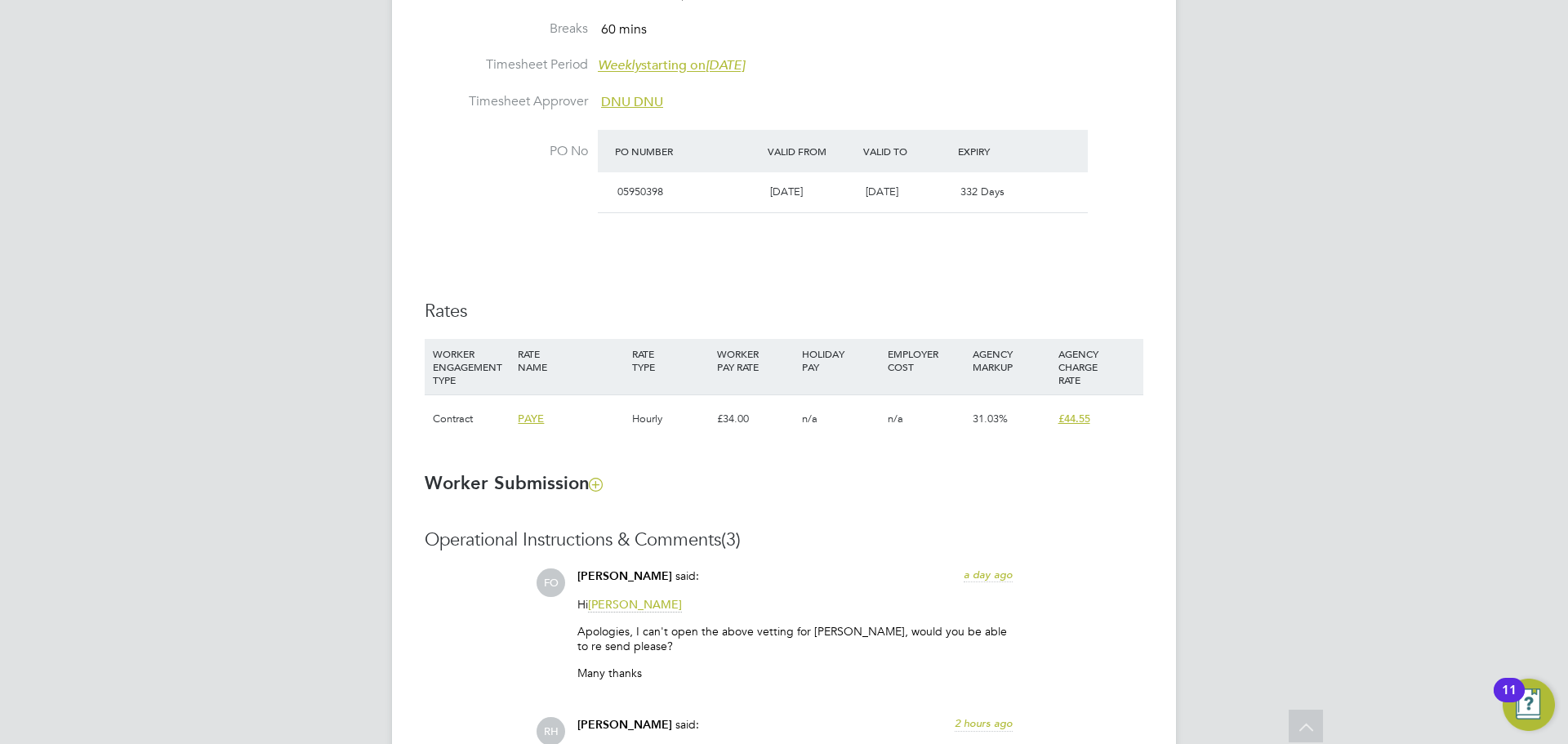
scroll to position [760, 0]
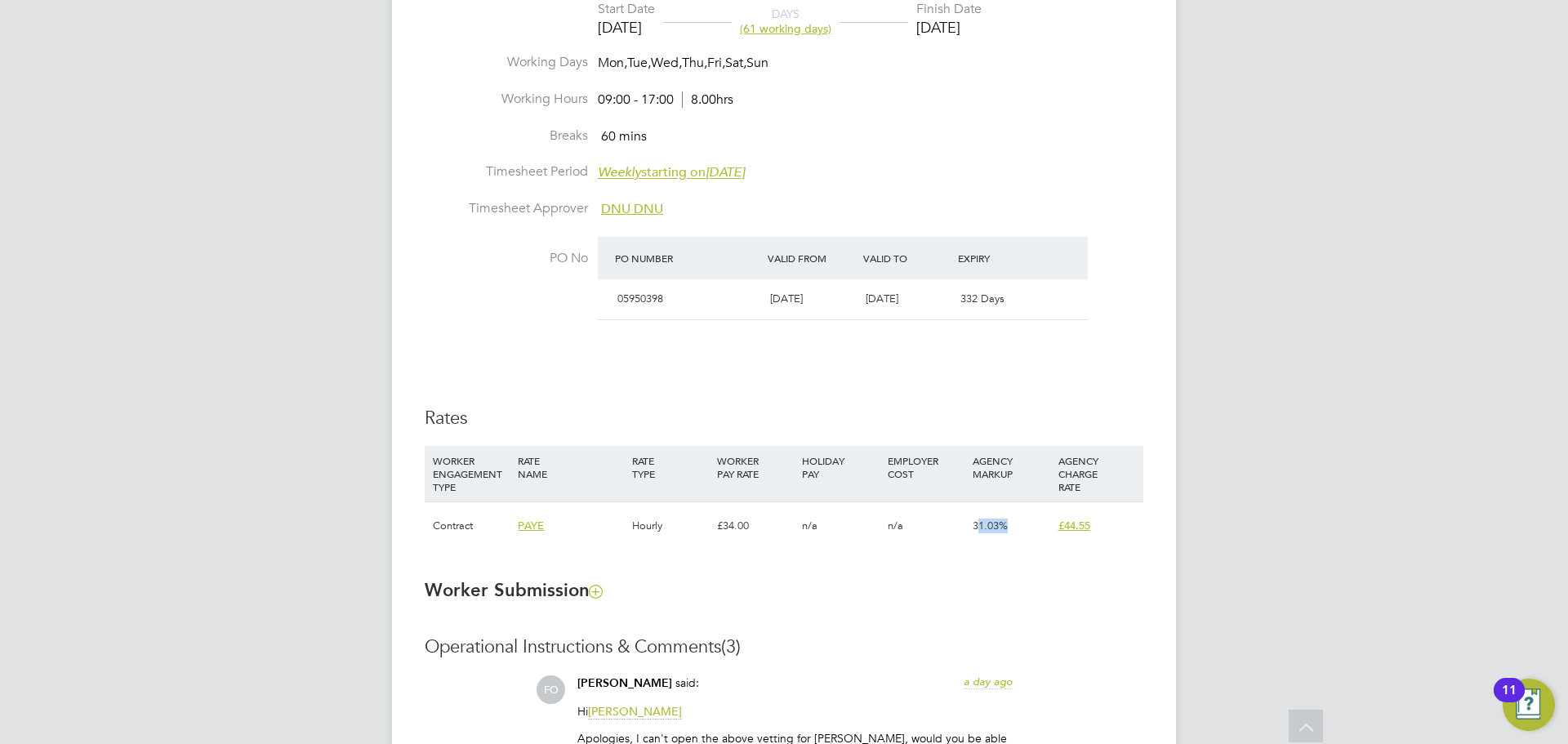
drag, startPoint x: 1025, startPoint y: 533, endPoint x: 979, endPoint y: 531, distance: 46.0
click at [979, 531] on div "31.03%" at bounding box center [1010, 526] width 85 height 47
click at [1230, 376] on div "JK Joel Kinsella Notifications Applications: Network Team Members Businesses Si…" at bounding box center [784, 564] width 1568 height 2648
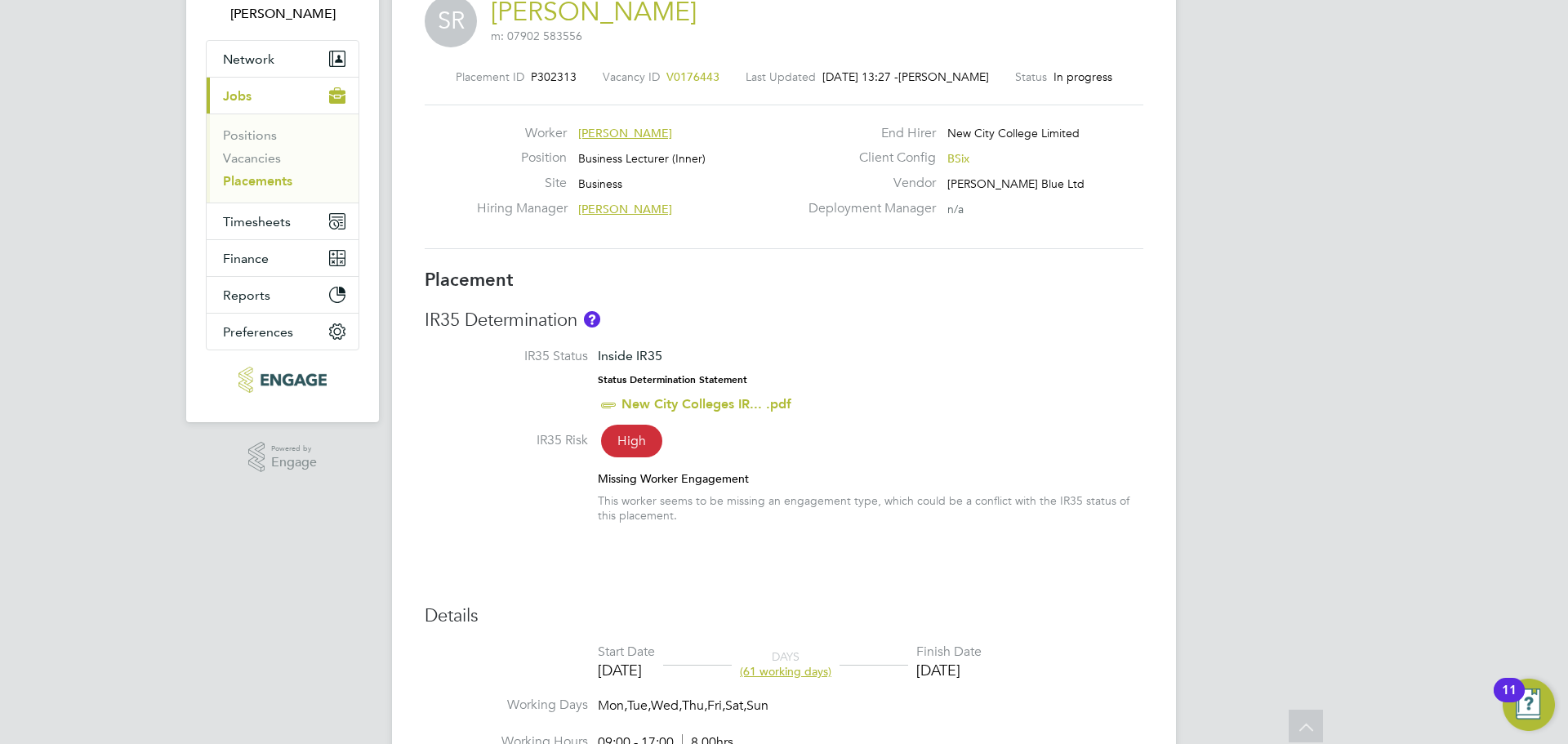
scroll to position [0, 0]
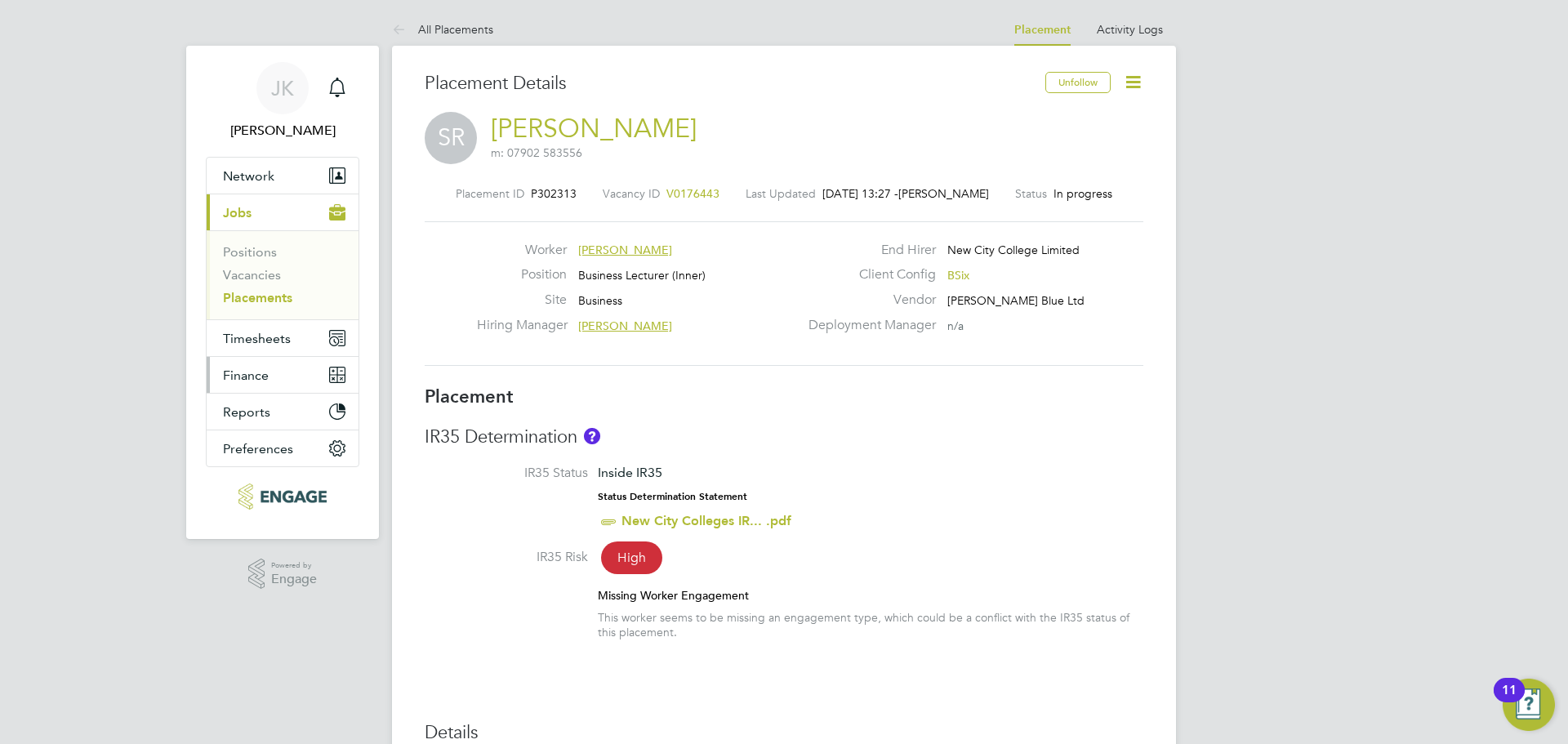
click at [249, 369] on span "Finance" at bounding box center [246, 375] width 46 height 16
click at [242, 334] on span "Timesheets" at bounding box center [257, 338] width 67 height 16
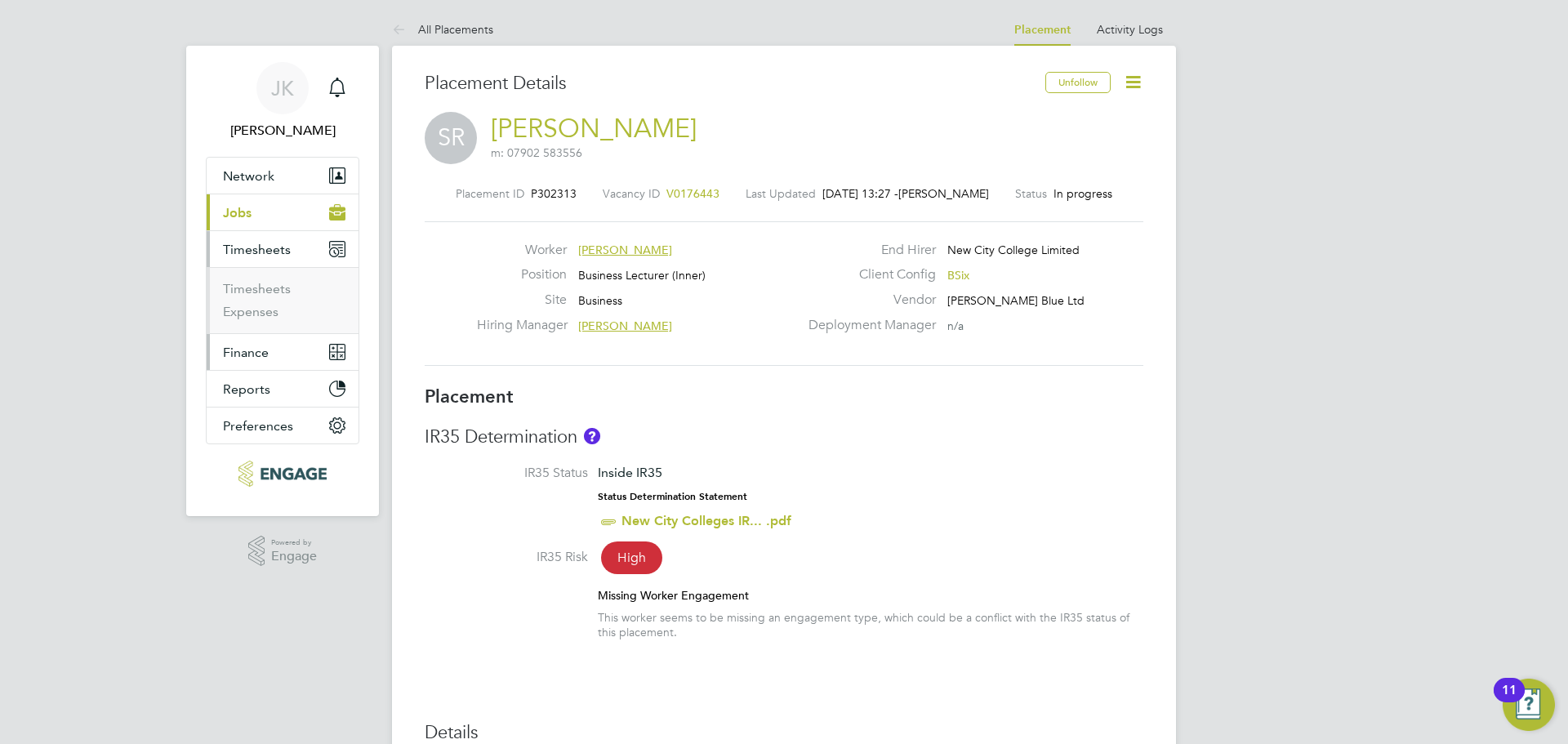
click at [242, 359] on span "Finance" at bounding box center [246, 352] width 46 height 16
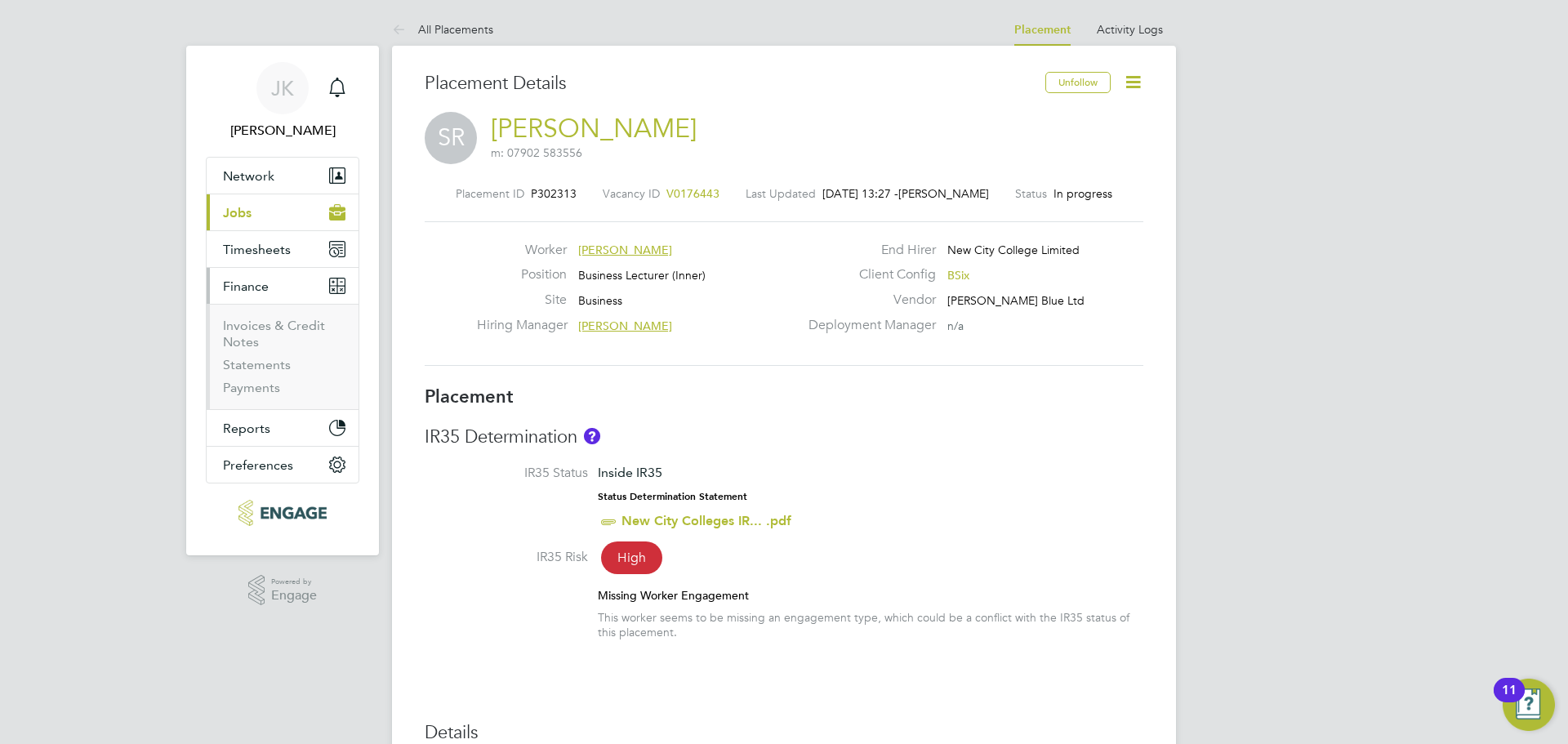
click at [242, 294] on span "Finance" at bounding box center [246, 285] width 46 height 16
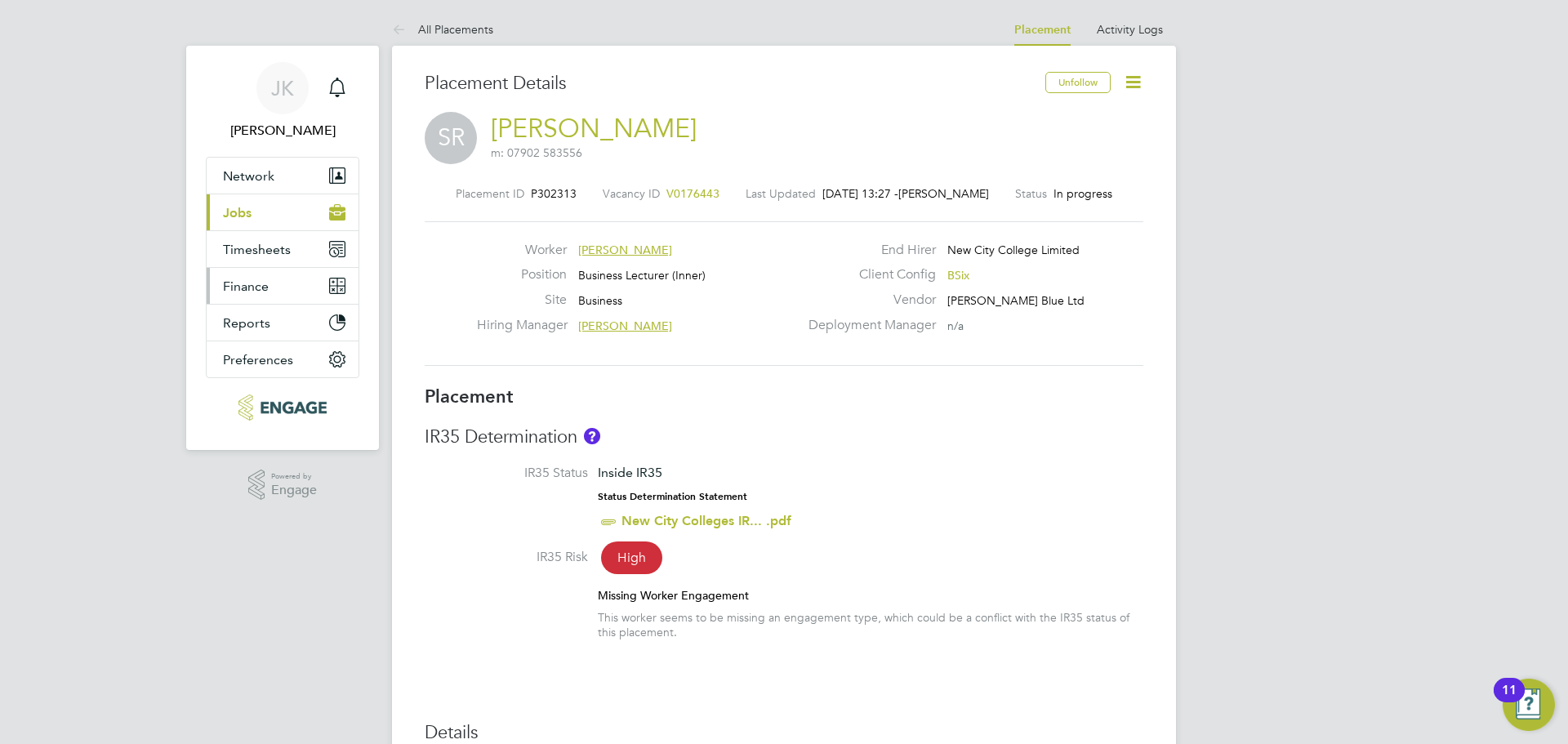
click at [242, 359] on ul "Network Team Members Businesses Sites Workers Contacts Current page: Jobs Posit…" at bounding box center [283, 267] width 153 height 222
click at [254, 293] on span "Finance" at bounding box center [246, 285] width 46 height 16
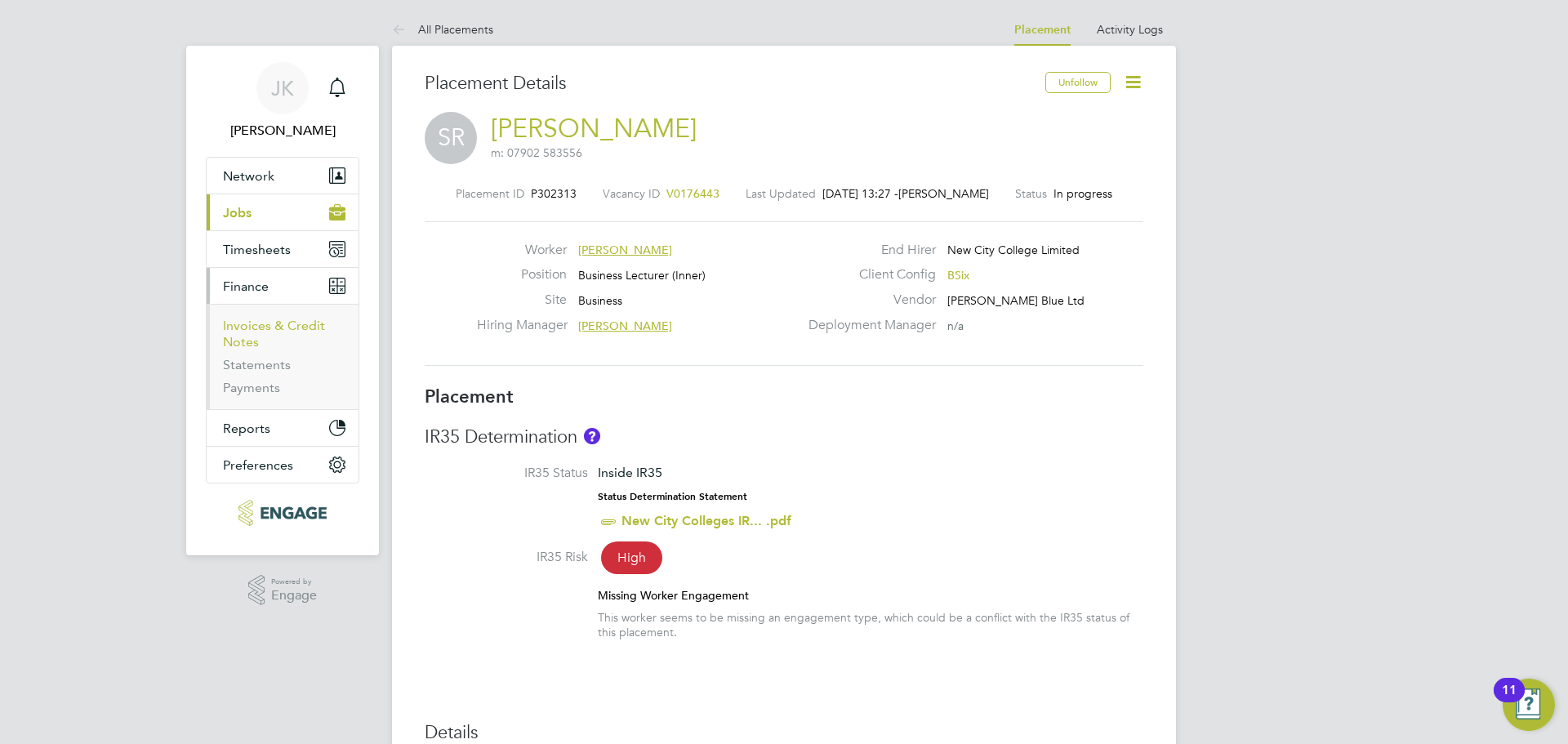
click at [242, 330] on link "Invoices & Credit Notes" at bounding box center [274, 333] width 102 height 32
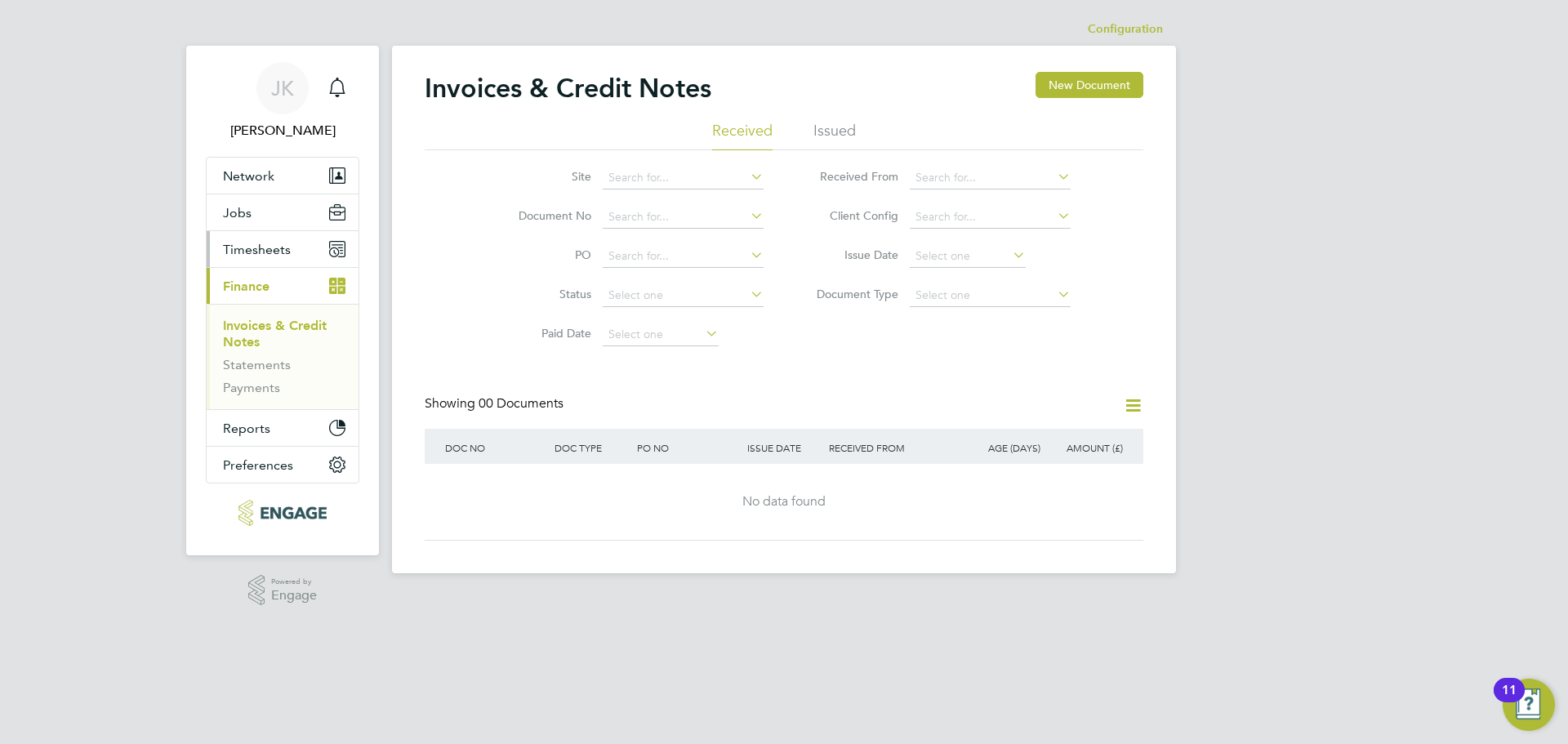
click at [231, 254] on span "Timesheets" at bounding box center [257, 249] width 67 height 16
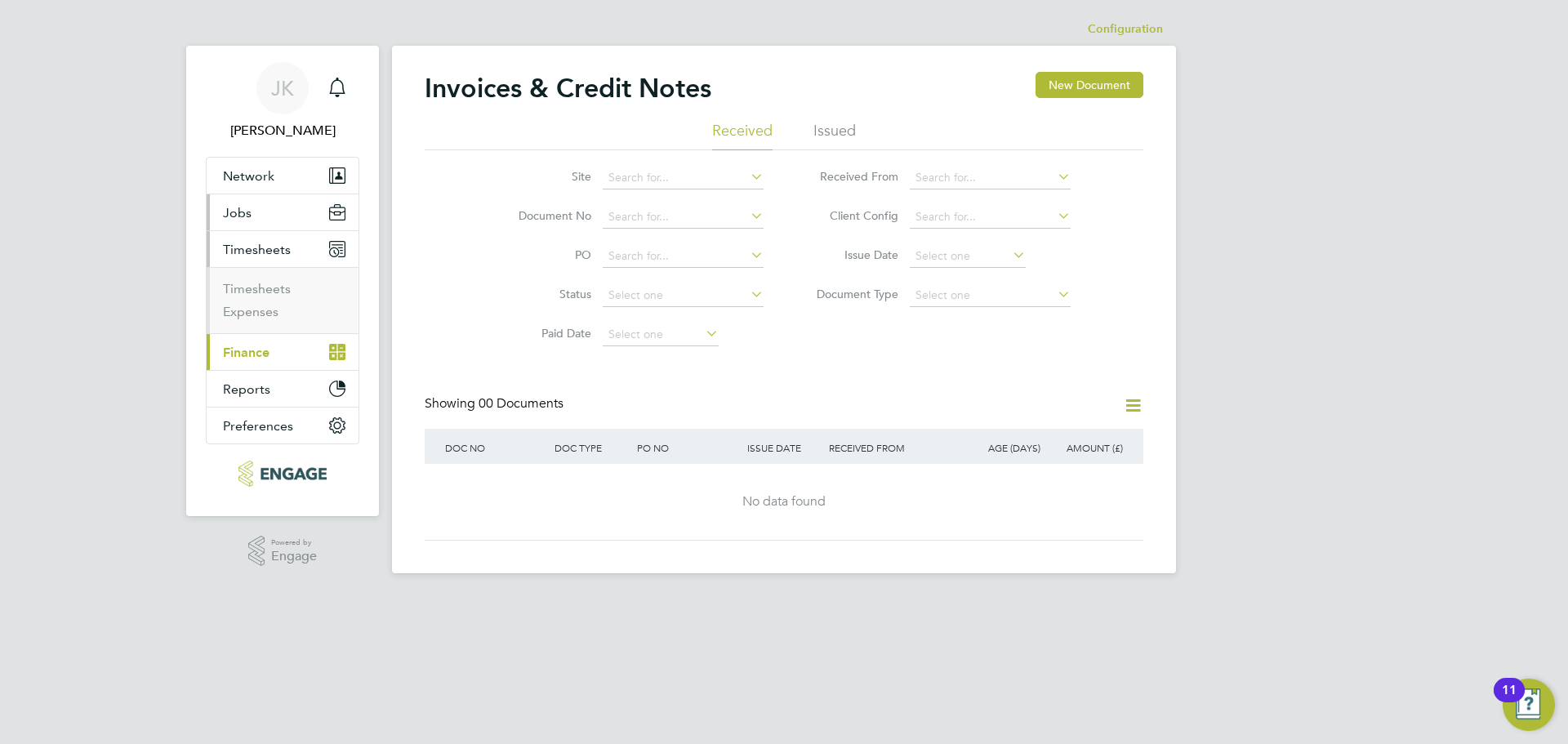
click at [245, 218] on span "Jobs" at bounding box center [237, 212] width 28 height 16
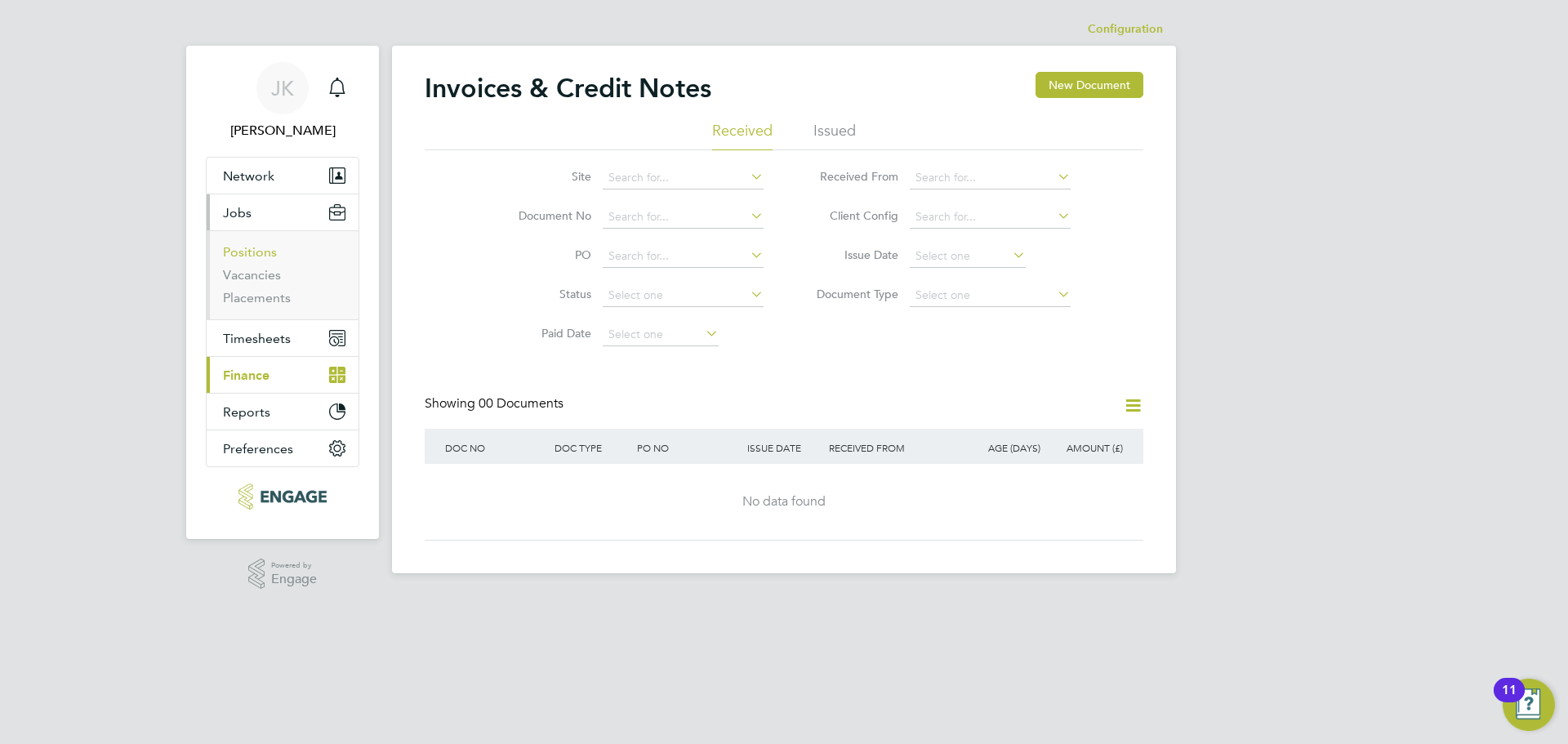
click at [243, 253] on link "Positions" at bounding box center [250, 252] width 54 height 16
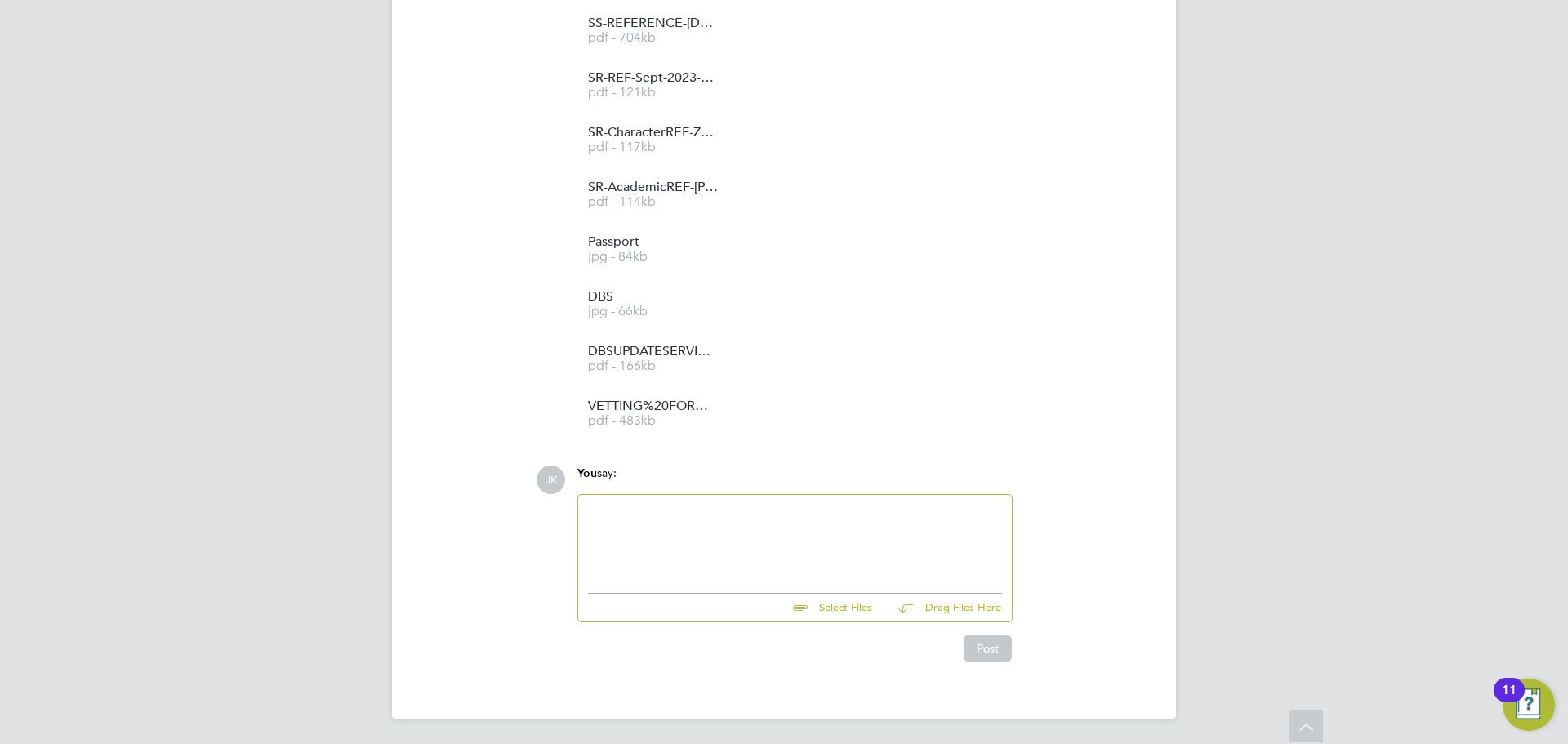
click at [600, 501] on div at bounding box center [795, 540] width 434 height 90
click at [595, 518] on div at bounding box center [795, 540] width 414 height 70
click at [585, 511] on div "I am struggling to change the Mark up %. Please could you provide some guidance…" at bounding box center [795, 542] width 434 height 94
click at [590, 508] on div "I am struggling to change the Mark up %. Please could you provide some guidance…" at bounding box center [795, 542] width 414 height 75
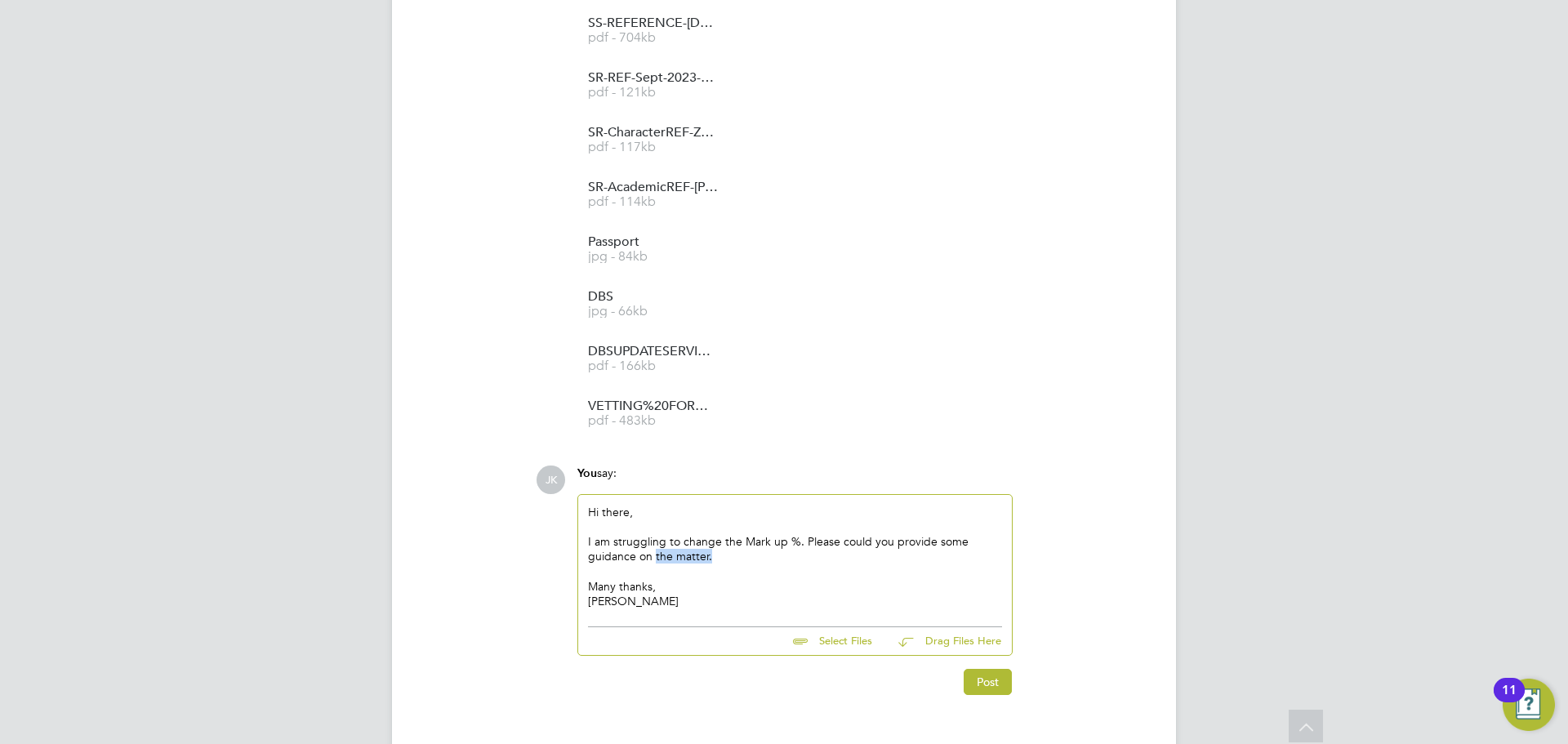
drag, startPoint x: 706, startPoint y: 558, endPoint x: 654, endPoint y: 560, distance: 52.0
click at [654, 560] on div "I am struggling to change the Mark up %. Please could you provide some guidance…" at bounding box center [795, 572] width 414 height 75
click at [607, 507] on div "Hi there, I am struggling to change the Mark up %. Please could you provide som…" at bounding box center [795, 557] width 414 height 104
click at [980, 687] on button "Post" at bounding box center [987, 682] width 48 height 26
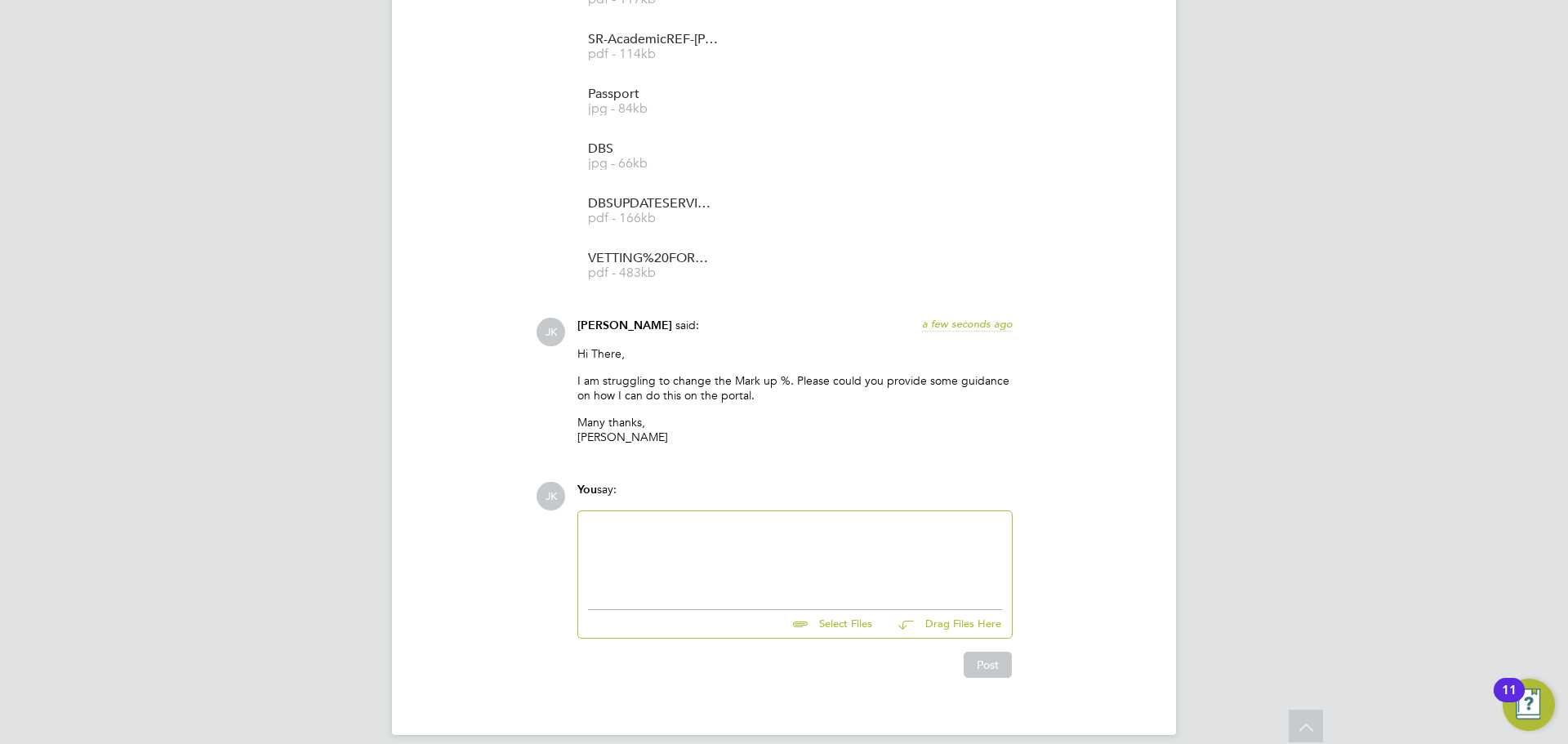
scroll to position [2067, 0]
